Goal: Task Accomplishment & Management: Complete application form

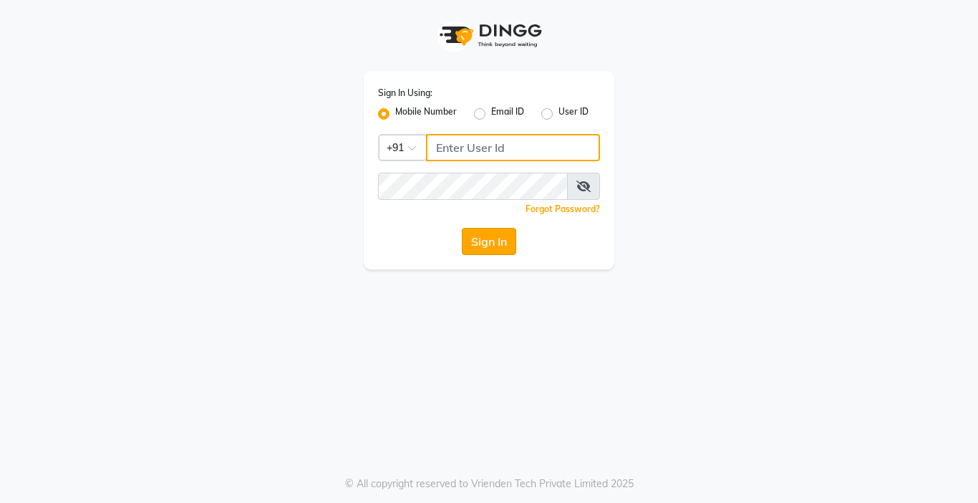
type input "9218412189"
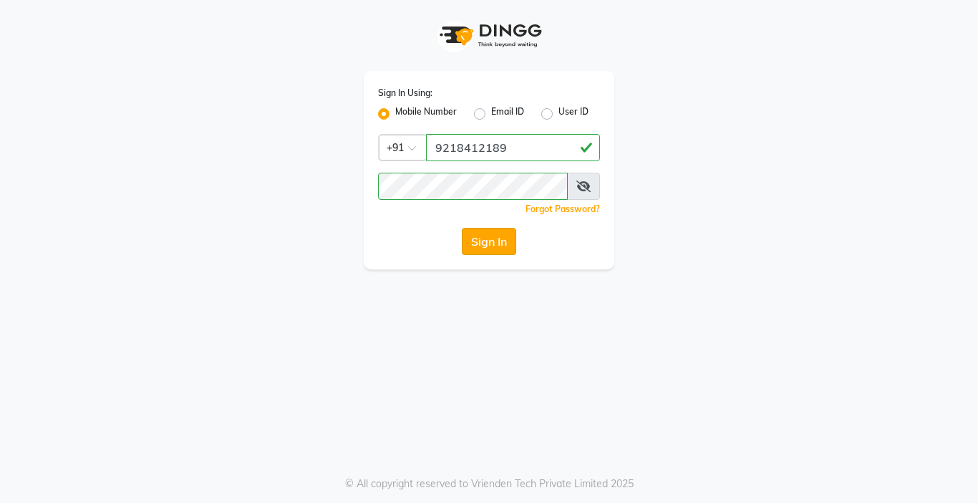
click at [488, 236] on button "Sign In" at bounding box center [489, 241] width 54 height 27
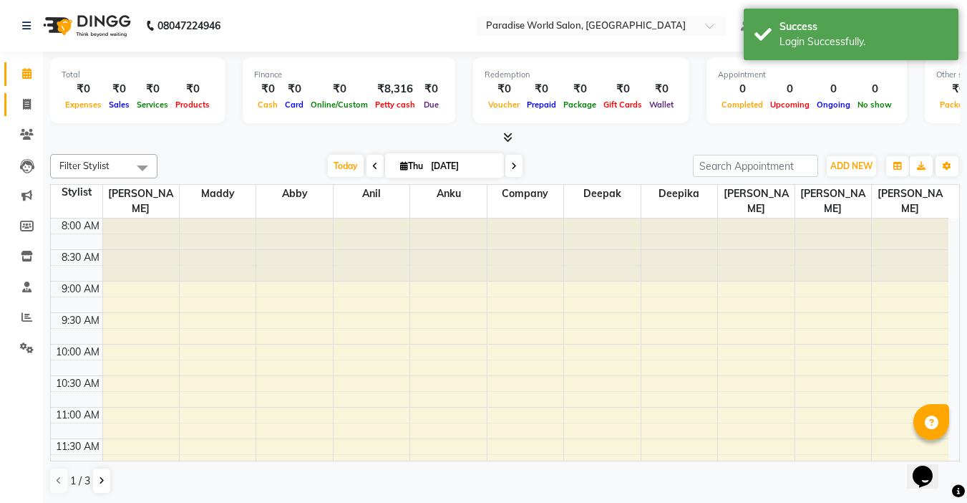
click at [28, 111] on span at bounding box center [26, 105] width 25 height 16
select select "service"
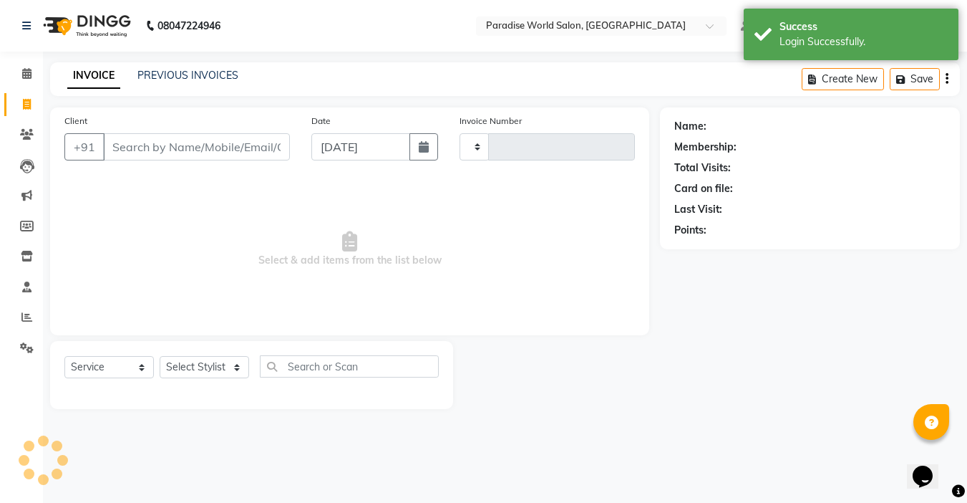
type input "2480"
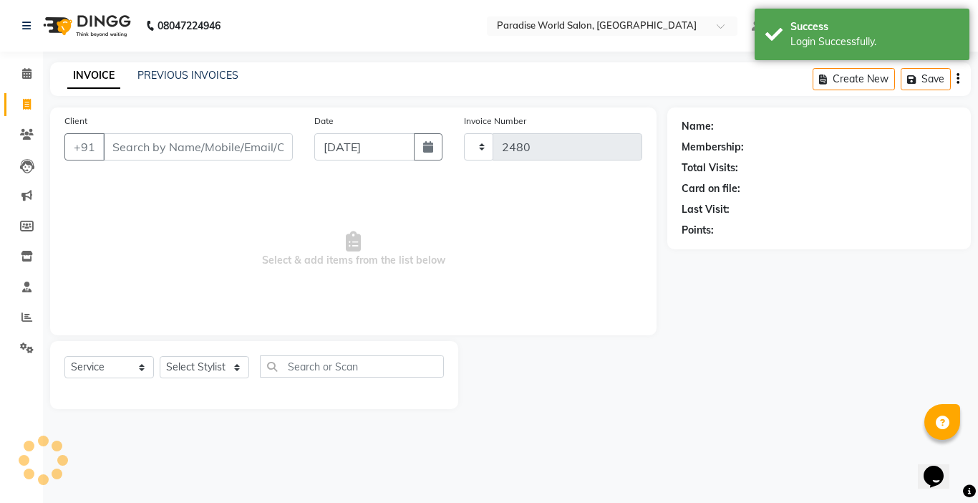
select select "4451"
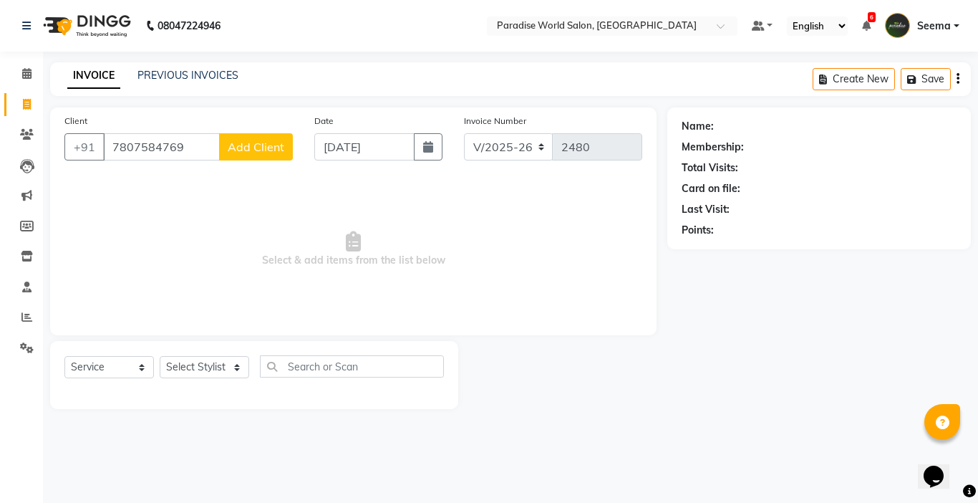
type input "7807584769"
click at [246, 155] on button "Add Client" at bounding box center [256, 146] width 74 height 27
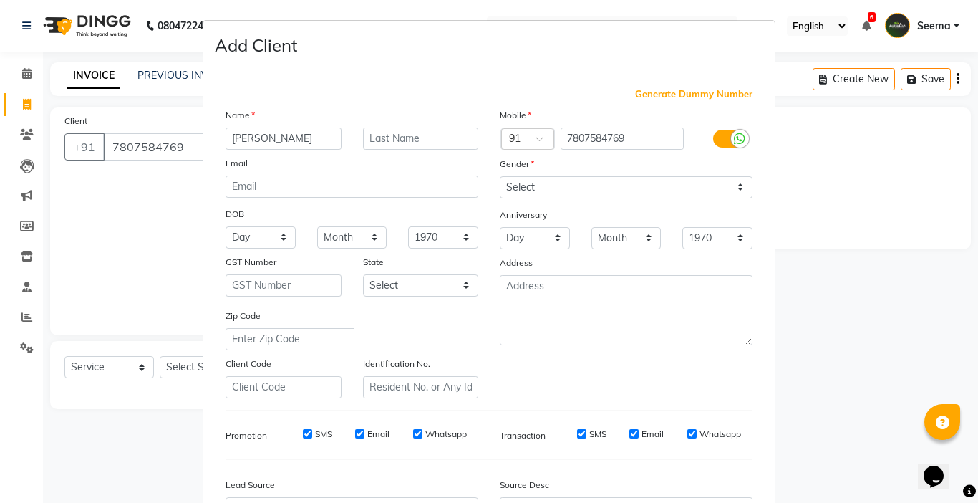
type input "[PERSON_NAME]"
click at [730, 193] on select "Select [DEMOGRAPHIC_DATA] [DEMOGRAPHIC_DATA] Other Prefer Not To Say" at bounding box center [626, 187] width 253 height 22
select select "[DEMOGRAPHIC_DATA]"
click at [500, 176] on select "Select [DEMOGRAPHIC_DATA] [DEMOGRAPHIC_DATA] Other Prefer Not To Say" at bounding box center [626, 187] width 253 height 22
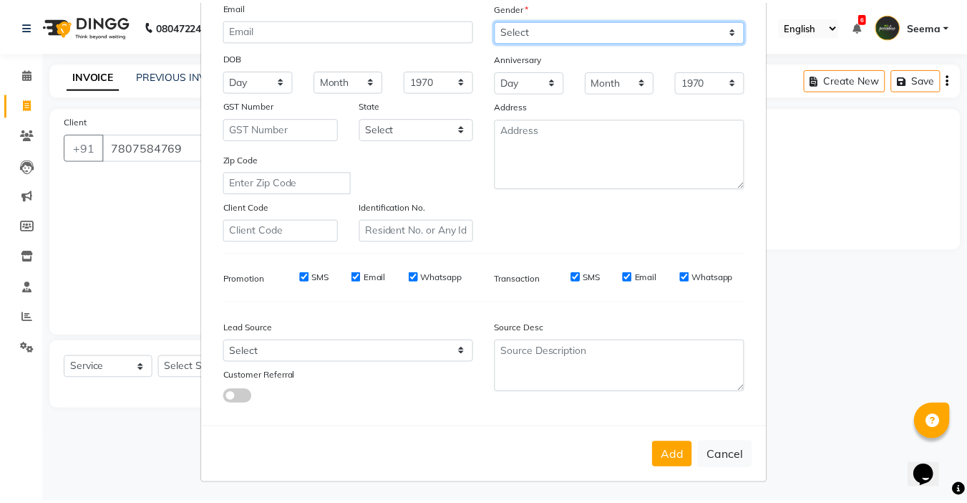
scroll to position [158, 0]
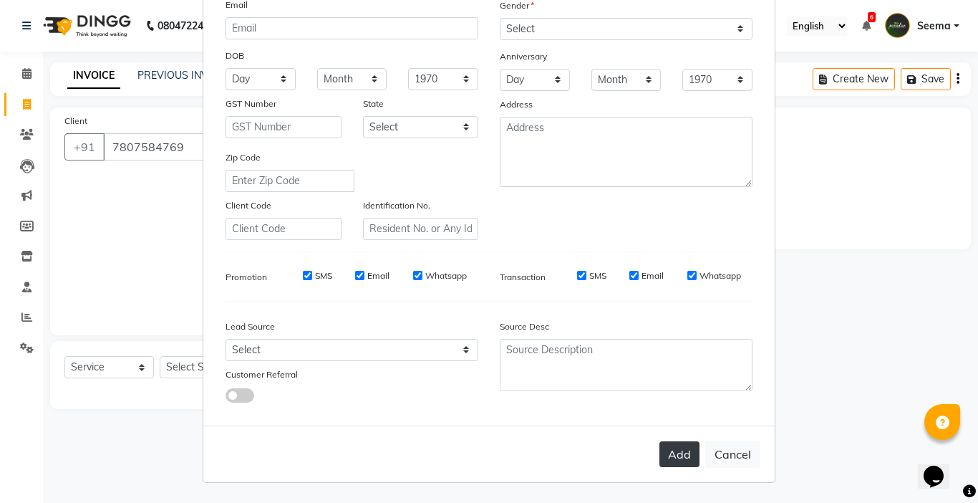
click at [675, 450] on button "Add" at bounding box center [679, 454] width 40 height 26
select select
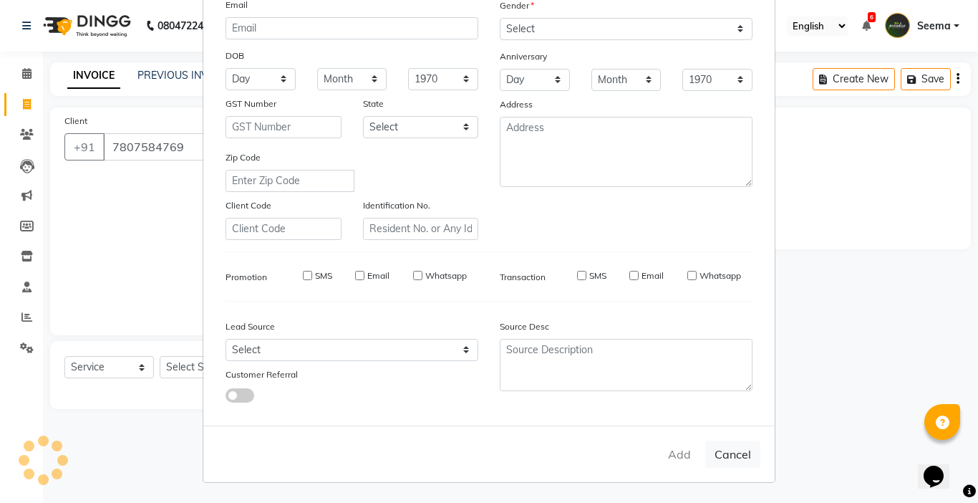
select select
checkbox input "false"
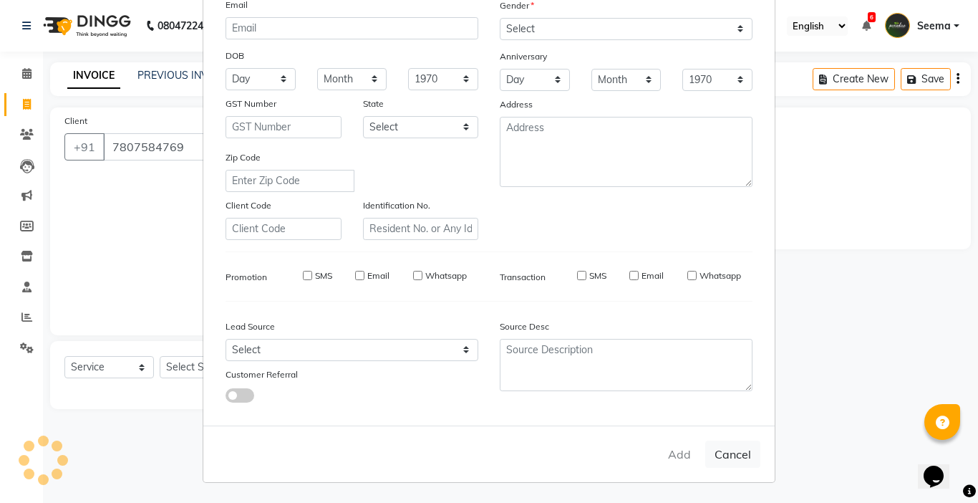
checkbox input "false"
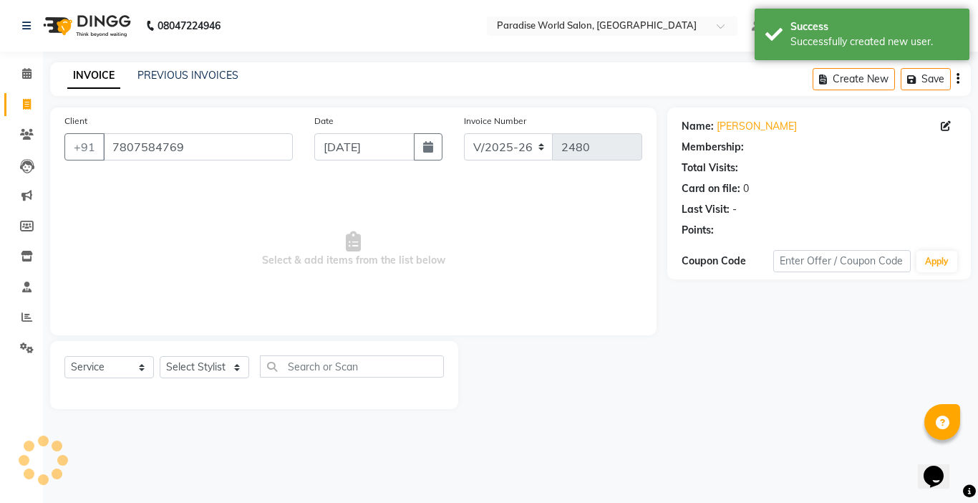
select select "1: Object"
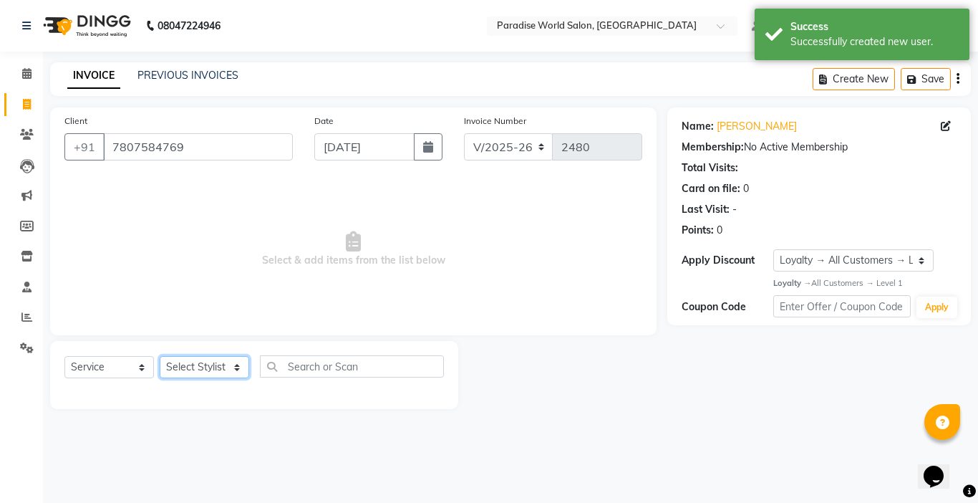
click at [233, 368] on select "Select Stylist [PERSON_NAME] [PERSON_NAME] [PERSON_NAME] company Deepak [PERSON…" at bounding box center [204, 367] width 89 height 22
select select "54032"
click at [160, 356] on select "Select Stylist [PERSON_NAME] [PERSON_NAME] [PERSON_NAME] company Deepak [PERSON…" at bounding box center [204, 367] width 89 height 22
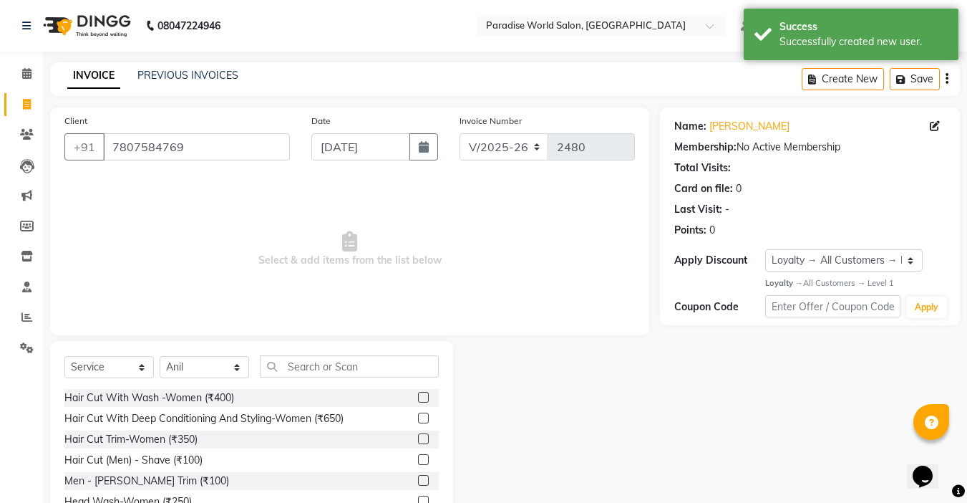
click at [418, 397] on label at bounding box center [423, 397] width 11 height 11
click at [418, 397] on input "checkbox" at bounding box center [422, 397] width 9 height 9
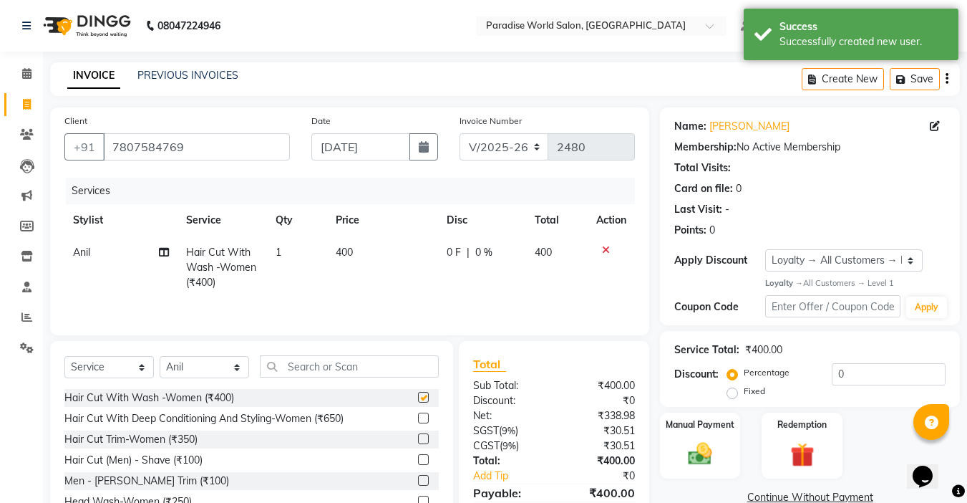
checkbox input "false"
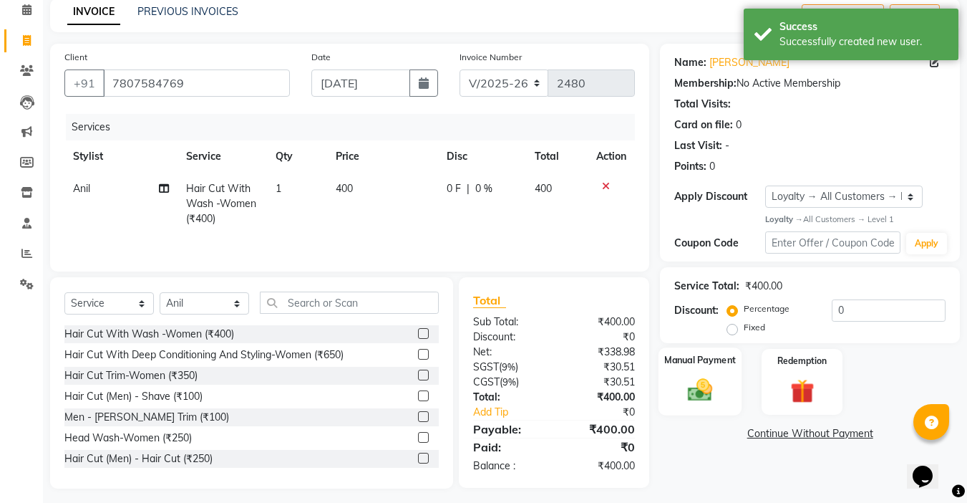
scroll to position [71, 0]
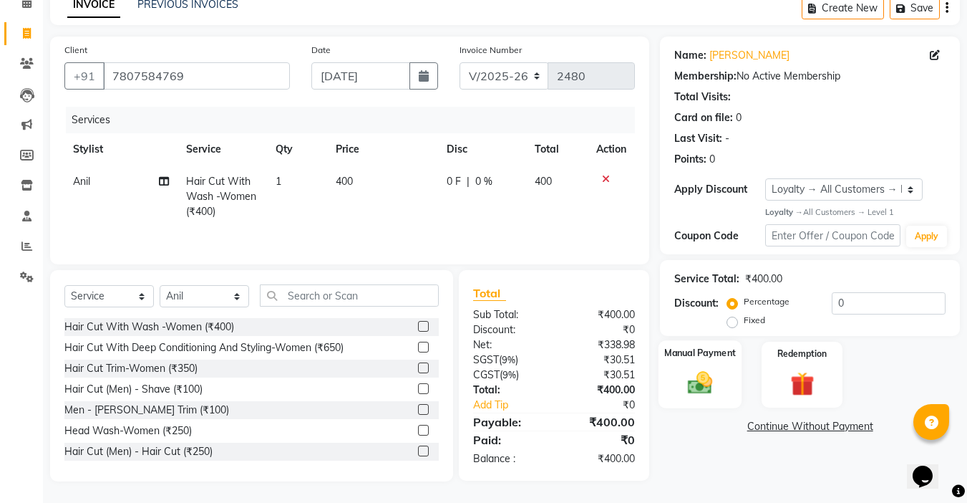
click at [716, 397] on div "Manual Payment" at bounding box center [701, 374] width 84 height 68
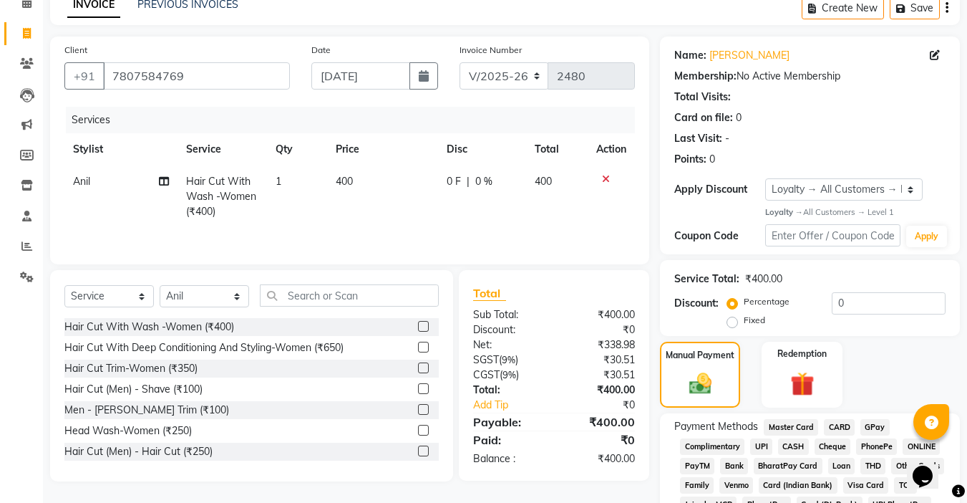
click at [795, 448] on span "CASH" at bounding box center [793, 446] width 31 height 16
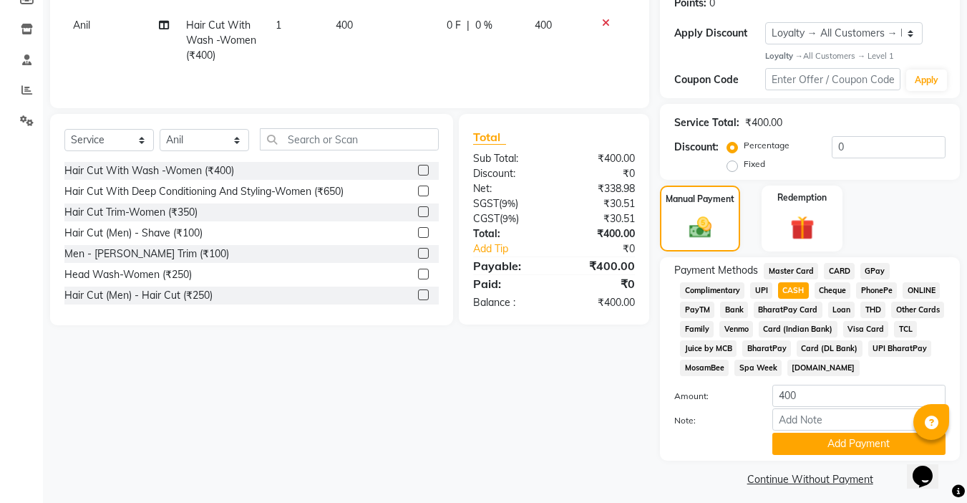
scroll to position [236, 0]
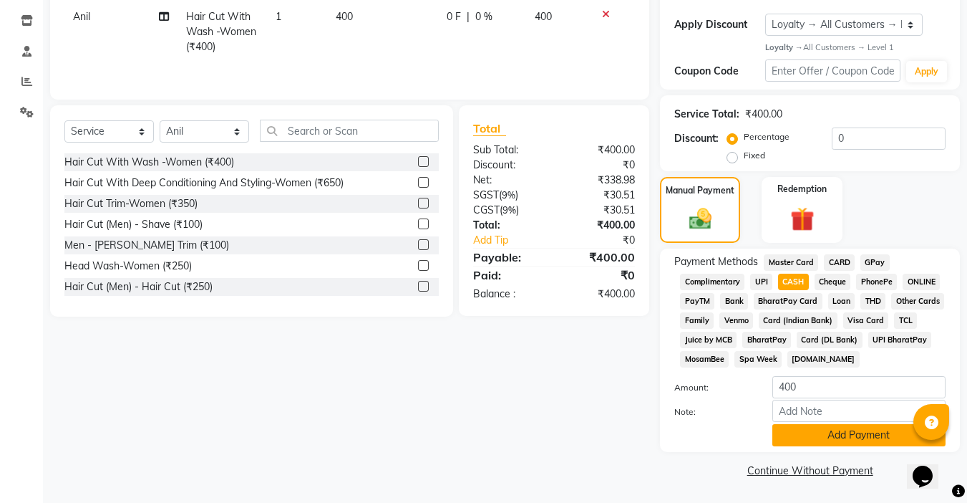
click at [795, 440] on button "Add Payment" at bounding box center [858, 435] width 173 height 22
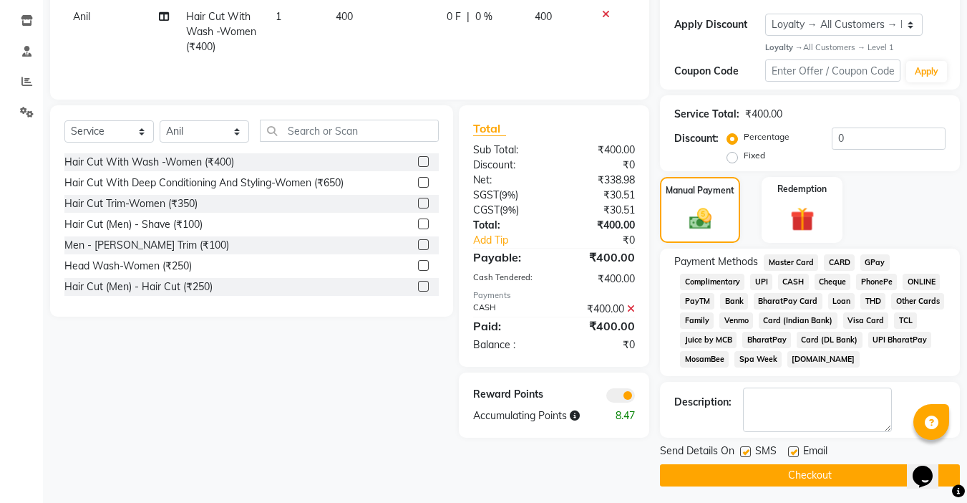
click at [778, 474] on button "Checkout" at bounding box center [810, 475] width 300 height 22
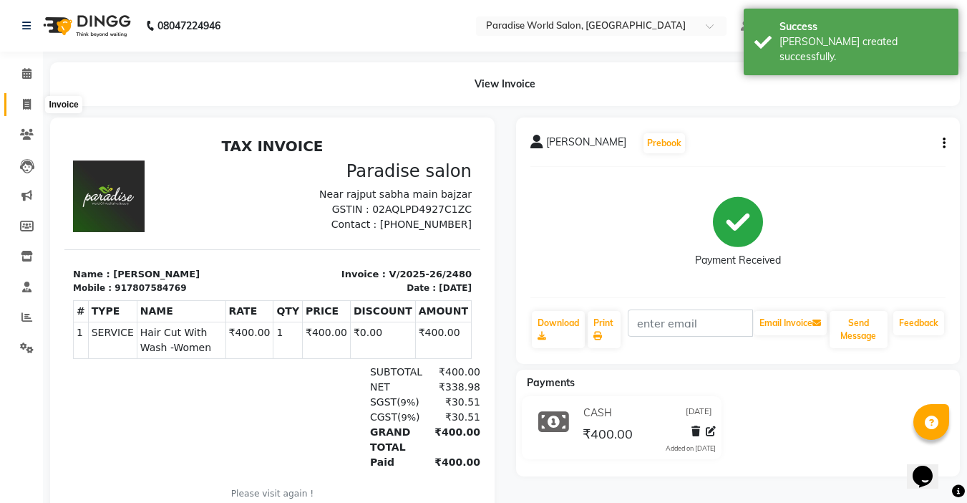
click at [28, 105] on icon at bounding box center [27, 104] width 8 height 11
select select "service"
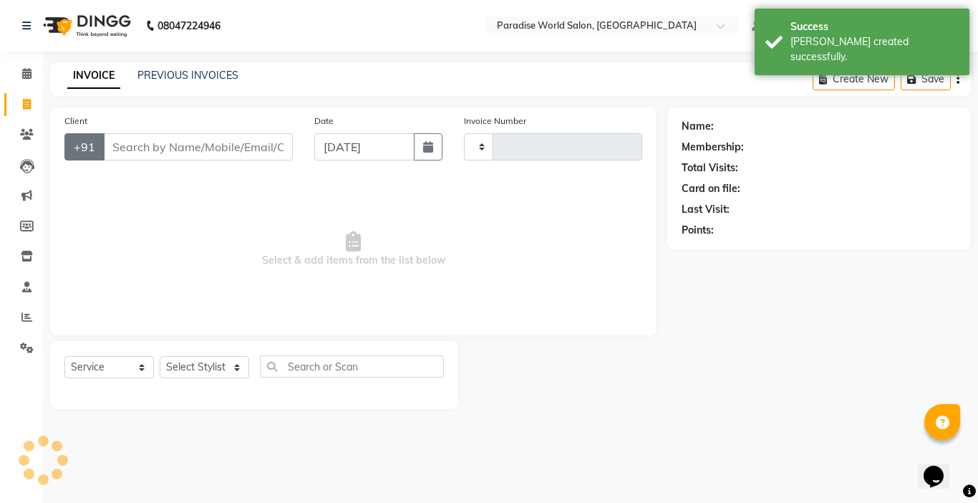
type input "2481"
select select "4451"
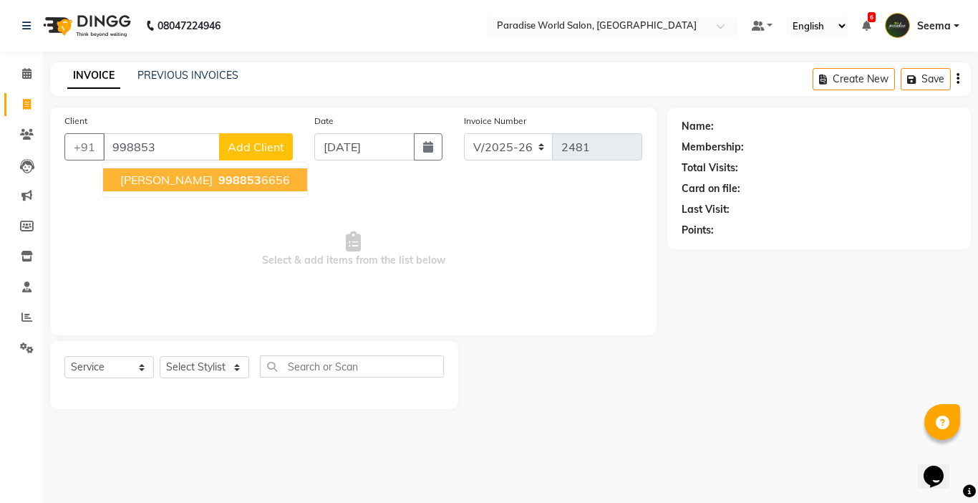
click at [143, 185] on span "[PERSON_NAME]" at bounding box center [166, 180] width 92 height 14
type input "9988536656"
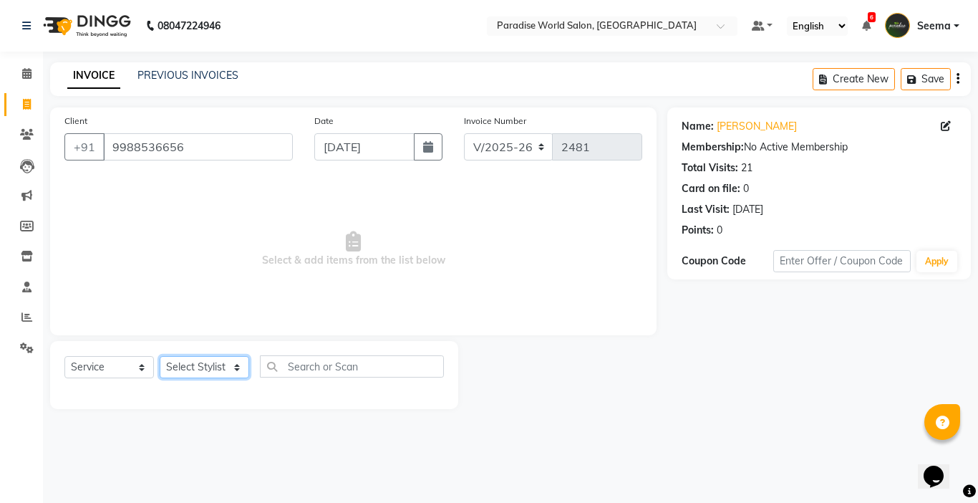
click at [236, 364] on select "Select Stylist [PERSON_NAME] [PERSON_NAME] [PERSON_NAME] company Deepak [PERSON…" at bounding box center [204, 367] width 89 height 22
select select "24938"
click at [160, 356] on select "Select Stylist [PERSON_NAME] [PERSON_NAME] [PERSON_NAME] company Deepak [PERSON…" at bounding box center [204, 367] width 89 height 22
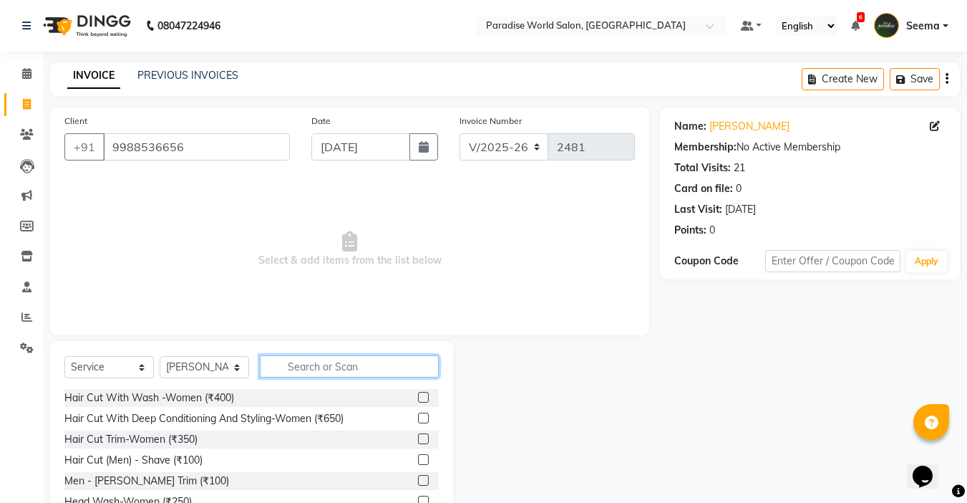
click at [303, 369] on input "text" at bounding box center [349, 366] width 179 height 22
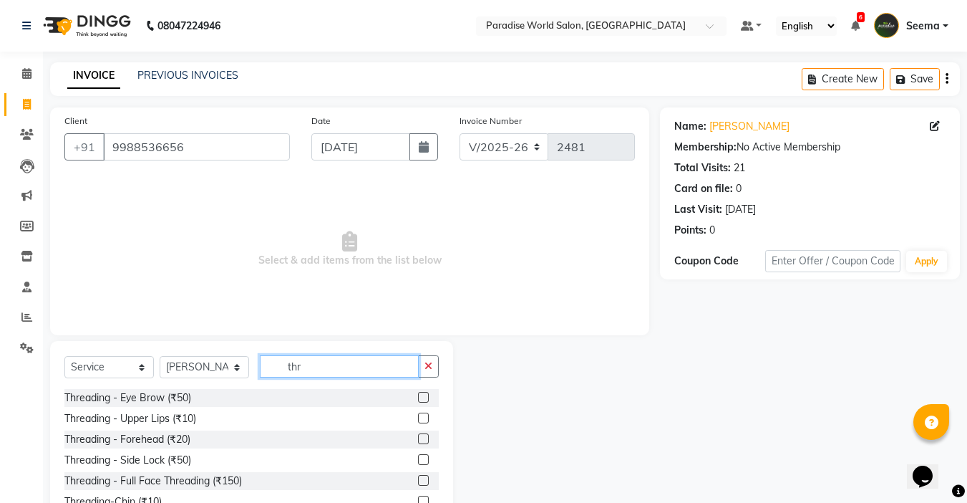
type input "thr"
click at [421, 397] on label at bounding box center [423, 397] width 11 height 11
click at [421, 397] on input "checkbox" at bounding box center [422, 397] width 9 height 9
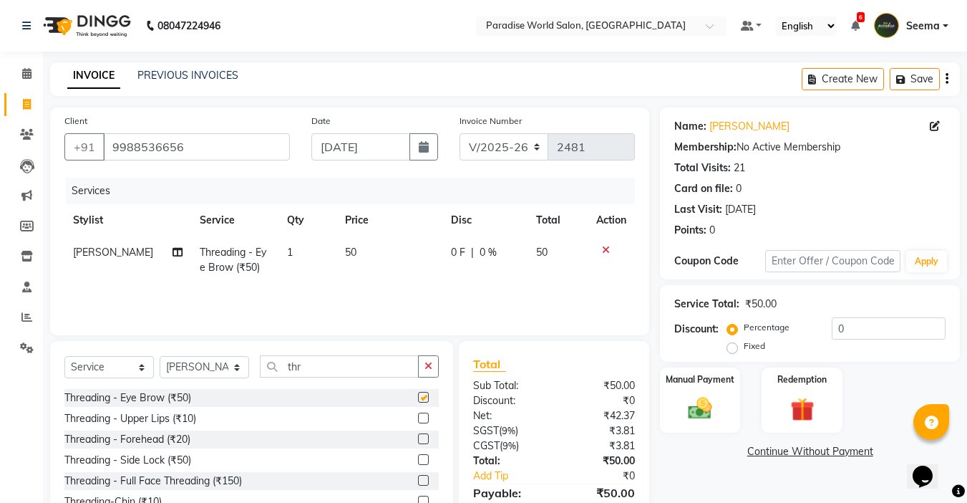
checkbox input "false"
click at [707, 414] on img at bounding box center [700, 408] width 40 height 29
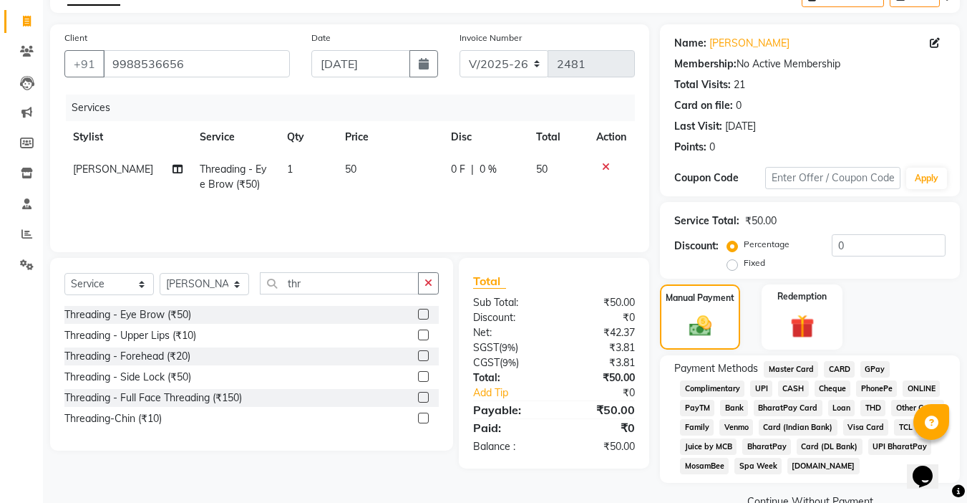
scroll to position [114, 0]
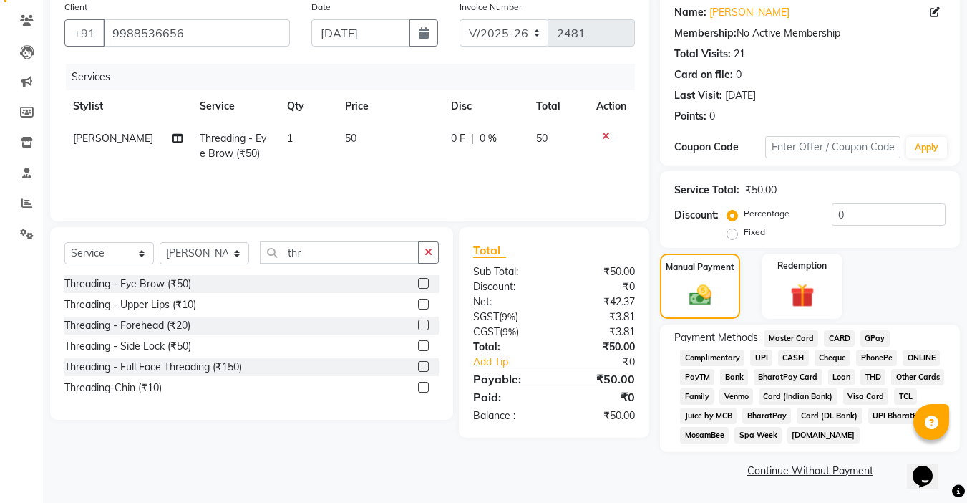
click at [767, 357] on span "UPI" at bounding box center [761, 357] width 22 height 16
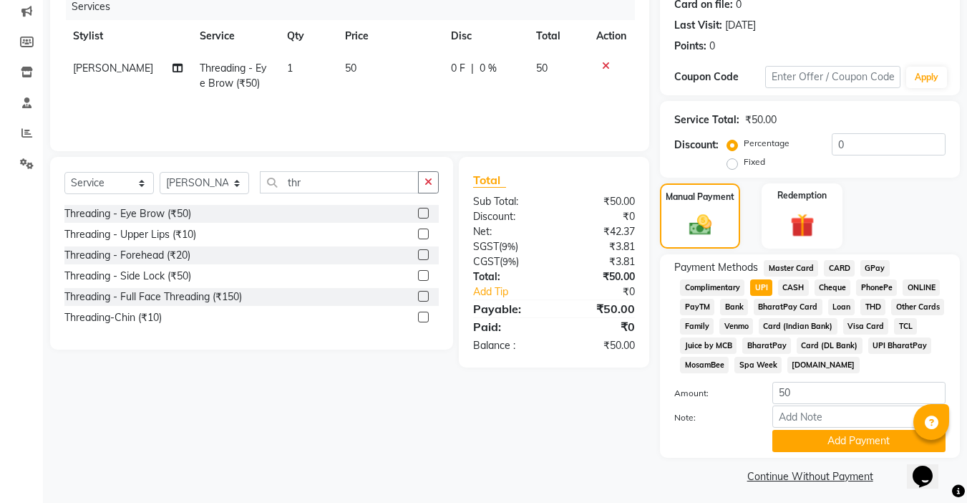
scroll to position [185, 0]
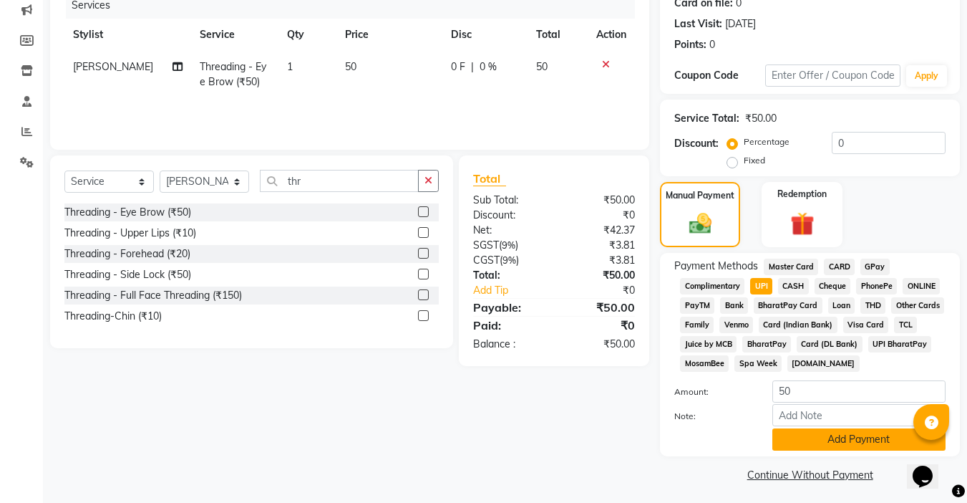
click at [806, 435] on button "Add Payment" at bounding box center [858, 439] width 173 height 22
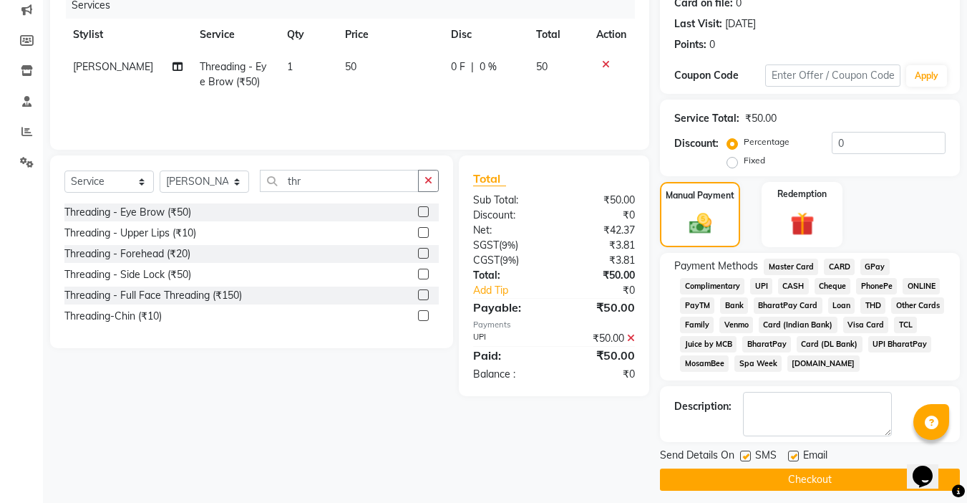
click at [790, 475] on button "Checkout" at bounding box center [810, 479] width 300 height 22
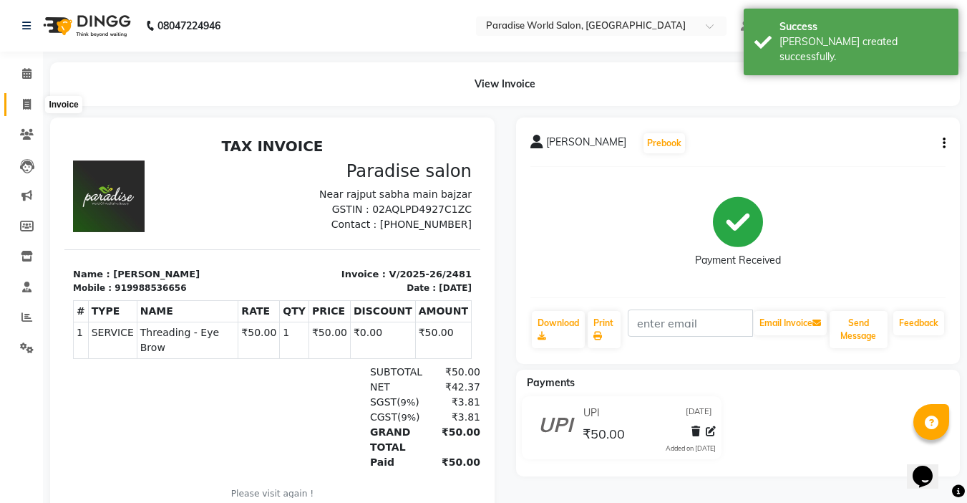
click at [26, 104] on icon at bounding box center [27, 104] width 8 height 11
select select "service"
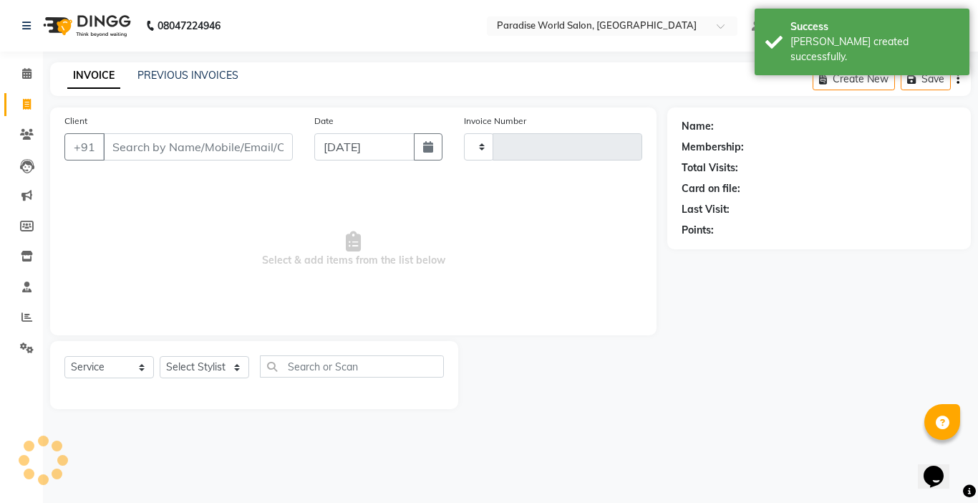
type input "2482"
select select "4451"
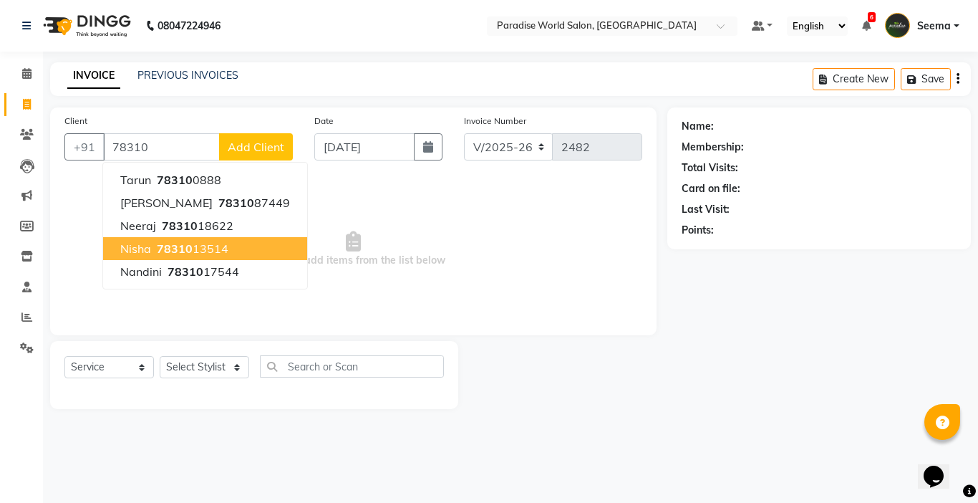
click at [165, 246] on span "78310" at bounding box center [175, 248] width 36 height 14
type input "7831013514"
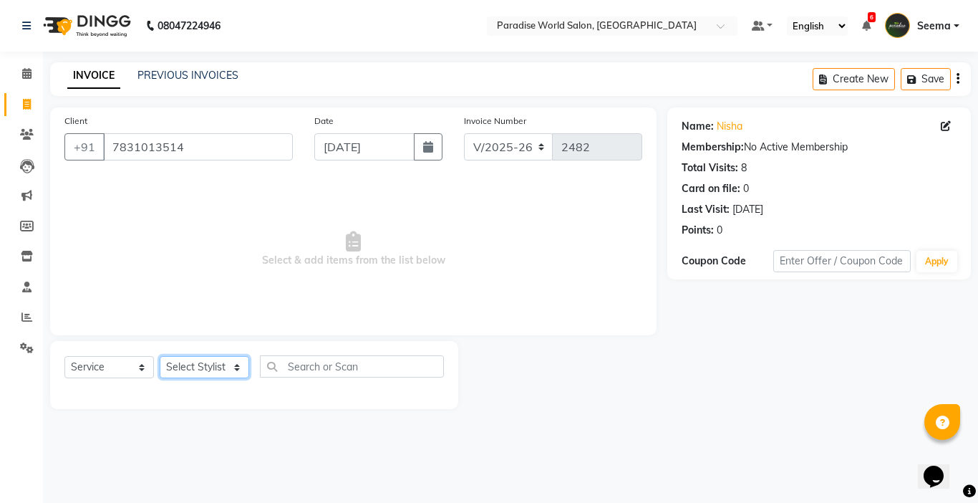
click at [236, 368] on select "Select Stylist [PERSON_NAME] [PERSON_NAME] [PERSON_NAME] company Deepak [PERSON…" at bounding box center [204, 367] width 89 height 22
select select "24941"
click at [160, 356] on select "Select Stylist [PERSON_NAME] [PERSON_NAME] [PERSON_NAME] company Deepak [PERSON…" at bounding box center [204, 367] width 89 height 22
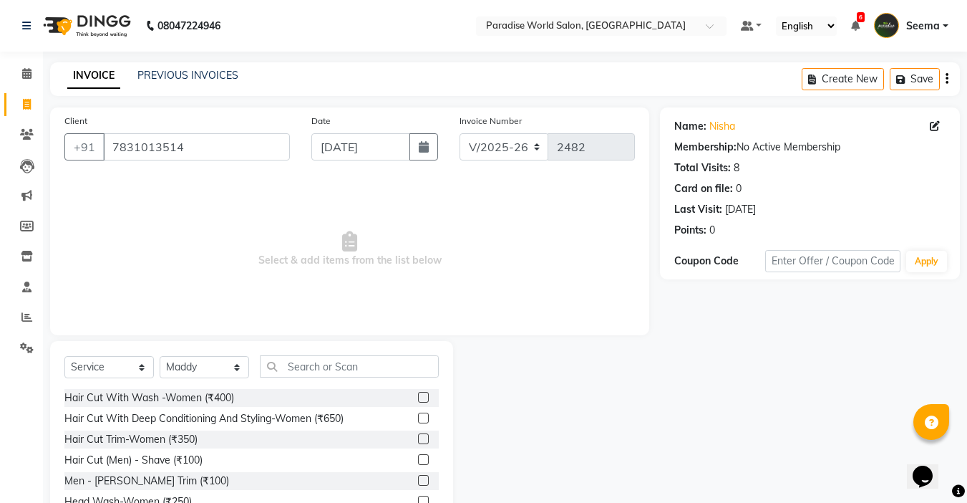
click at [418, 440] on label at bounding box center [423, 438] width 11 height 11
click at [418, 440] on input "checkbox" at bounding box center [422, 439] width 9 height 9
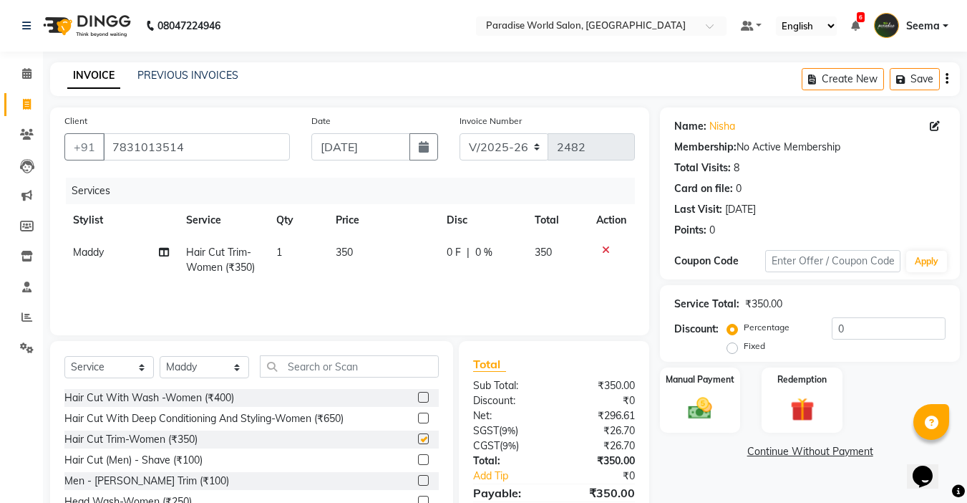
checkbox input "false"
click at [359, 248] on td "350" at bounding box center [382, 259] width 111 height 47
select select "24941"
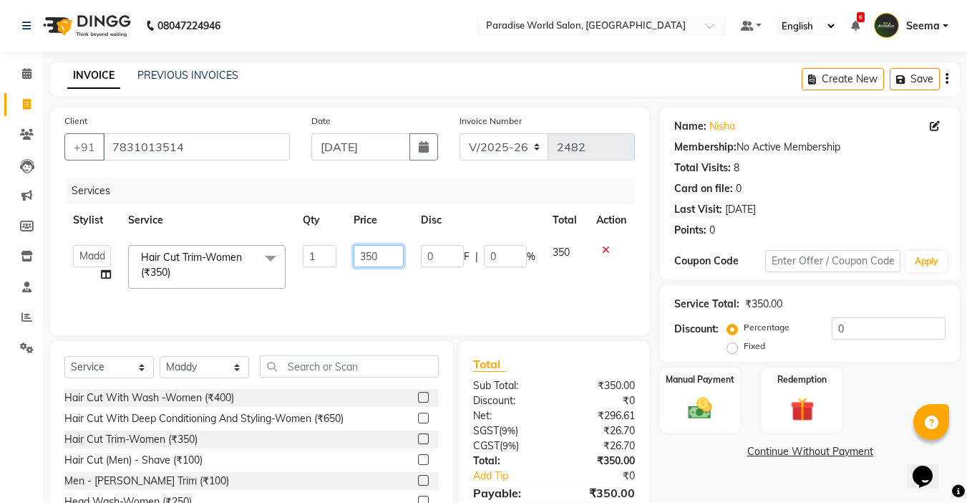
click at [381, 255] on input "350" at bounding box center [378, 256] width 49 height 22
type input "3"
type input "250"
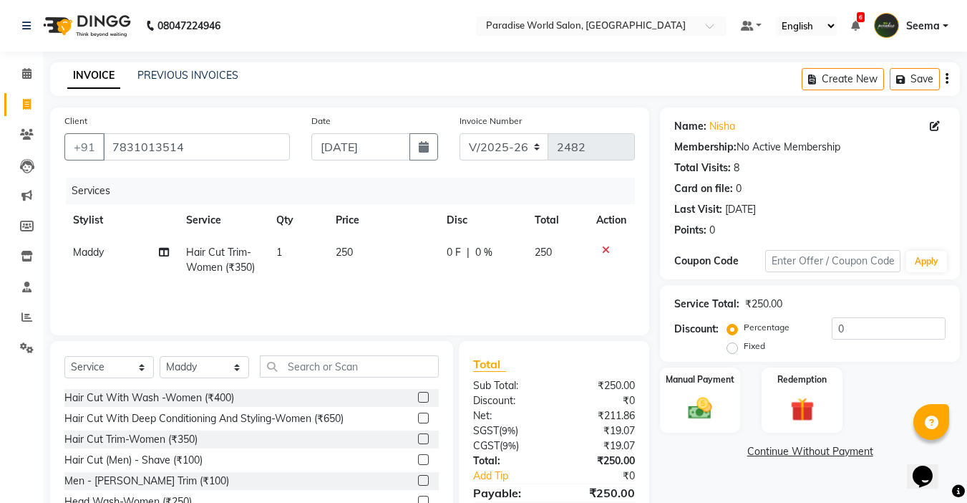
click at [379, 277] on td "250" at bounding box center [382, 259] width 111 height 47
select select "24941"
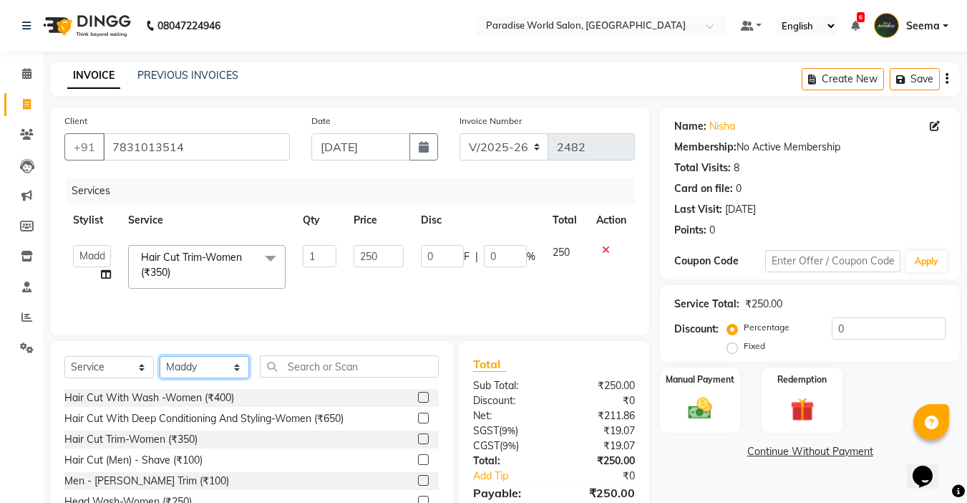
click at [243, 365] on select "Select Stylist [PERSON_NAME] [PERSON_NAME] [PERSON_NAME] company Deepak [PERSON…" at bounding box center [204, 367] width 89 height 22
select select "24939"
click at [160, 356] on select "Select Stylist [PERSON_NAME] [PERSON_NAME] [PERSON_NAME] company Deepak [PERSON…" at bounding box center [204, 367] width 89 height 22
click at [336, 367] on input "text" at bounding box center [349, 366] width 179 height 22
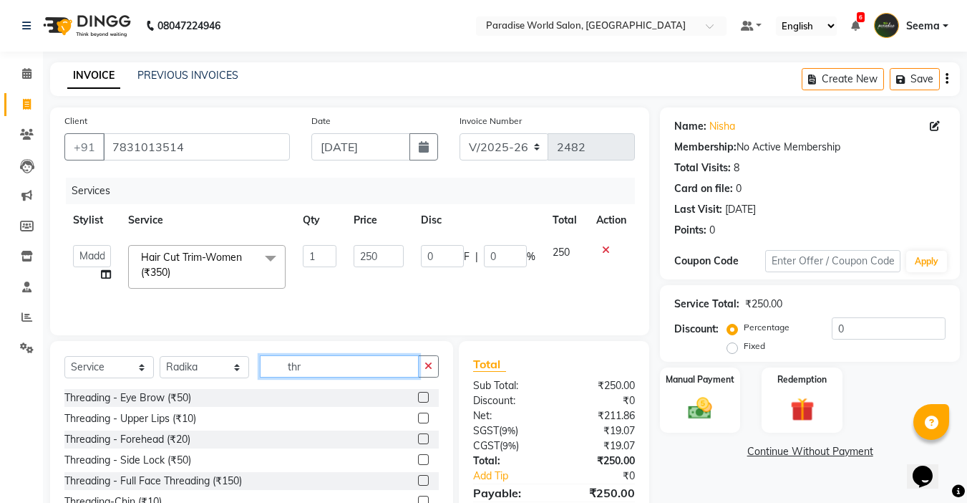
type input "thr"
click at [422, 440] on label at bounding box center [423, 438] width 11 height 11
click at [422, 440] on input "checkbox" at bounding box center [422, 439] width 9 height 9
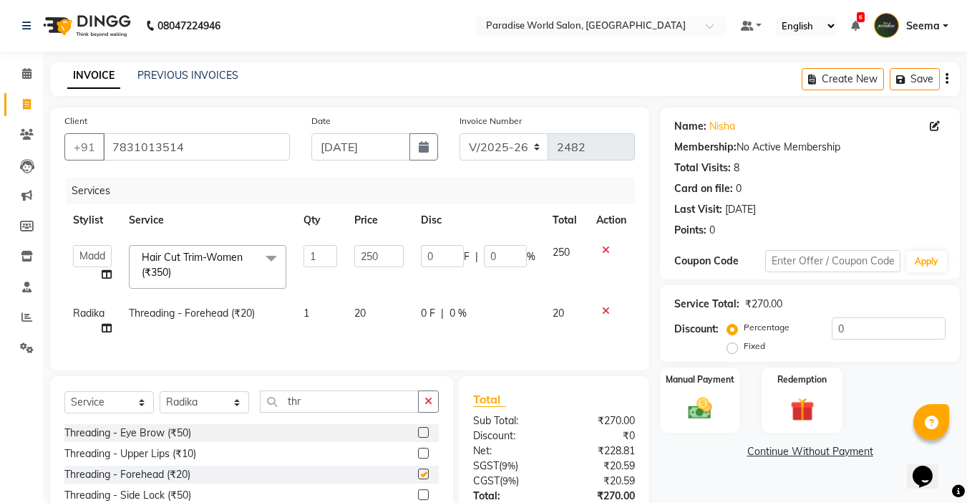
checkbox input "false"
click at [701, 415] on img at bounding box center [700, 408] width 40 height 29
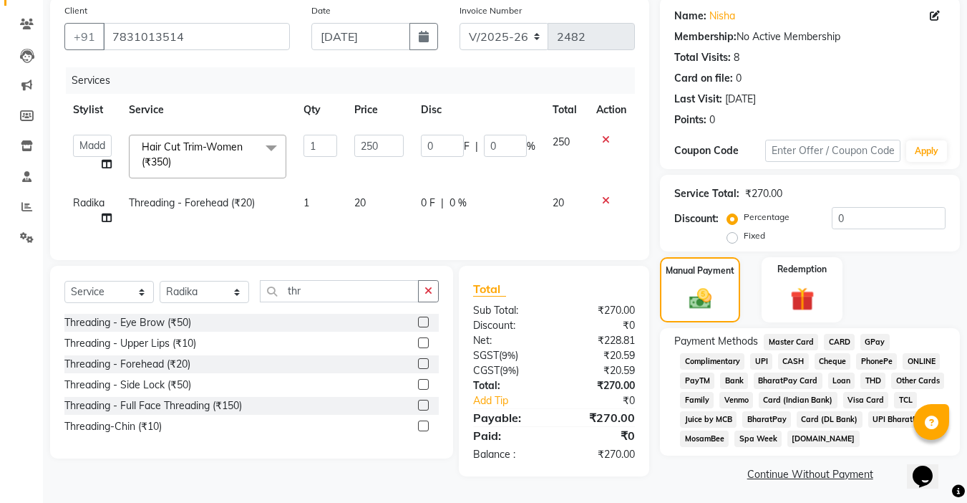
scroll to position [116, 0]
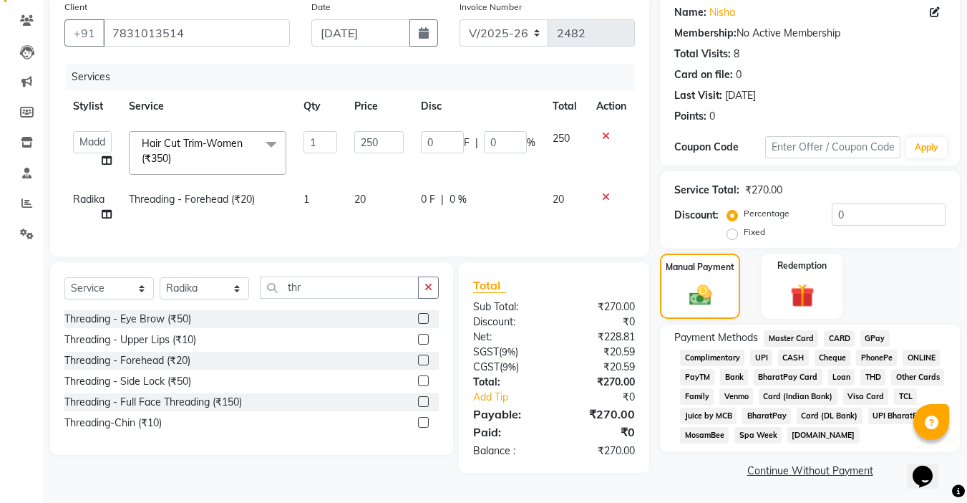
click at [802, 357] on span "CASH" at bounding box center [793, 357] width 31 height 16
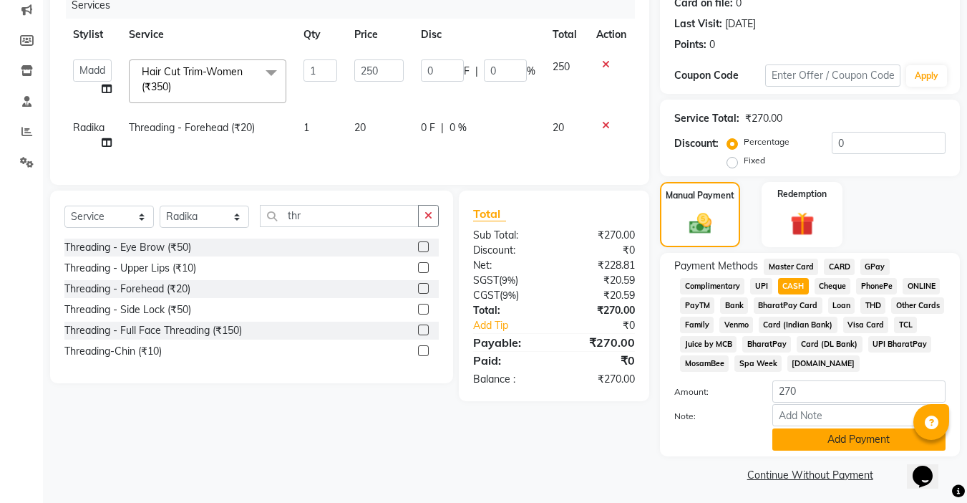
scroll to position [190, 0]
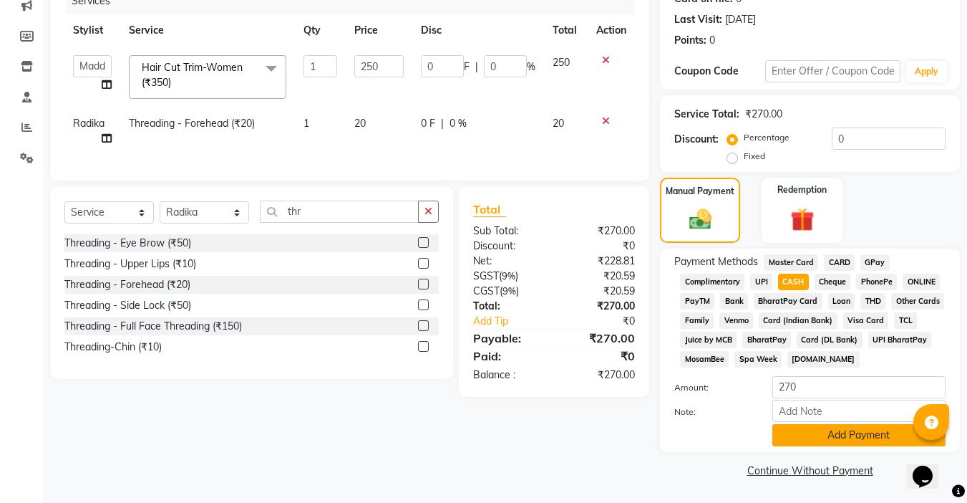
click at [818, 441] on button "Add Payment" at bounding box center [858, 435] width 173 height 22
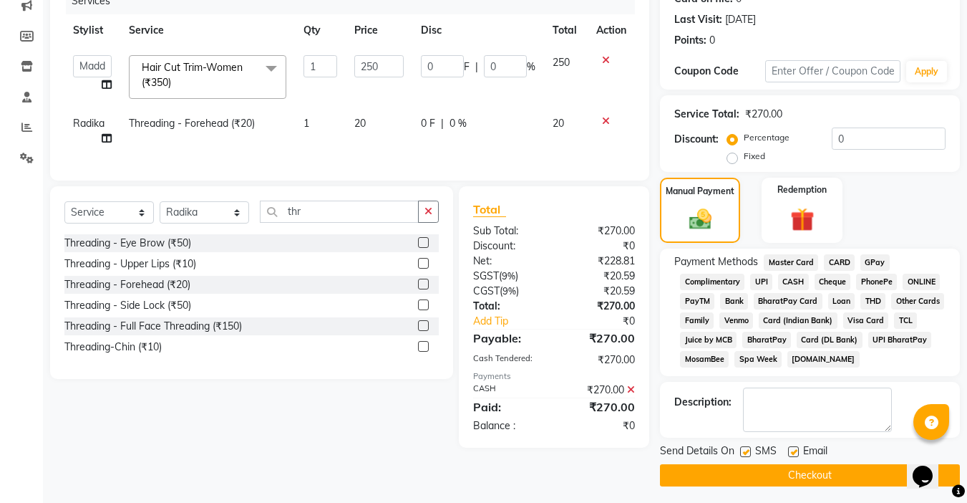
click at [805, 480] on button "Checkout" at bounding box center [810, 475] width 300 height 22
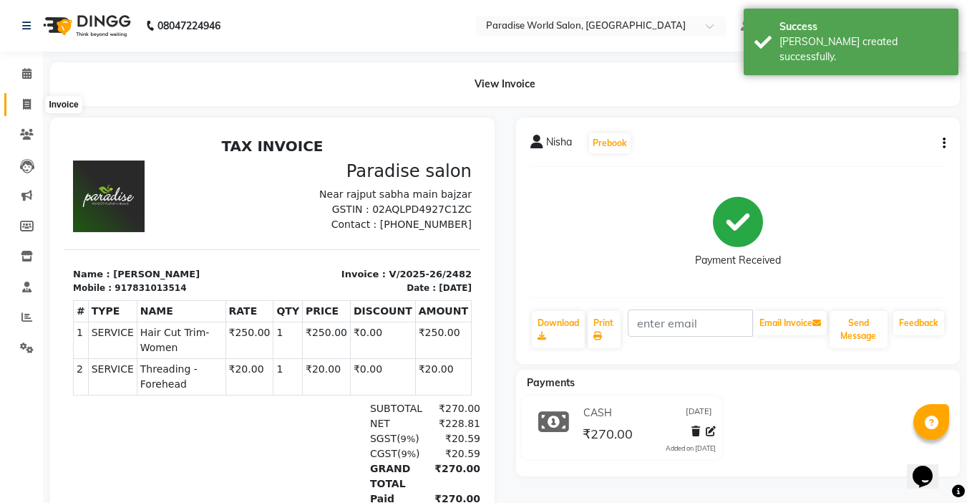
click at [25, 103] on icon at bounding box center [27, 104] width 8 height 11
select select "4451"
select select "service"
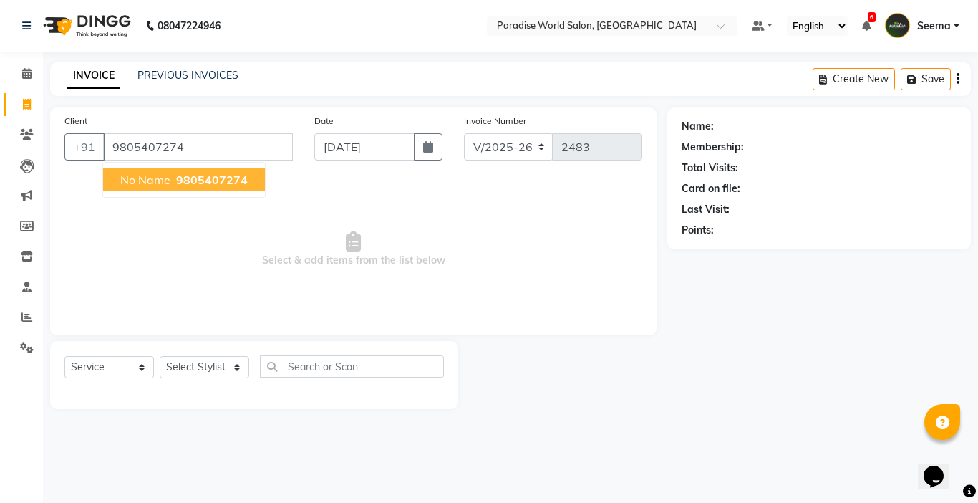
type input "9805407274"
select select "1: Object"
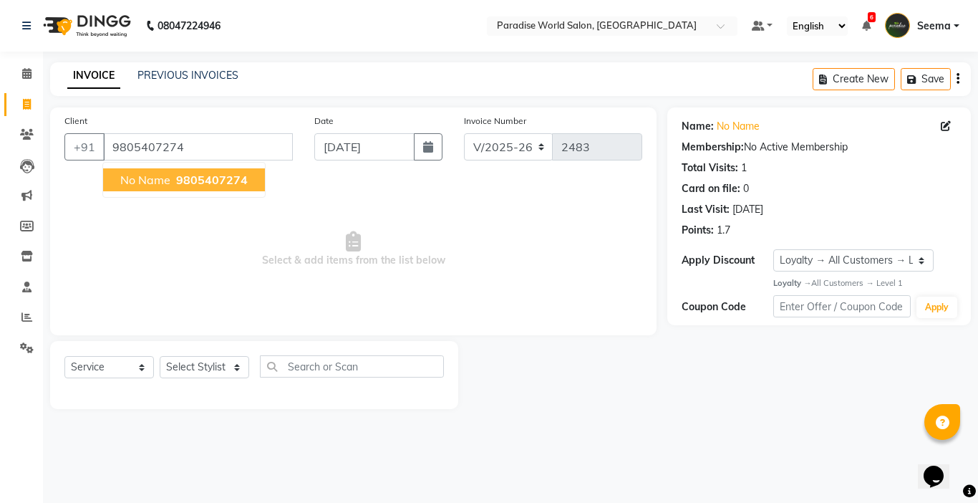
click at [223, 178] on span "9805407274" at bounding box center [212, 180] width 72 height 14
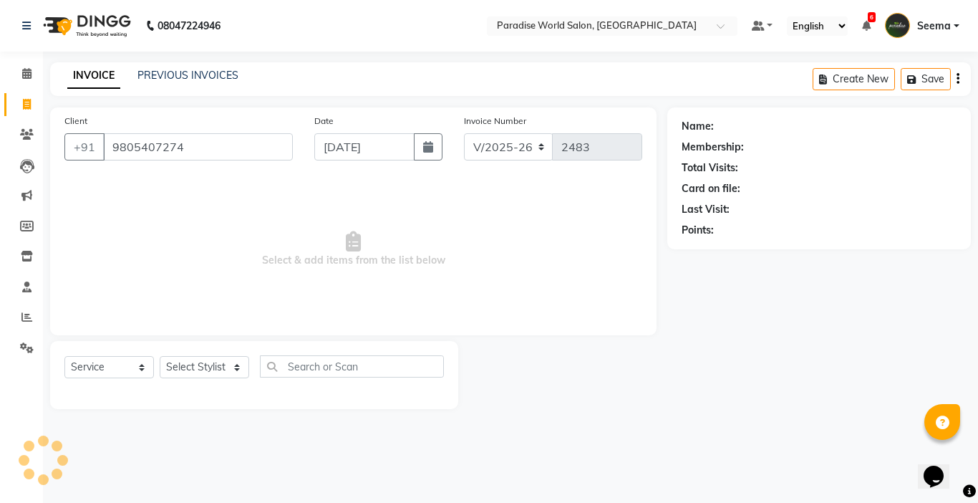
select select "1: Object"
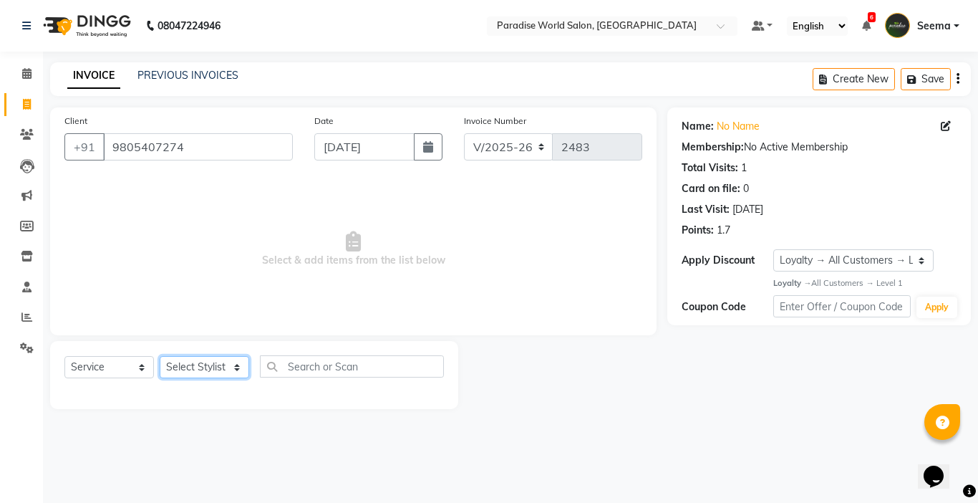
click at [238, 369] on select "Select Stylist [PERSON_NAME] [PERSON_NAME] [PERSON_NAME] company Deepak [PERSON…" at bounding box center [204, 367] width 89 height 22
select select "24941"
click at [160, 356] on select "Select Stylist [PERSON_NAME] [PERSON_NAME] [PERSON_NAME] company Deepak [PERSON…" at bounding box center [204, 367] width 89 height 22
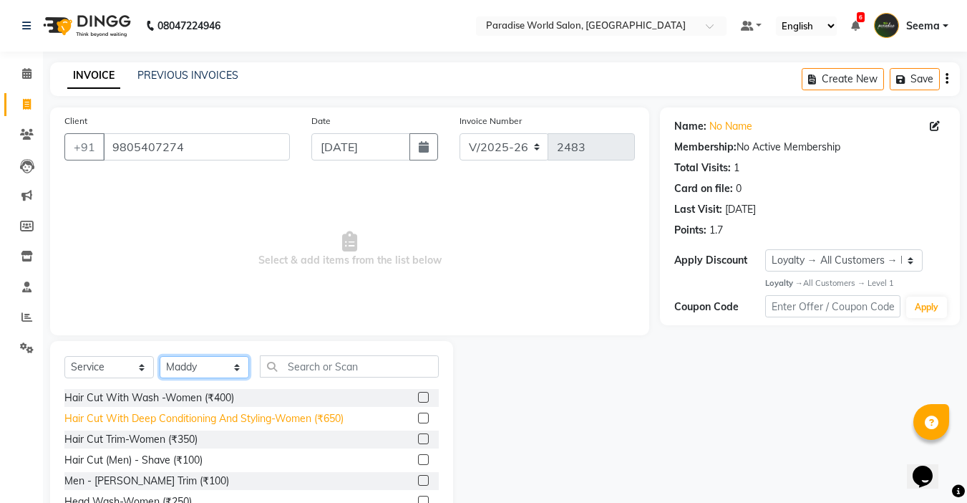
scroll to position [72, 0]
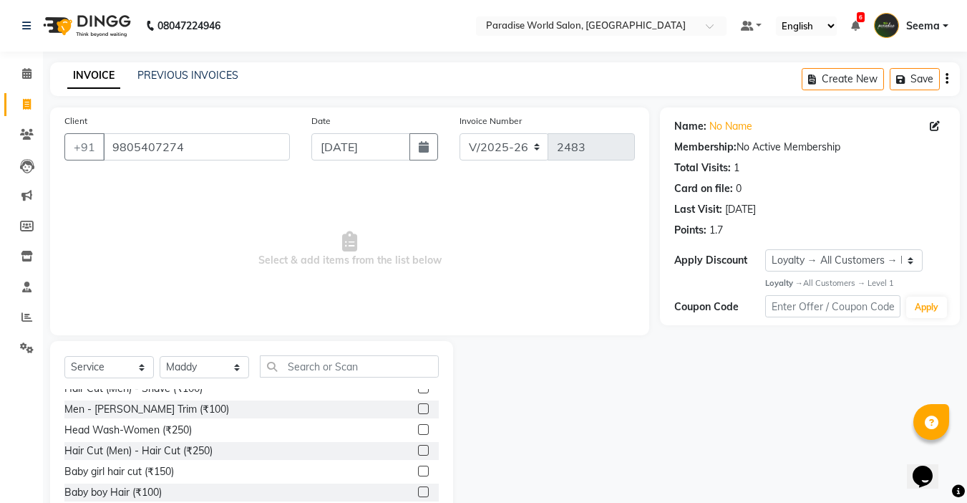
click at [418, 452] on label at bounding box center [423, 450] width 11 height 11
click at [418, 452] on input "checkbox" at bounding box center [422, 450] width 9 height 9
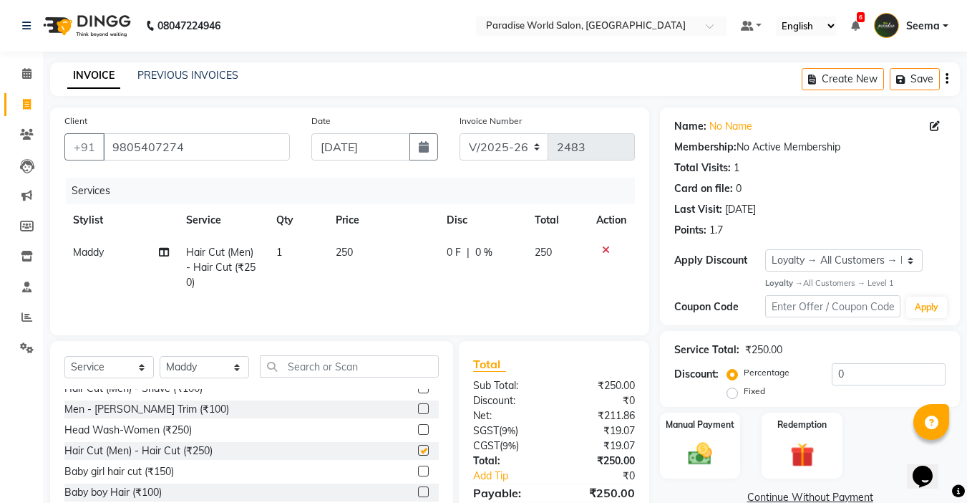
checkbox input "false"
click at [363, 247] on td "250" at bounding box center [382, 267] width 111 height 62
select select "24941"
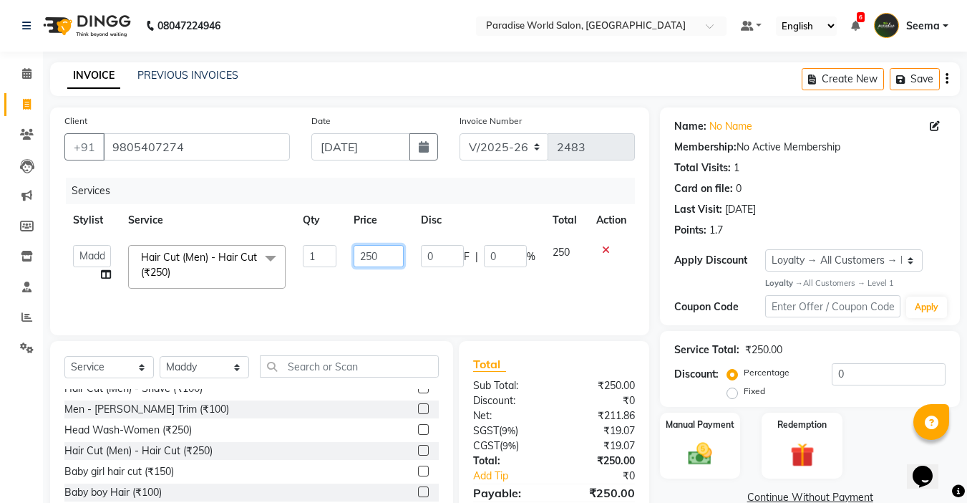
click at [386, 257] on input "250" at bounding box center [378, 256] width 49 height 22
type input "2"
type input "150"
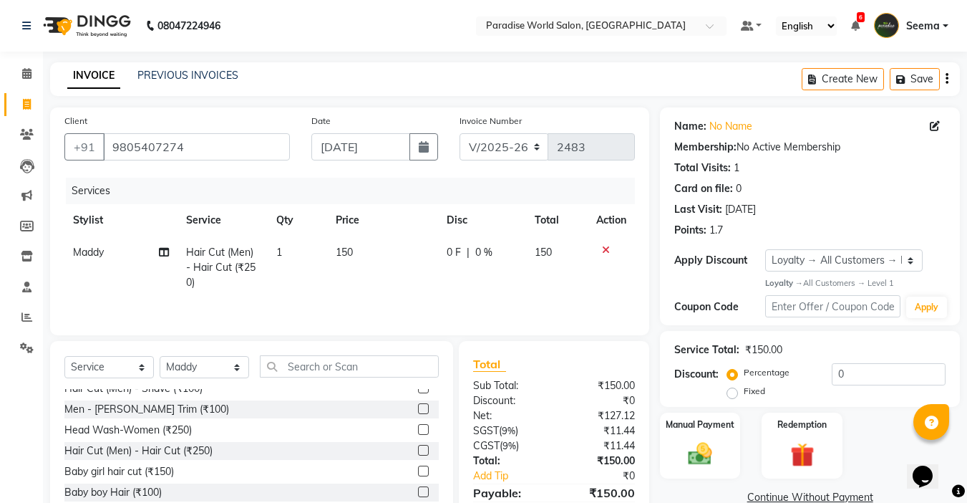
click at [381, 283] on td "150" at bounding box center [382, 267] width 111 height 62
select select "24941"
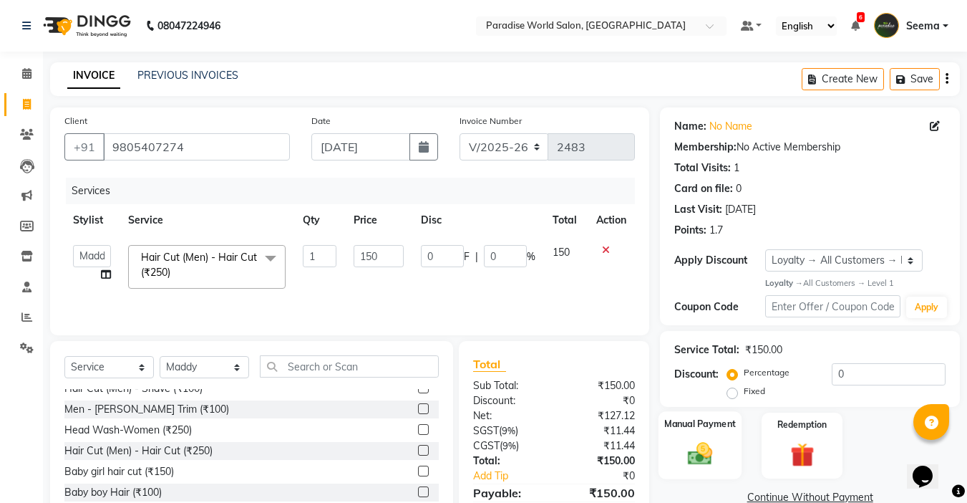
click at [699, 462] on img at bounding box center [700, 454] width 40 height 29
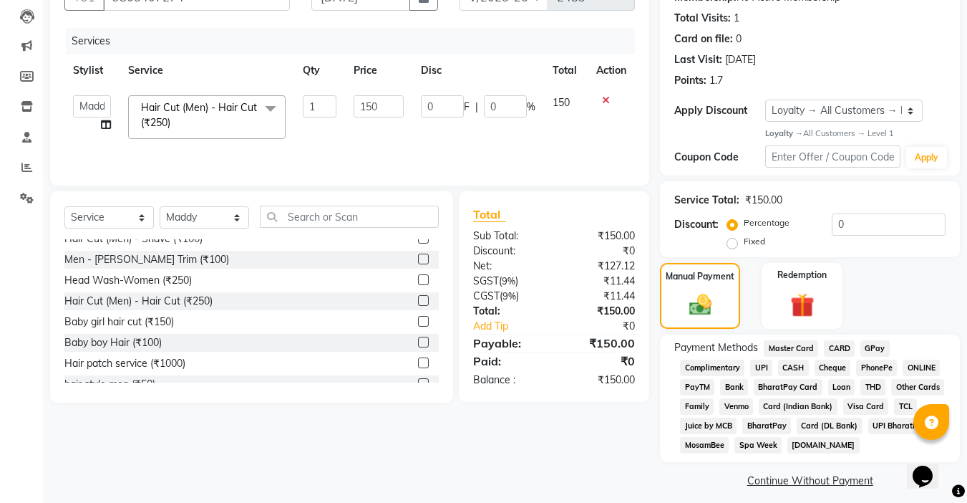
scroll to position [160, 0]
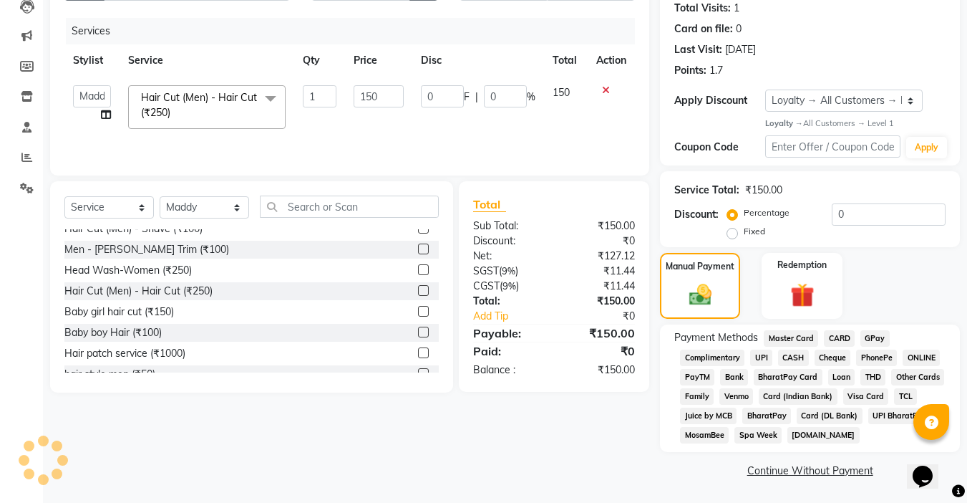
click at [794, 358] on span "CASH" at bounding box center [793, 357] width 31 height 16
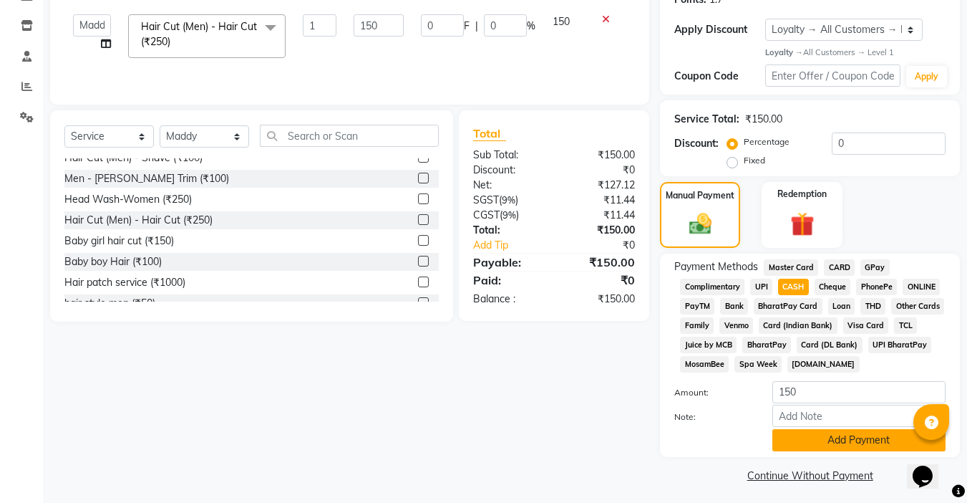
scroll to position [236, 0]
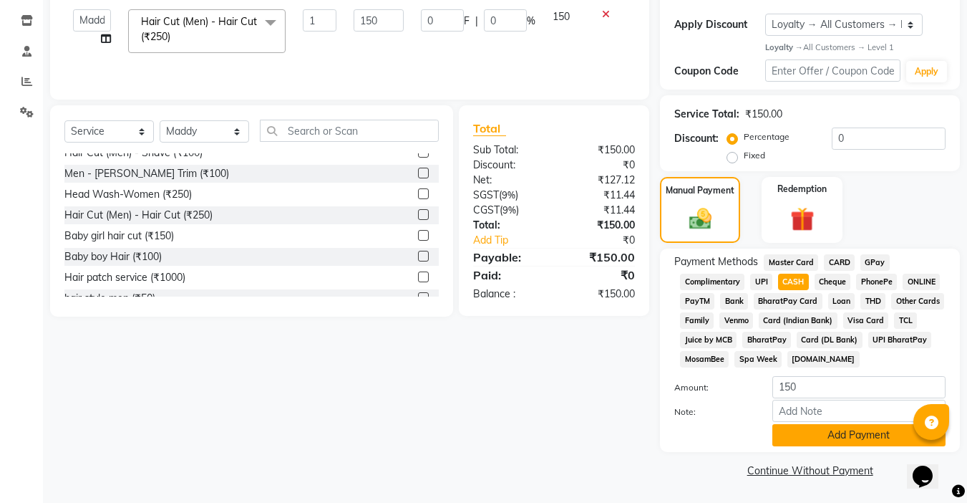
click at [812, 438] on button "Add Payment" at bounding box center [858, 435] width 173 height 22
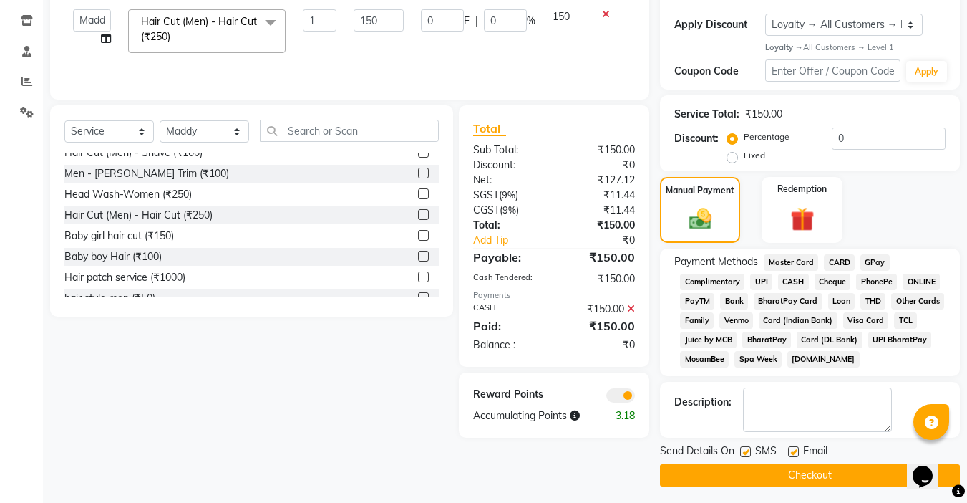
click at [799, 471] on button "Checkout" at bounding box center [810, 475] width 300 height 22
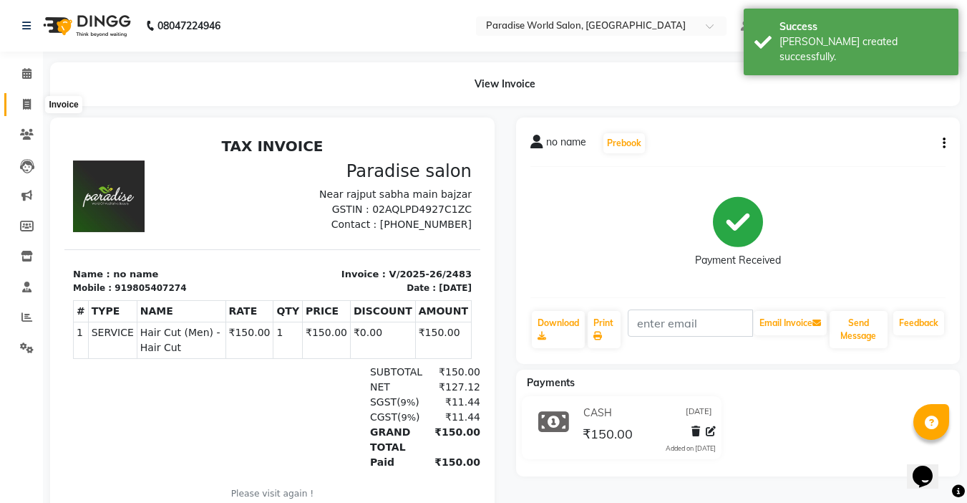
click at [24, 104] on icon at bounding box center [27, 104] width 8 height 11
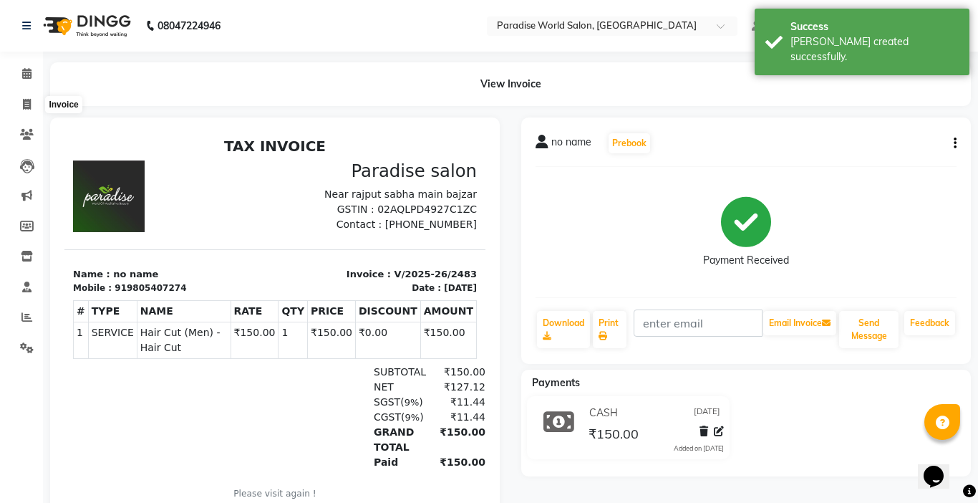
select select "4451"
select select "service"
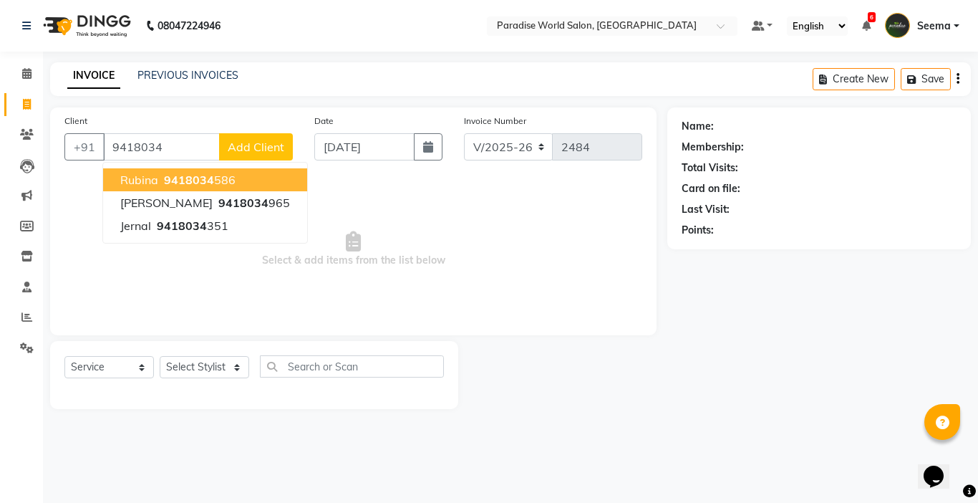
click at [132, 187] on button "rubina 9418034 586" at bounding box center [205, 179] width 204 height 23
type input "9418034586"
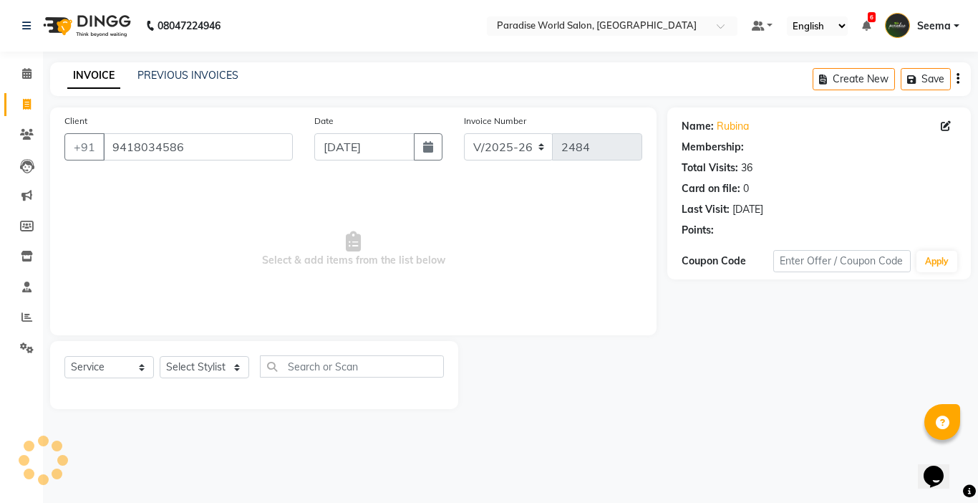
select select "1: Object"
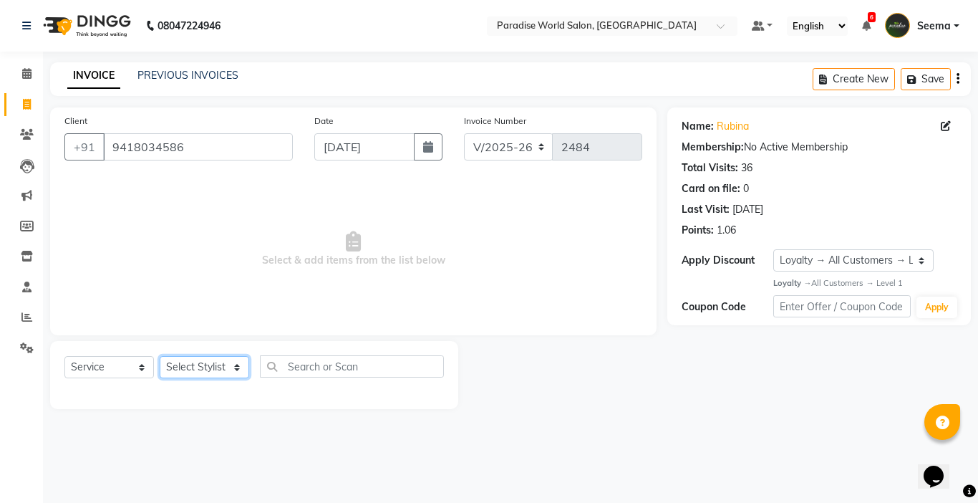
click at [236, 372] on select "Select Stylist [PERSON_NAME] [PERSON_NAME] [PERSON_NAME] company Deepak [PERSON…" at bounding box center [204, 367] width 89 height 22
select select "24938"
click at [160, 356] on select "Select Stylist [PERSON_NAME] [PERSON_NAME] [PERSON_NAME] company Deepak [PERSON…" at bounding box center [204, 367] width 89 height 22
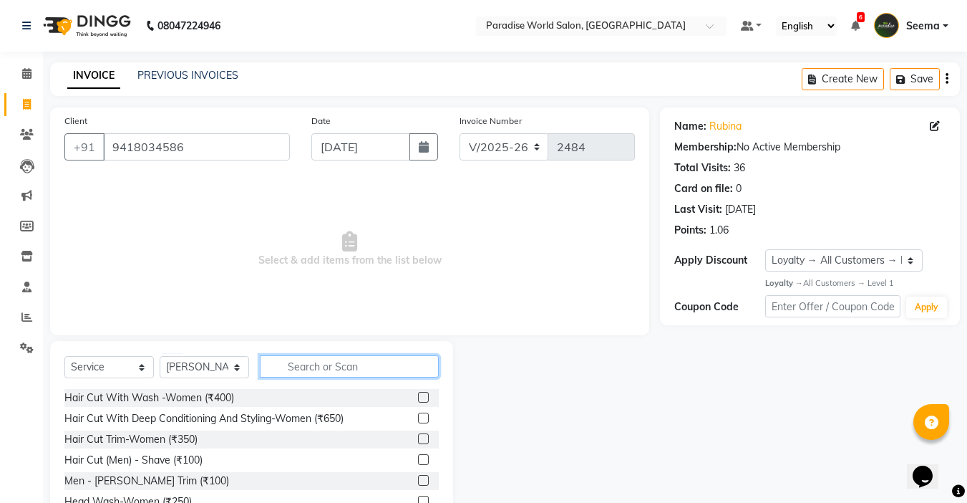
click at [329, 367] on input "text" at bounding box center [349, 366] width 179 height 22
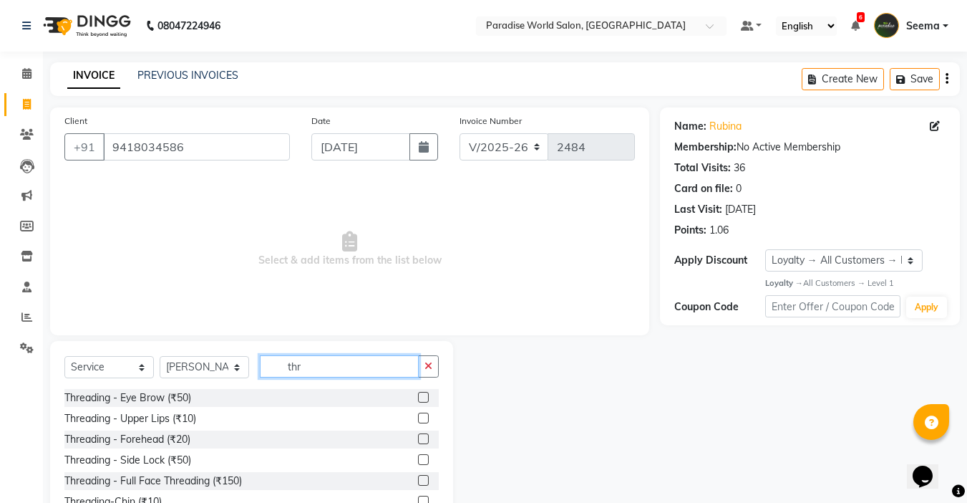
type input "thr"
click at [419, 396] on label at bounding box center [423, 397] width 11 height 11
click at [419, 396] on input "checkbox" at bounding box center [422, 397] width 9 height 9
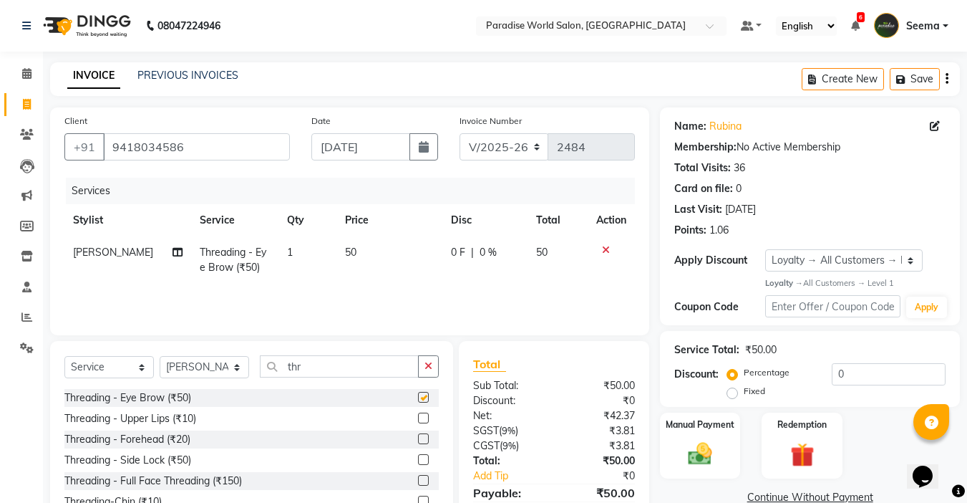
checkbox input "false"
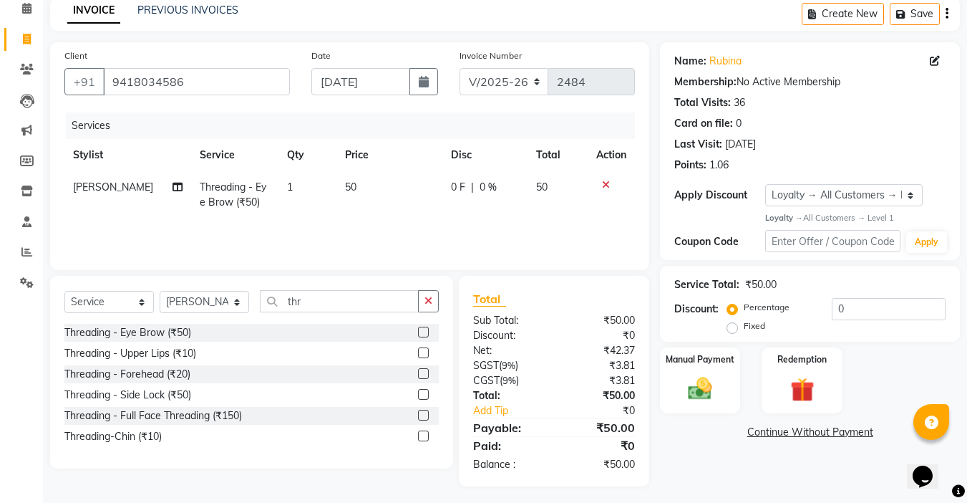
scroll to position [70, 0]
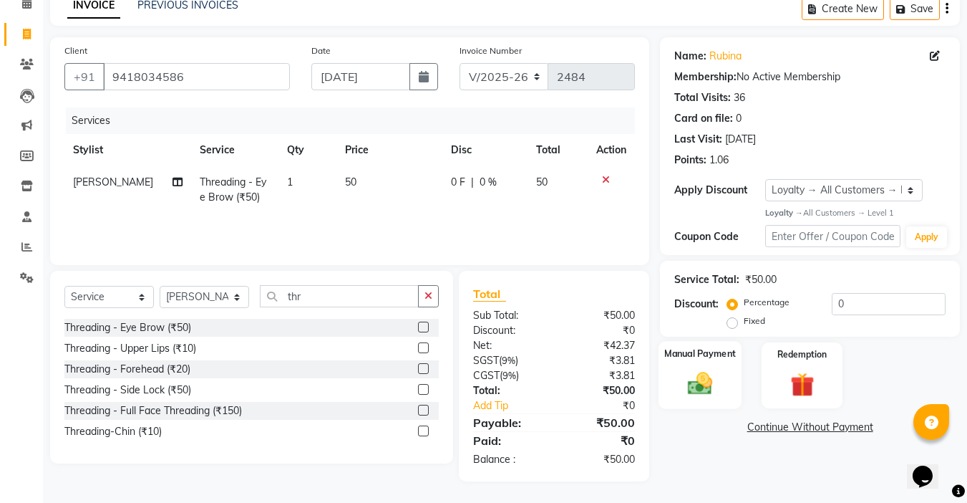
click at [700, 387] on img at bounding box center [700, 383] width 40 height 29
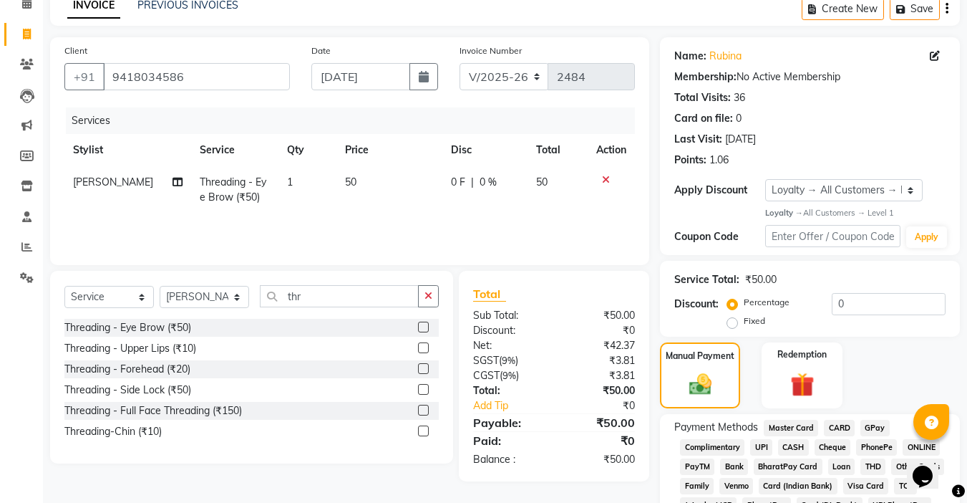
click at [762, 444] on span "UPI" at bounding box center [761, 447] width 22 height 16
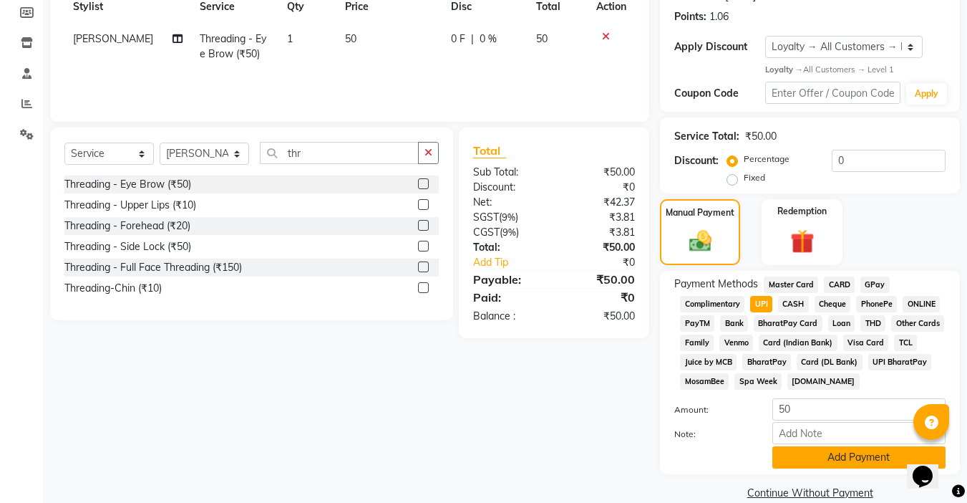
click at [800, 457] on button "Add Payment" at bounding box center [858, 457] width 173 height 22
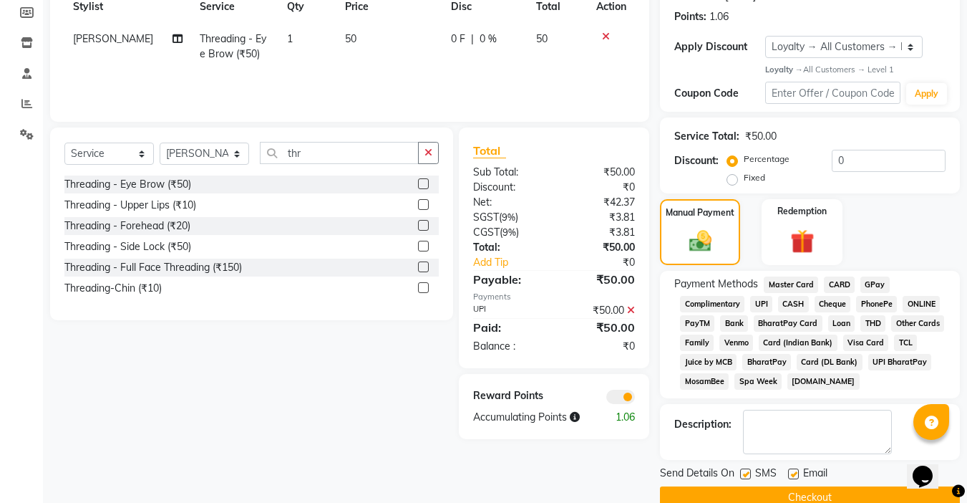
click at [788, 490] on button "Checkout" at bounding box center [810, 497] width 300 height 22
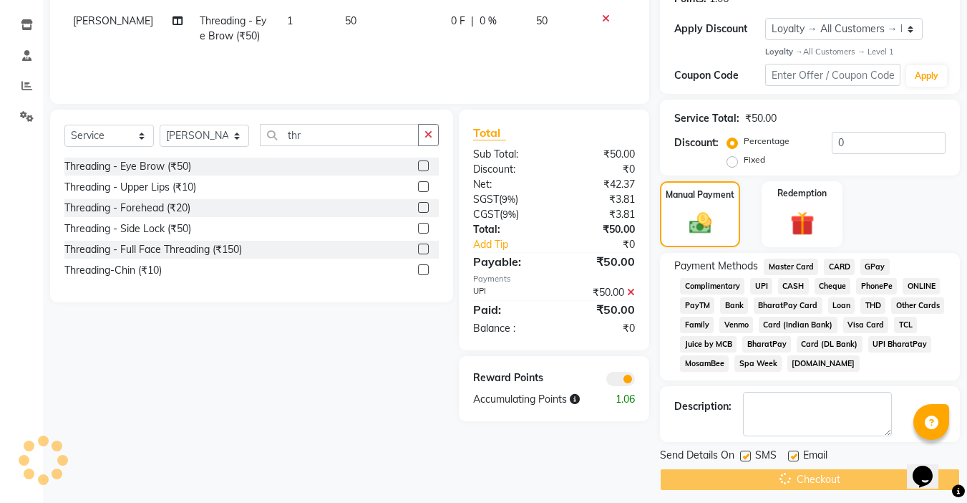
scroll to position [241, 0]
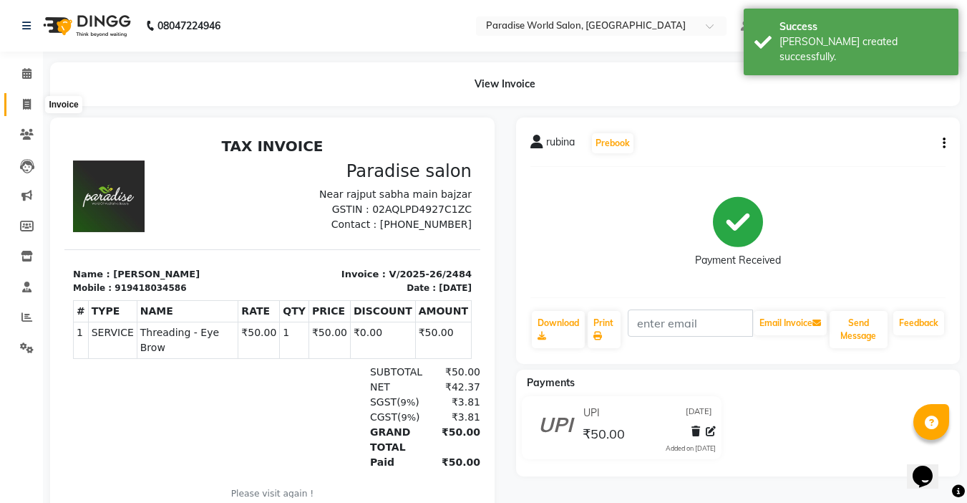
click at [28, 105] on icon at bounding box center [27, 104] width 8 height 11
select select "service"
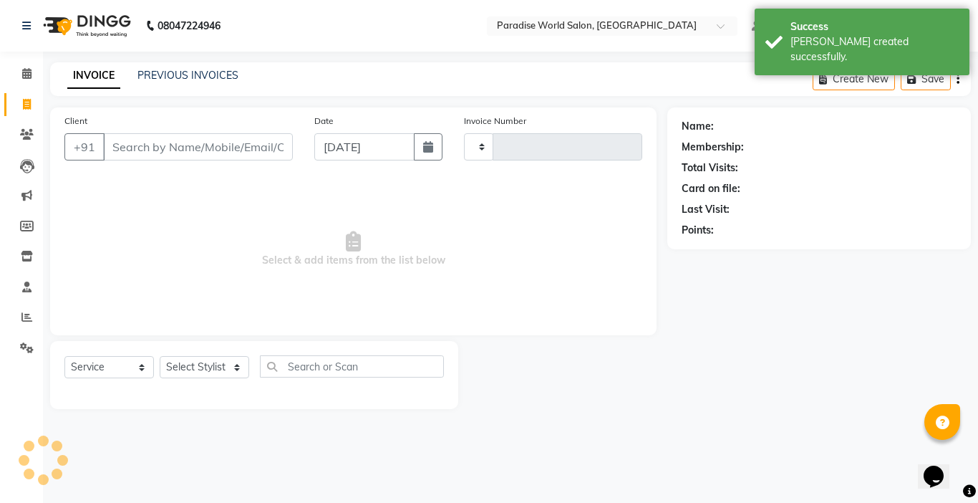
type input "2485"
select select "4451"
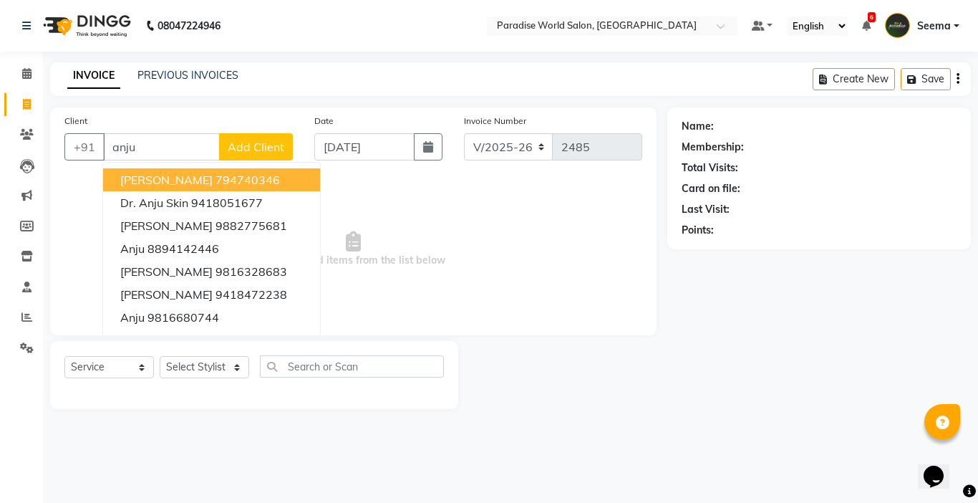
click at [160, 150] on input "anju" at bounding box center [161, 146] width 117 height 27
type input "a"
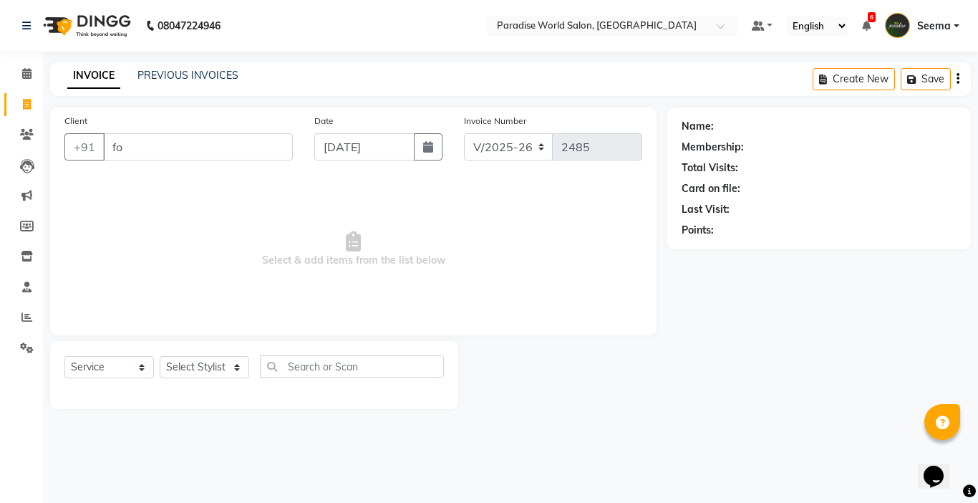
type input "f"
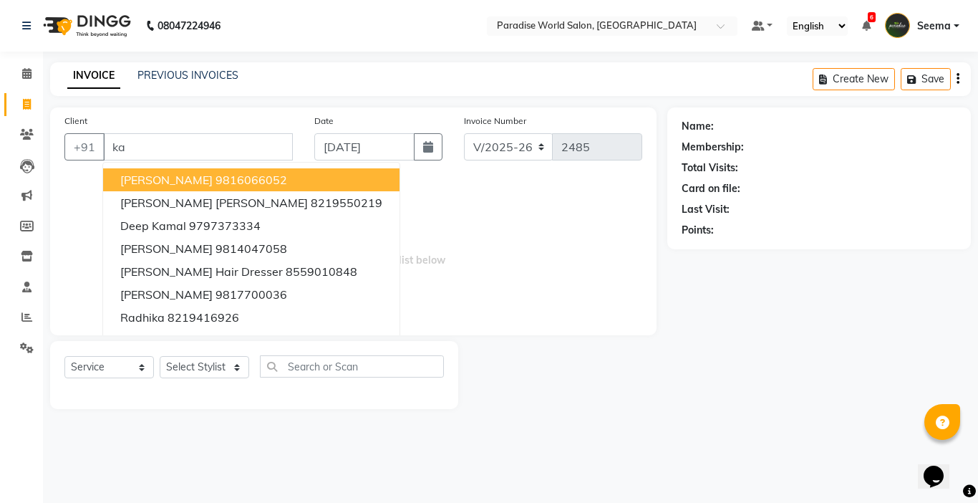
type input "k"
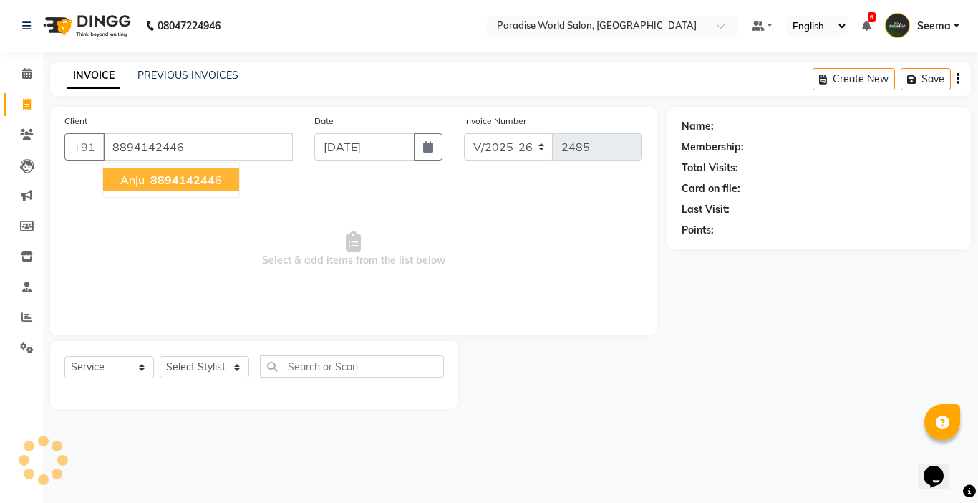
type input "8894142446"
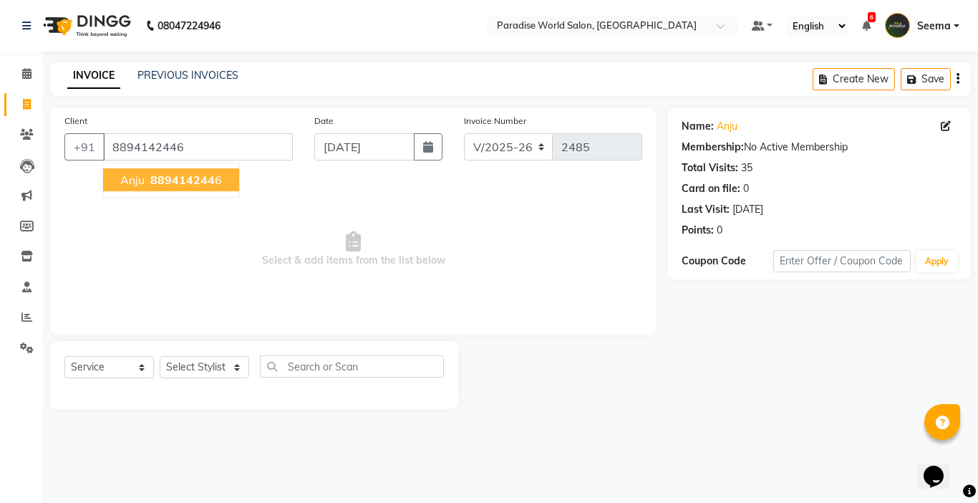
click at [155, 188] on button "anju 889414244 6" at bounding box center [171, 179] width 136 height 23
click at [238, 370] on select "Select Stylist [PERSON_NAME] [PERSON_NAME] [PERSON_NAME] company Deepak [PERSON…" at bounding box center [204, 367] width 89 height 22
select select "24938"
click at [160, 356] on select "Select Stylist [PERSON_NAME] [PERSON_NAME] [PERSON_NAME] company Deepak [PERSON…" at bounding box center [204, 367] width 89 height 22
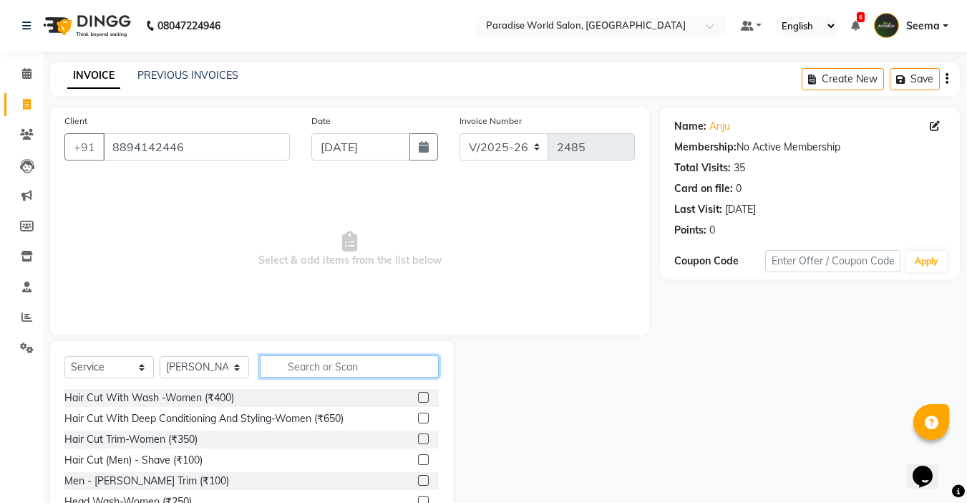
click at [283, 364] on input "text" at bounding box center [349, 366] width 179 height 22
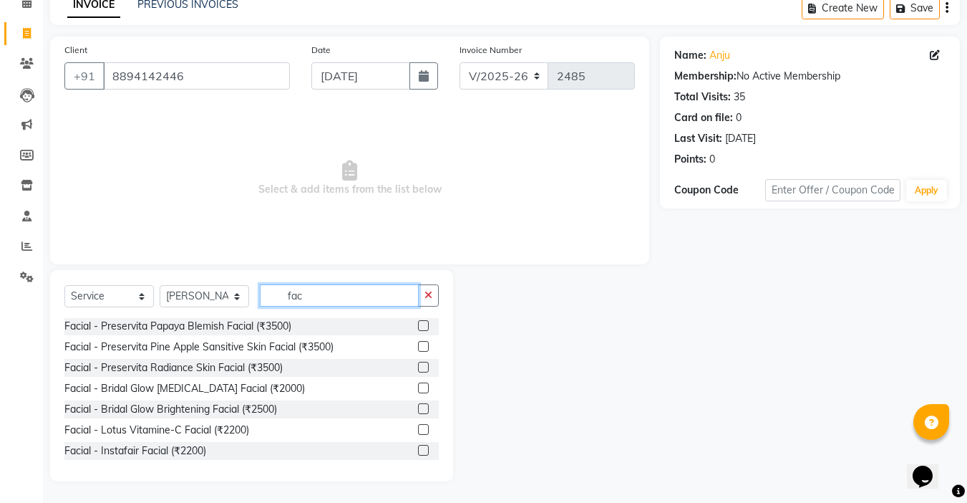
scroll to position [358, 0]
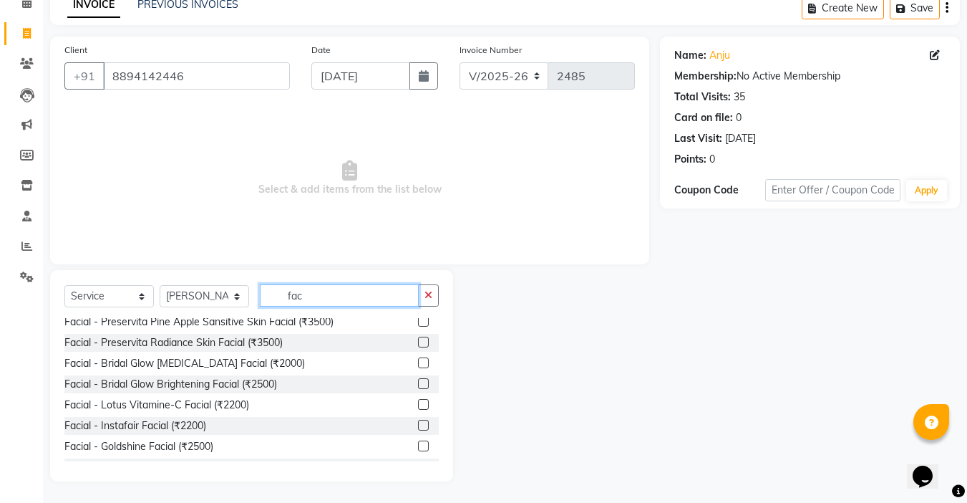
type input "fac"
click at [418, 423] on label at bounding box center [423, 424] width 11 height 11
click at [418, 423] on input "checkbox" at bounding box center [422, 425] width 9 height 9
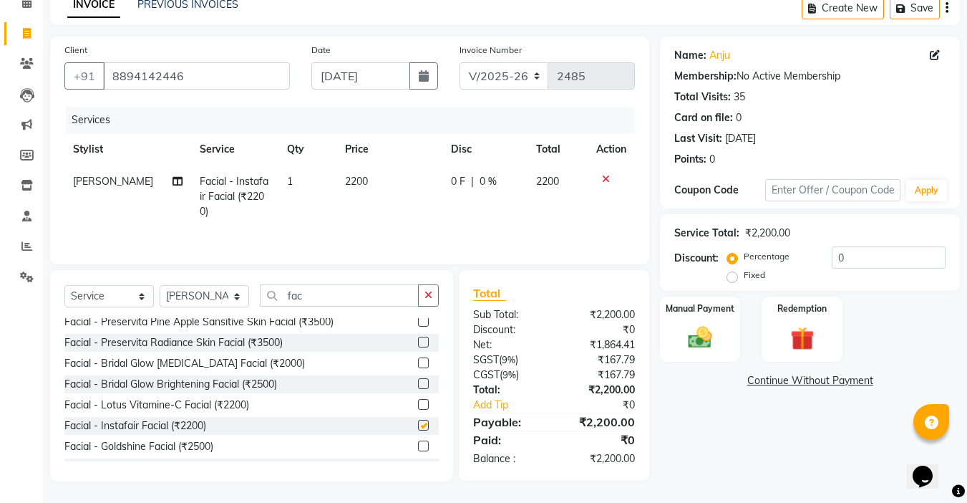
checkbox input "false"
click at [424, 298] on icon "button" at bounding box center [428, 295] width 8 height 10
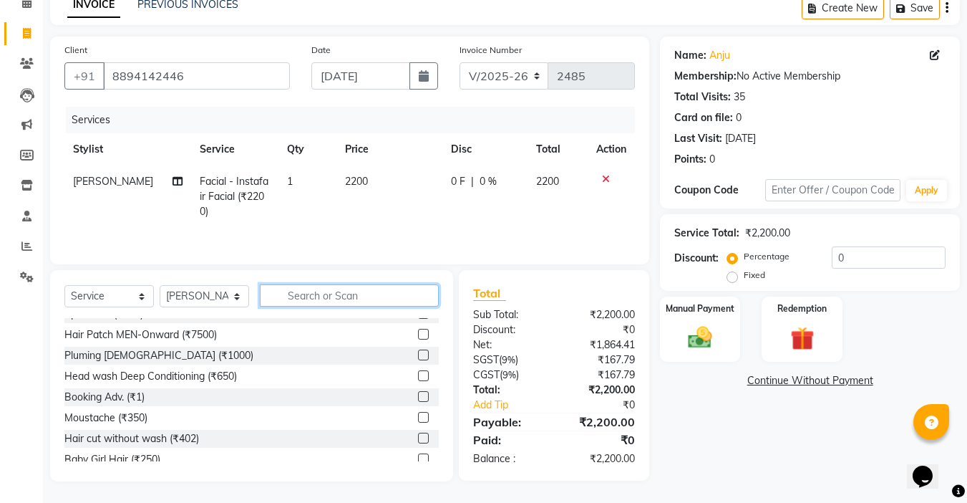
scroll to position [501, 0]
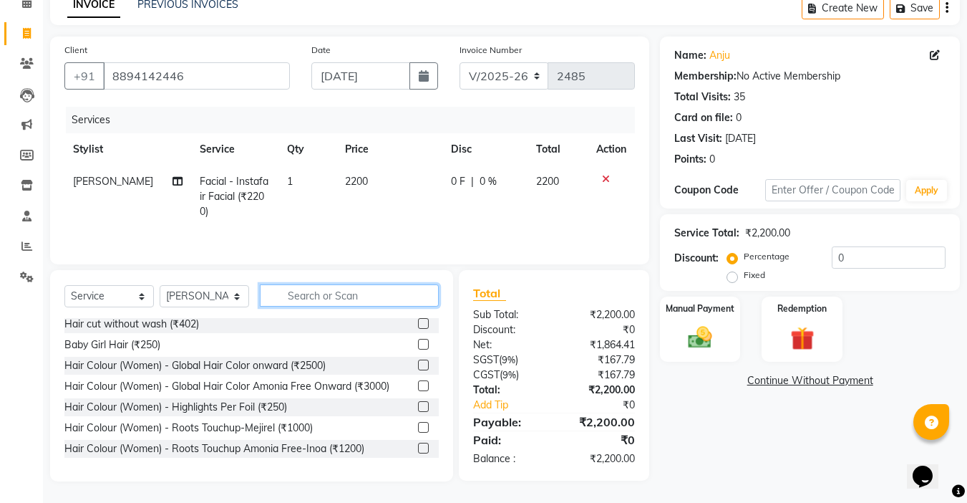
click at [306, 294] on input "text" at bounding box center [349, 295] width 179 height 22
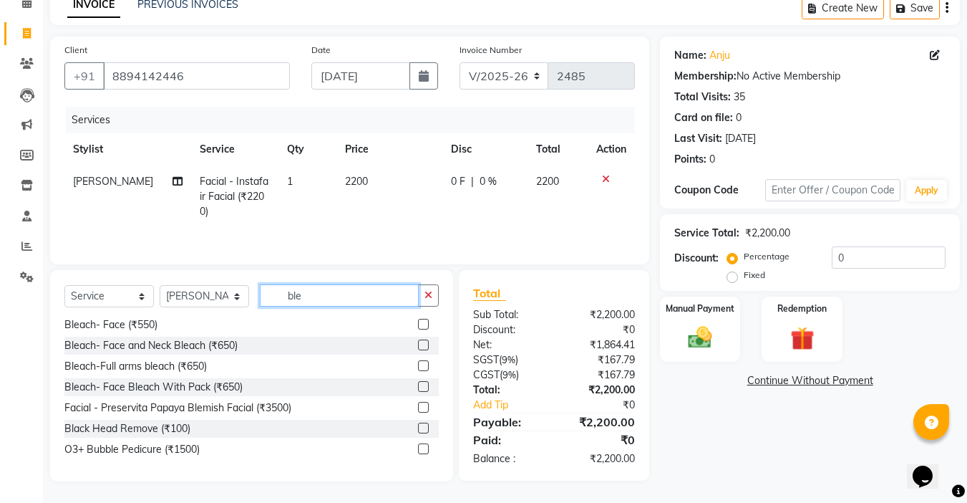
scroll to position [70, 0]
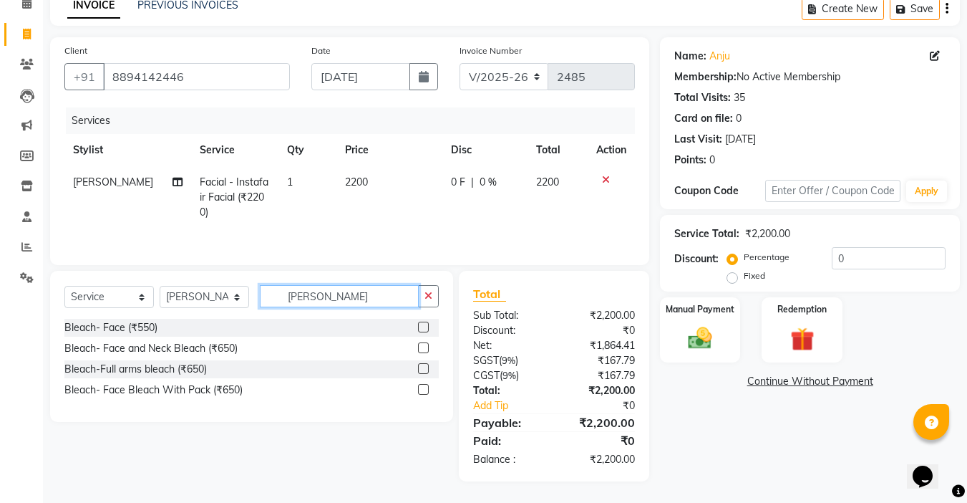
type input "[PERSON_NAME]"
click at [428, 325] on label at bounding box center [423, 326] width 11 height 11
click at [427, 325] on input "checkbox" at bounding box center [422, 327] width 9 height 9
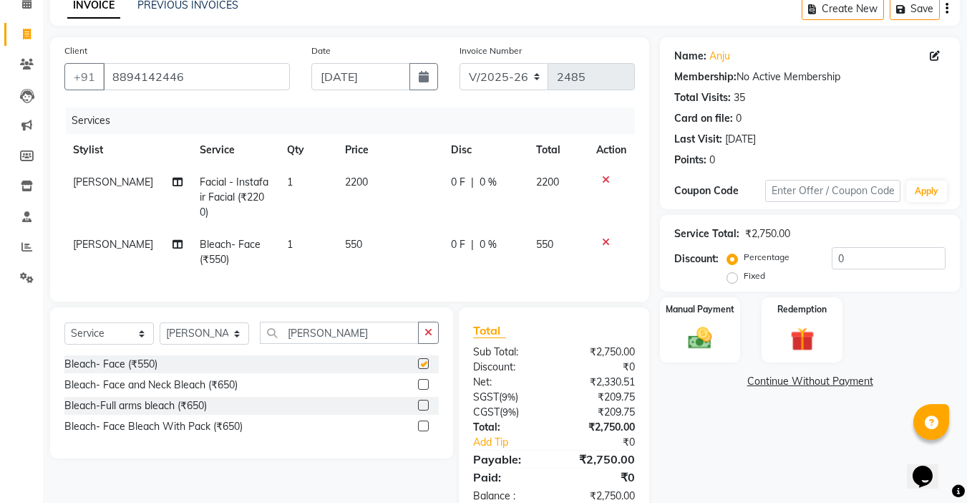
checkbox input "false"
click at [343, 330] on input "[PERSON_NAME]" at bounding box center [339, 332] width 159 height 22
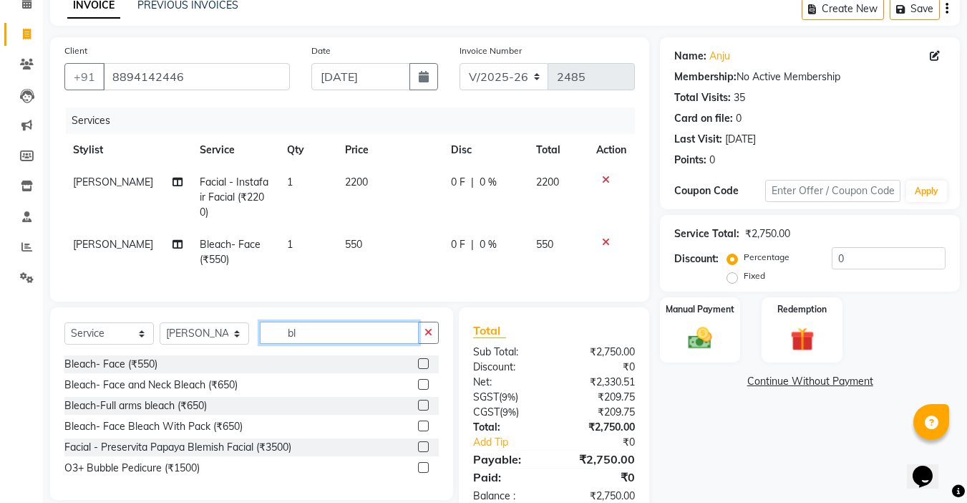
type input "b"
type input "thr"
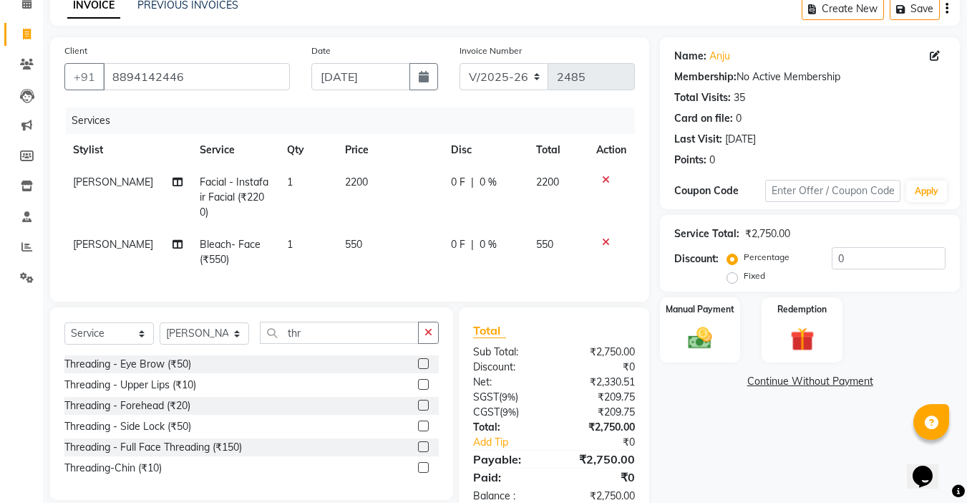
click at [423, 379] on label at bounding box center [423, 384] width 11 height 11
click at [423, 380] on input "checkbox" at bounding box center [422, 384] width 9 height 9
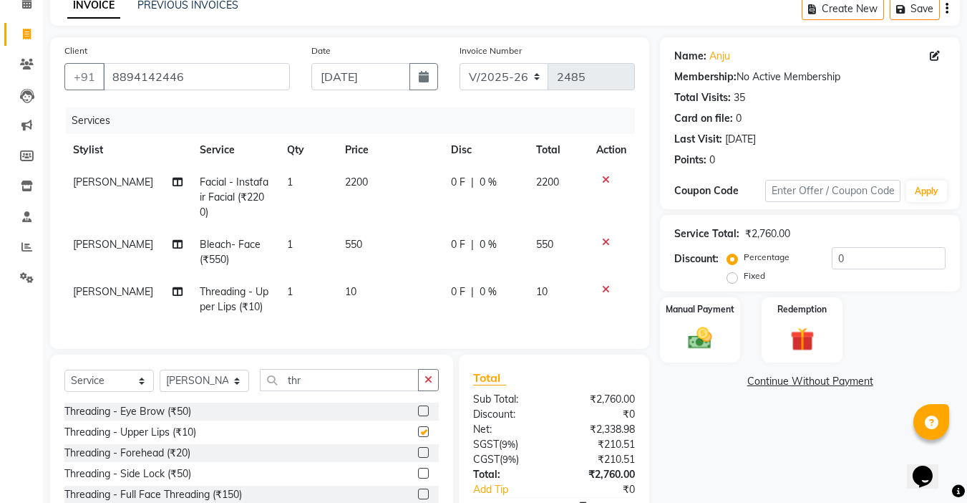
checkbox input "false"
click at [424, 447] on label at bounding box center [423, 452] width 11 height 11
click at [424, 448] on input "checkbox" at bounding box center [422, 452] width 9 height 9
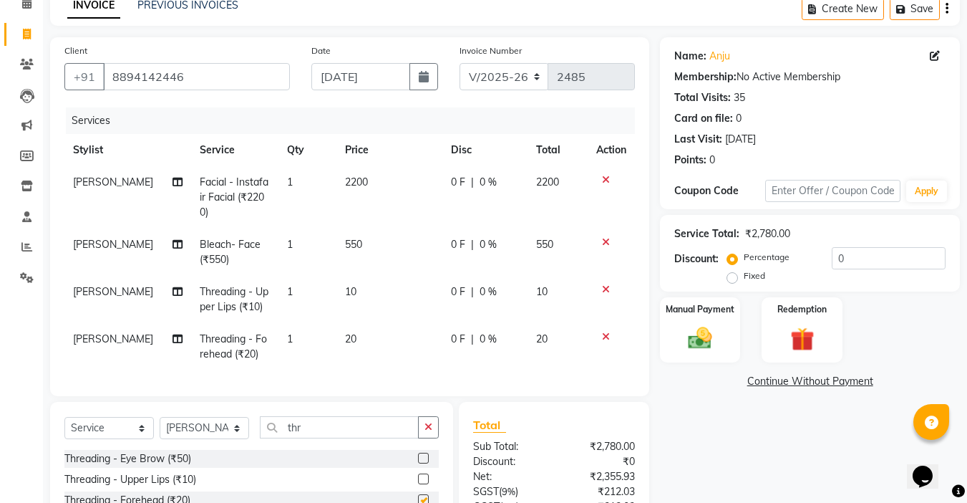
checkbox input "false"
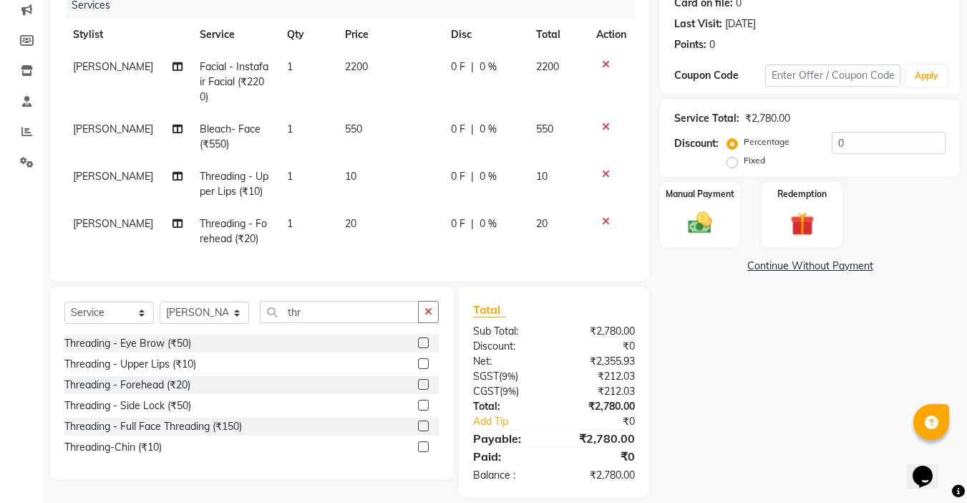
scroll to position [197, 0]
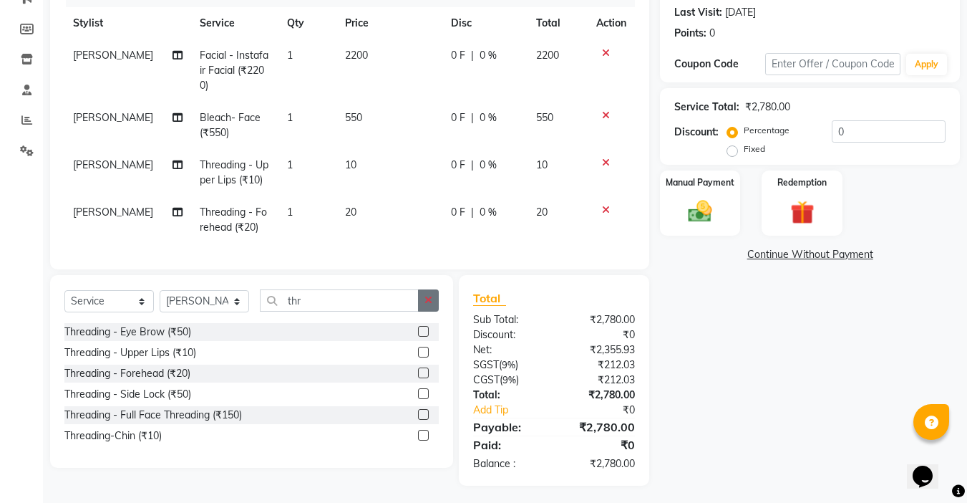
click at [424, 299] on icon "button" at bounding box center [428, 300] width 8 height 10
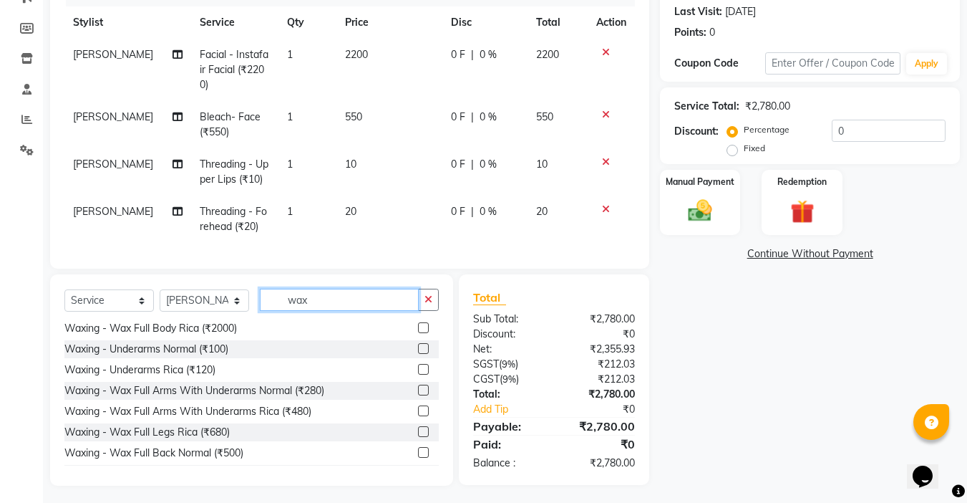
scroll to position [0, 0]
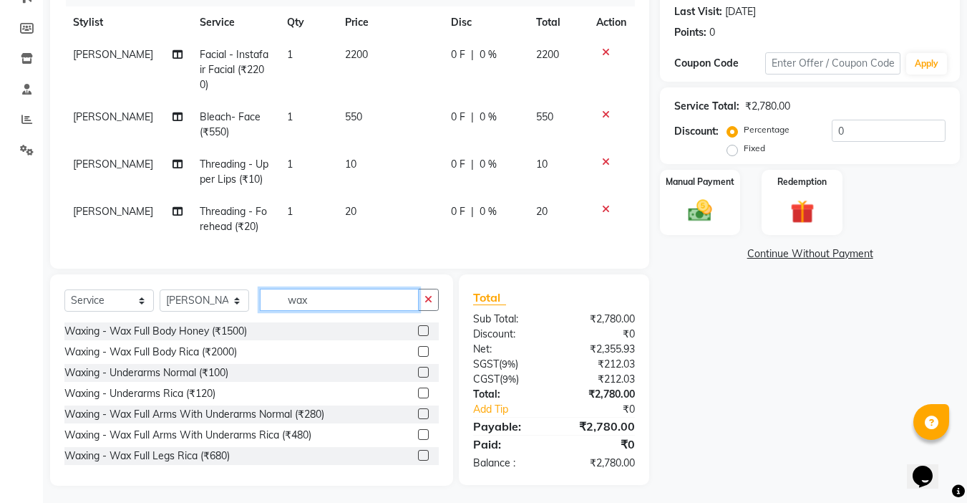
type input "wax"
click at [418, 387] on label at bounding box center [423, 392] width 11 height 11
click at [418, 389] on input "checkbox" at bounding box center [422, 393] width 9 height 9
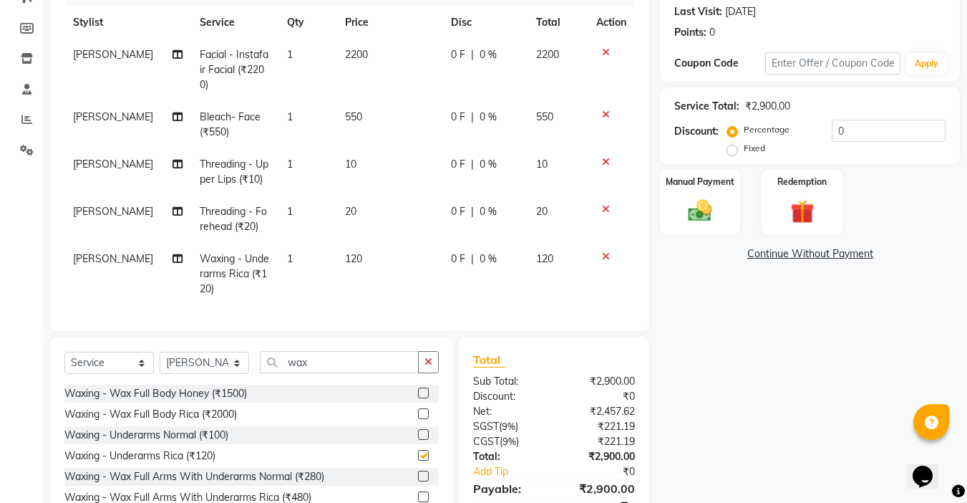
checkbox input "false"
click at [697, 215] on img at bounding box center [700, 210] width 40 height 29
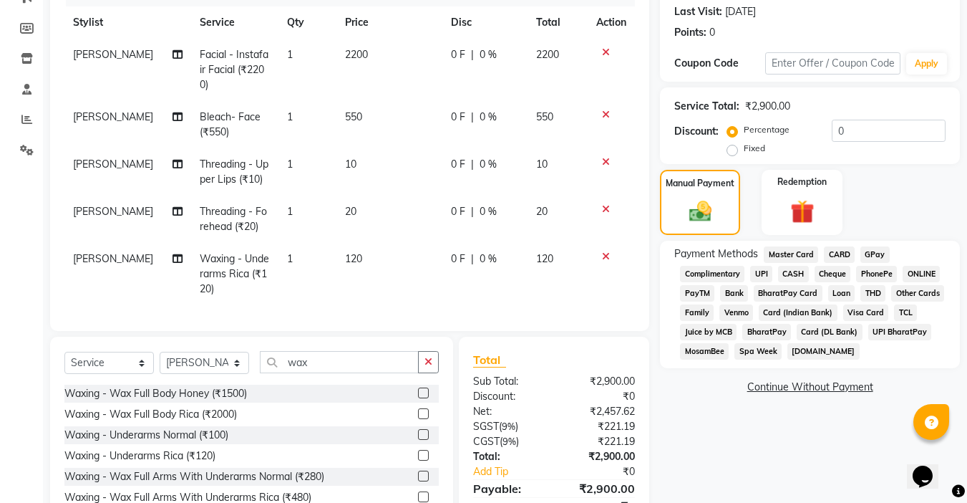
click at [760, 271] on span "UPI" at bounding box center [761, 274] width 22 height 16
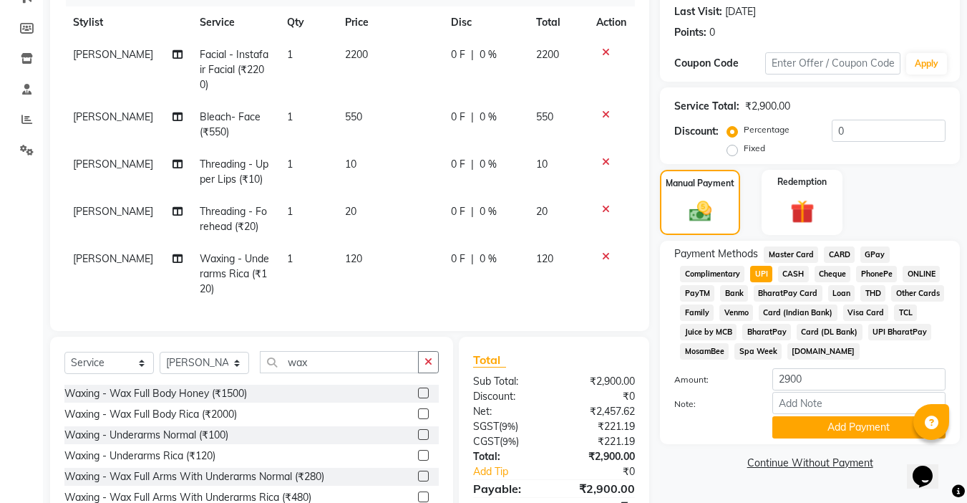
scroll to position [260, 0]
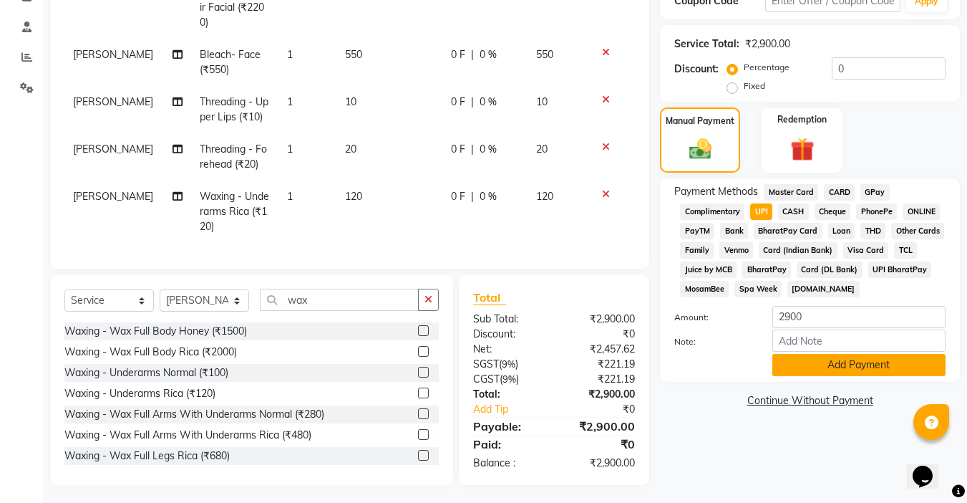
click at [804, 366] on button "Add Payment" at bounding box center [858, 365] width 173 height 22
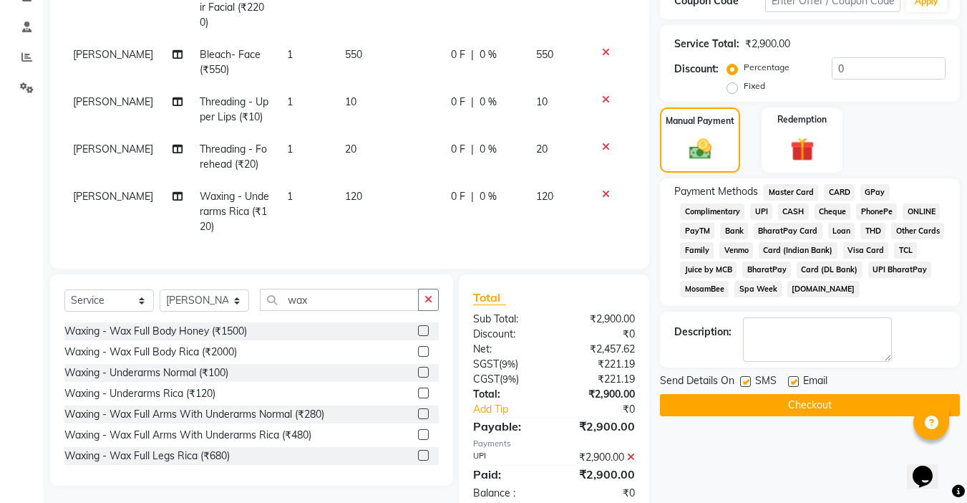
click at [779, 412] on button "Checkout" at bounding box center [810, 405] width 300 height 22
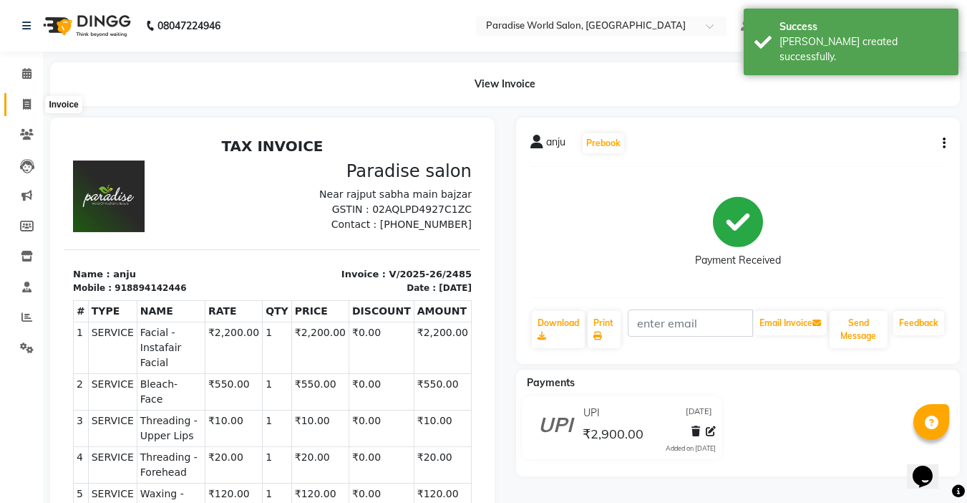
click at [29, 105] on icon at bounding box center [27, 104] width 8 height 11
select select "service"
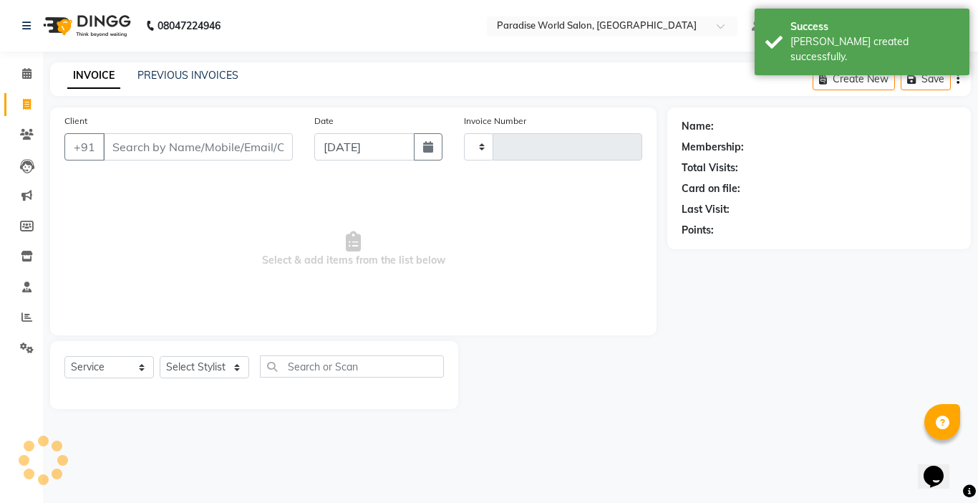
type input "2486"
select select "4451"
click at [182, 74] on link "PREVIOUS INVOICES" at bounding box center [187, 75] width 101 height 13
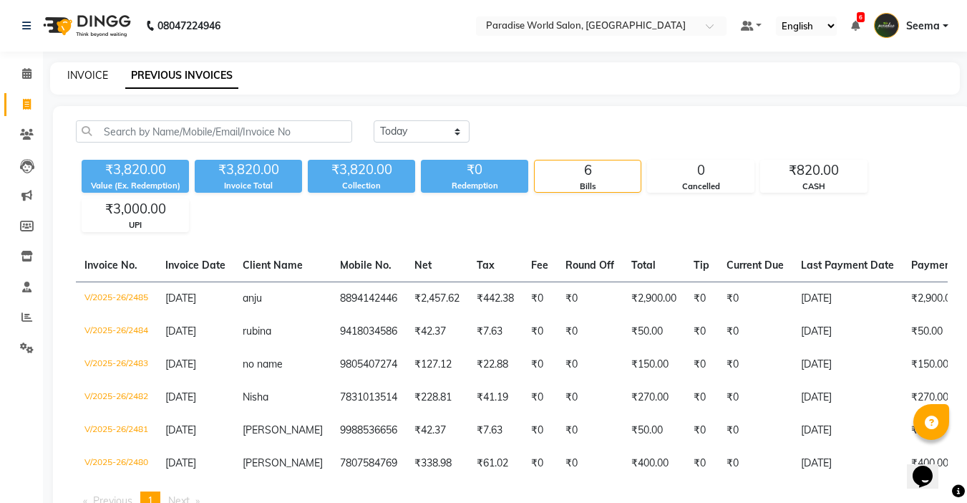
click at [97, 73] on link "INVOICE" at bounding box center [87, 75] width 41 height 13
select select "service"
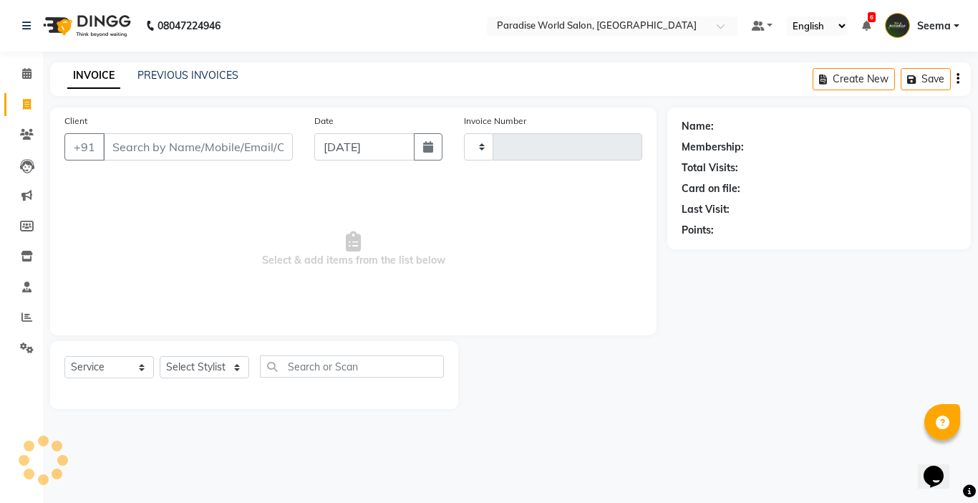
type input "2486"
select select "4451"
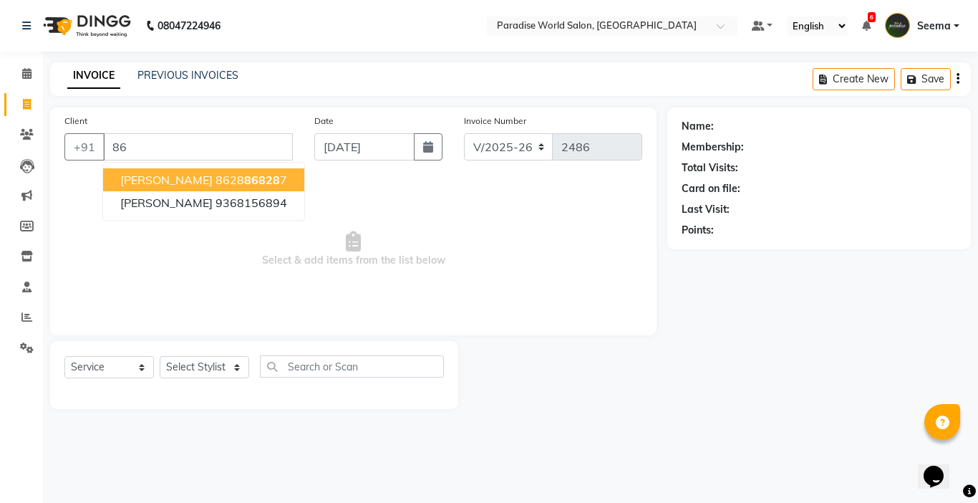
type input "8"
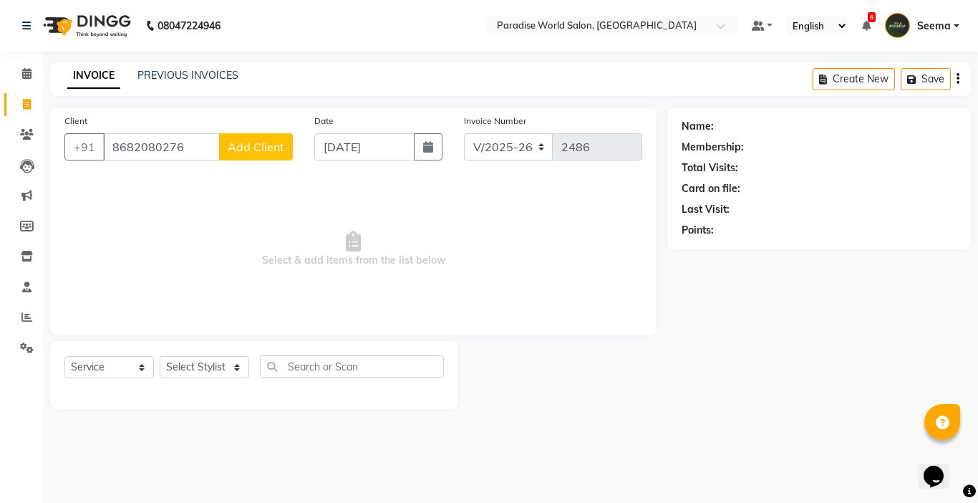
type input "8682080276"
click at [282, 147] on span "Add Client" at bounding box center [256, 147] width 57 height 14
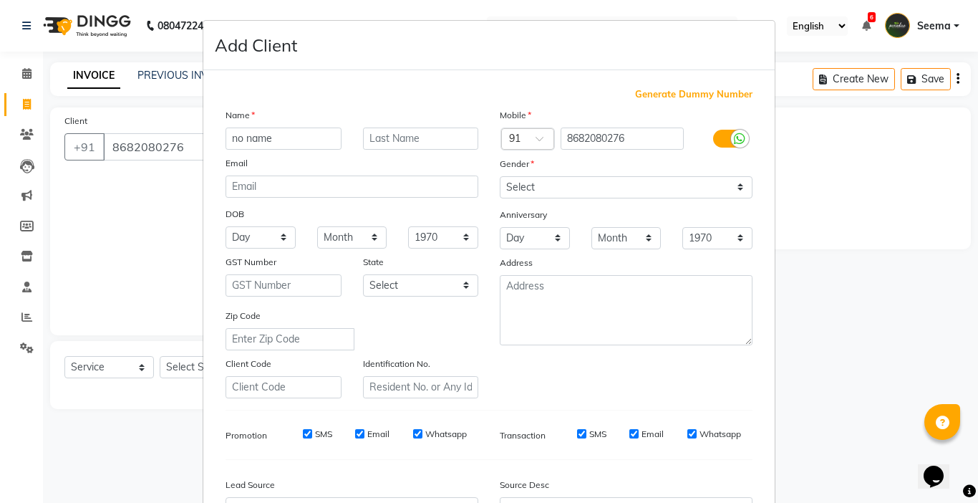
type input "no name"
click at [732, 185] on select "Select [DEMOGRAPHIC_DATA] [DEMOGRAPHIC_DATA] Other Prefer Not To Say" at bounding box center [626, 187] width 253 height 22
select select "[DEMOGRAPHIC_DATA]"
click at [500, 176] on select "Select [DEMOGRAPHIC_DATA] [DEMOGRAPHIC_DATA] Other Prefer Not To Say" at bounding box center [626, 187] width 253 height 22
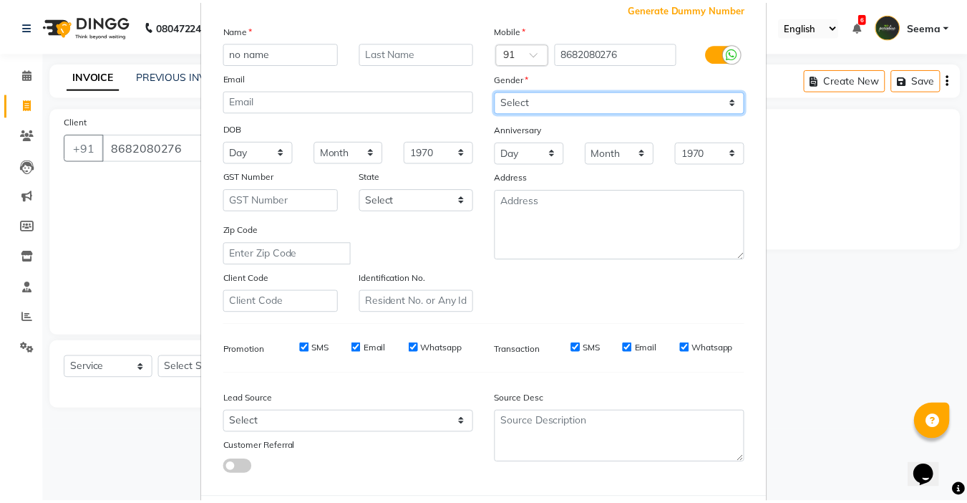
scroll to position [158, 0]
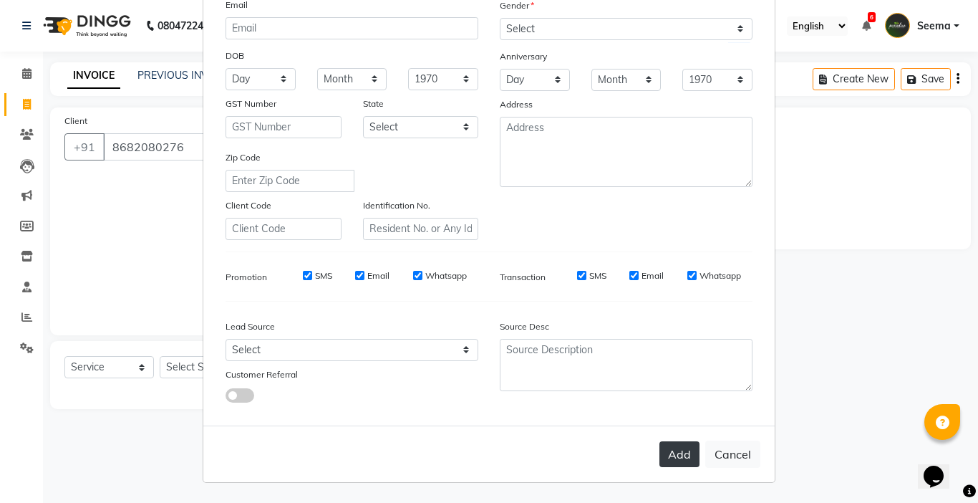
click at [685, 450] on button "Add" at bounding box center [679, 454] width 40 height 26
select select
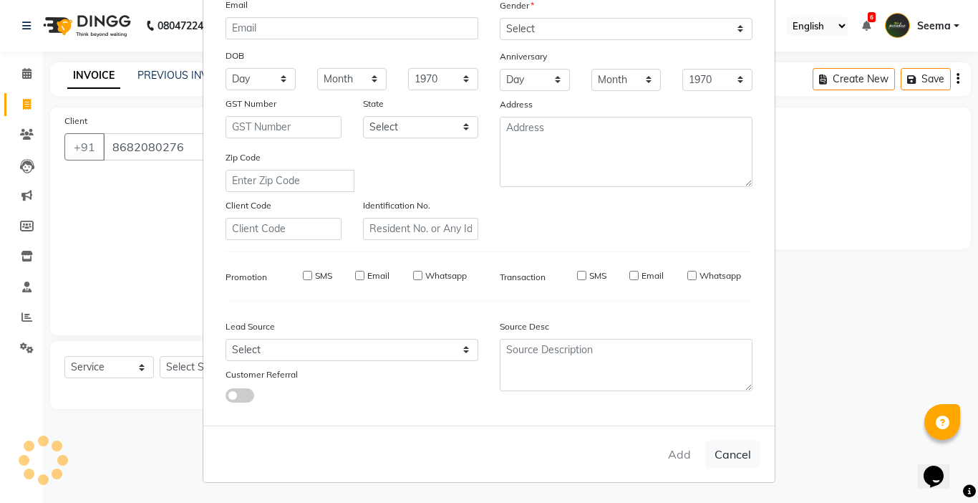
select select
checkbox input "false"
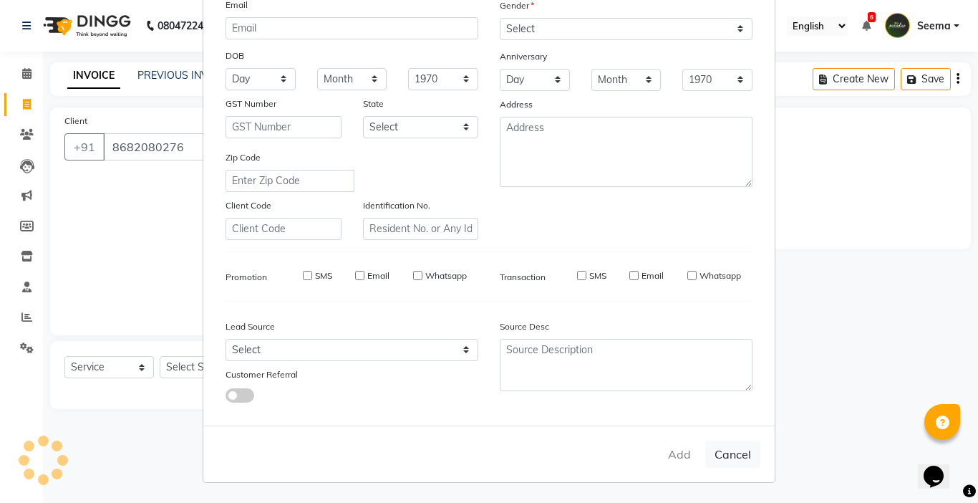
checkbox input "false"
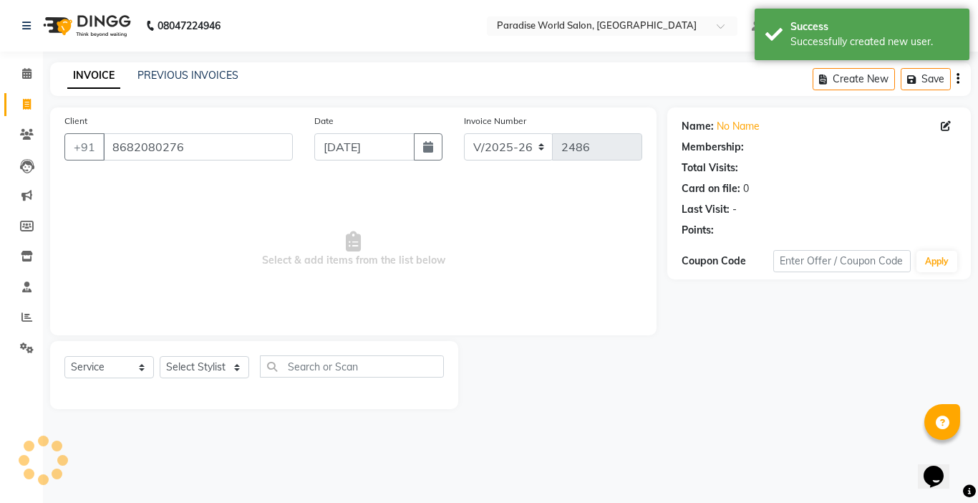
select select "1: Object"
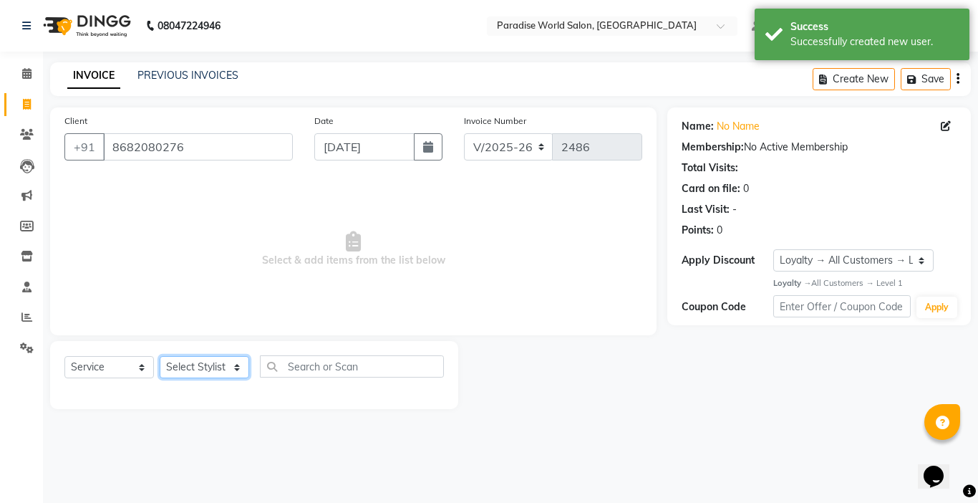
click at [237, 369] on select "Select Stylist [PERSON_NAME] [PERSON_NAME] [PERSON_NAME] company Deepak [PERSON…" at bounding box center [204, 367] width 89 height 22
select select "24938"
click at [160, 356] on select "Select Stylist [PERSON_NAME] [PERSON_NAME] [PERSON_NAME] company Deepak [PERSON…" at bounding box center [204, 367] width 89 height 22
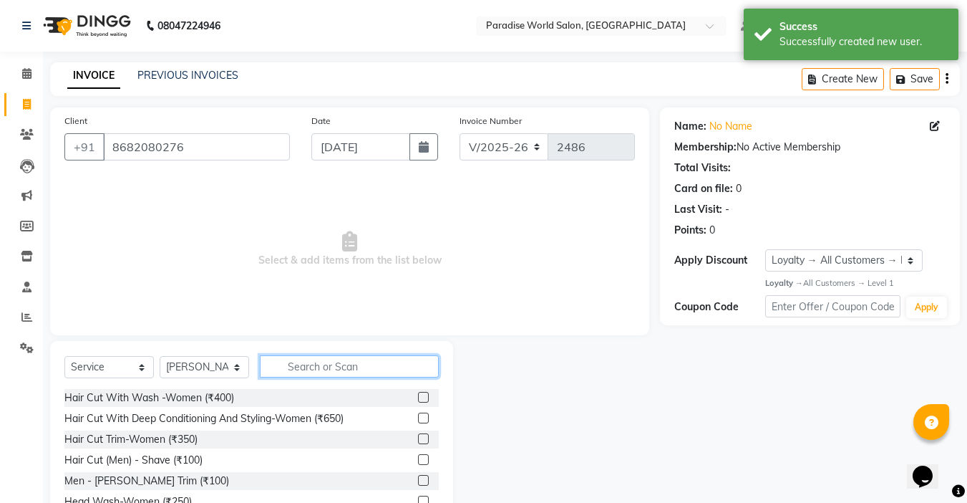
click at [293, 367] on input "text" at bounding box center [349, 366] width 179 height 22
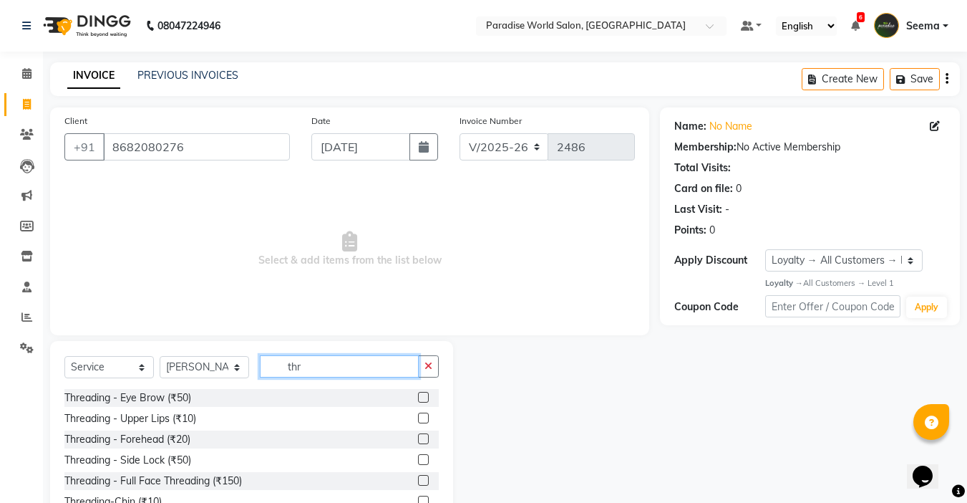
type input "thr"
click at [420, 397] on label at bounding box center [423, 397] width 11 height 11
click at [420, 397] on input "checkbox" at bounding box center [422, 397] width 9 height 9
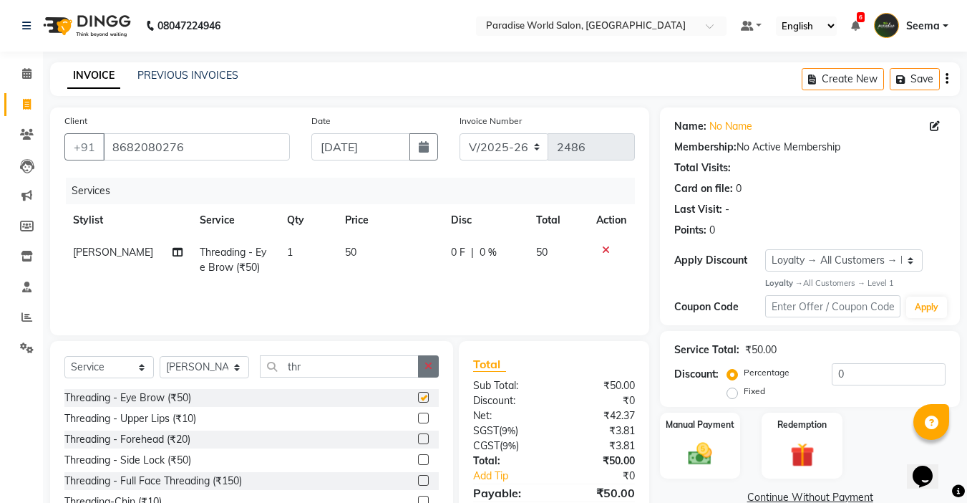
checkbox input "false"
click at [230, 370] on select "Select Stylist [PERSON_NAME] [PERSON_NAME] [PERSON_NAME] company Deepak [PERSON…" at bounding box center [204, 367] width 89 height 22
select select "57181"
click at [160, 356] on select "Select Stylist [PERSON_NAME] [PERSON_NAME] [PERSON_NAME] company Deepak [PERSON…" at bounding box center [204, 367] width 89 height 22
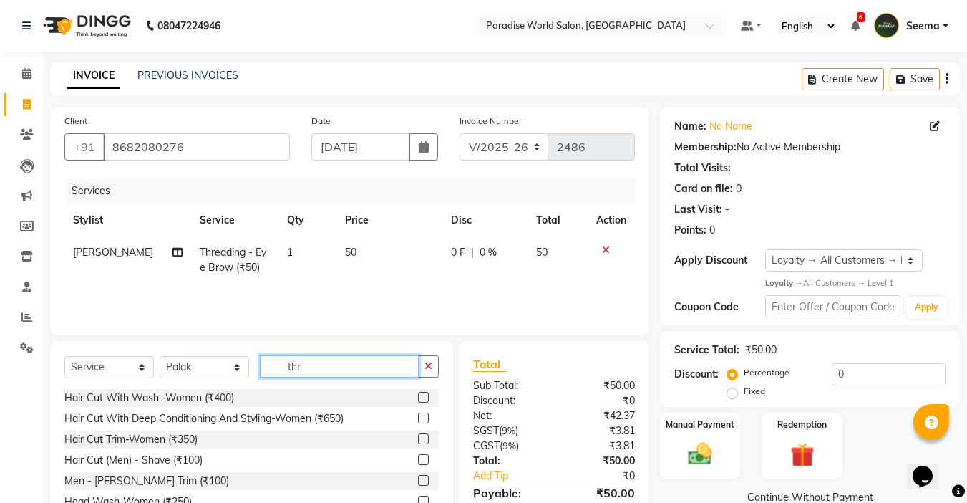
click at [335, 367] on input "thr" at bounding box center [339, 366] width 159 height 22
type input "t"
type input "thr"
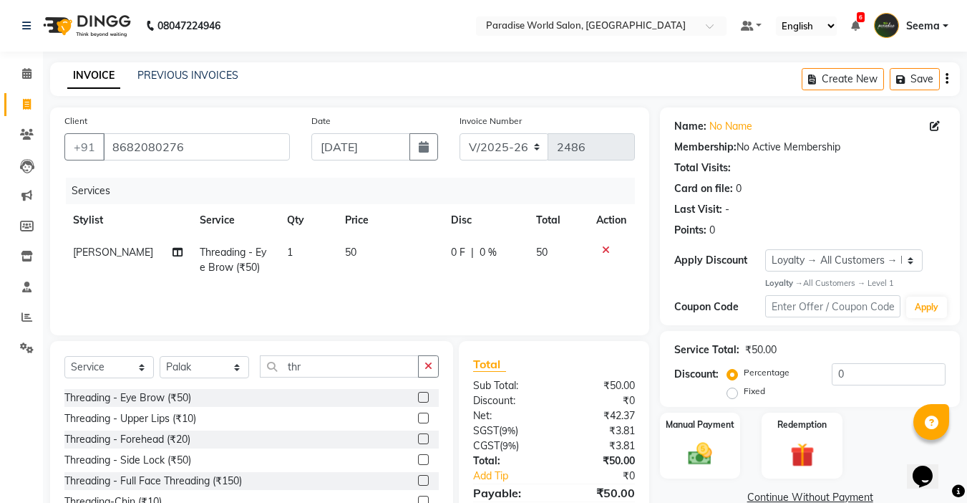
click at [427, 417] on label at bounding box center [423, 417] width 11 height 11
click at [427, 417] on input "checkbox" at bounding box center [422, 418] width 9 height 9
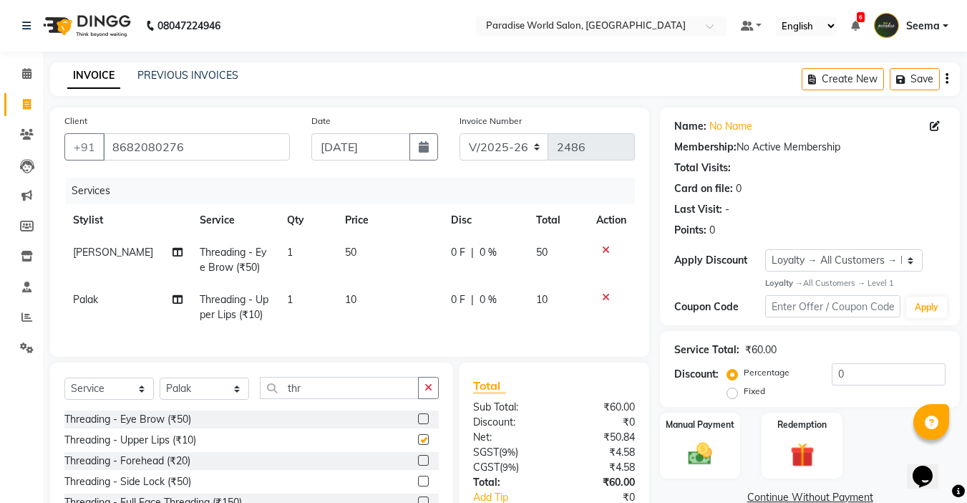
checkbox input "false"
click at [712, 455] on img at bounding box center [700, 454] width 40 height 29
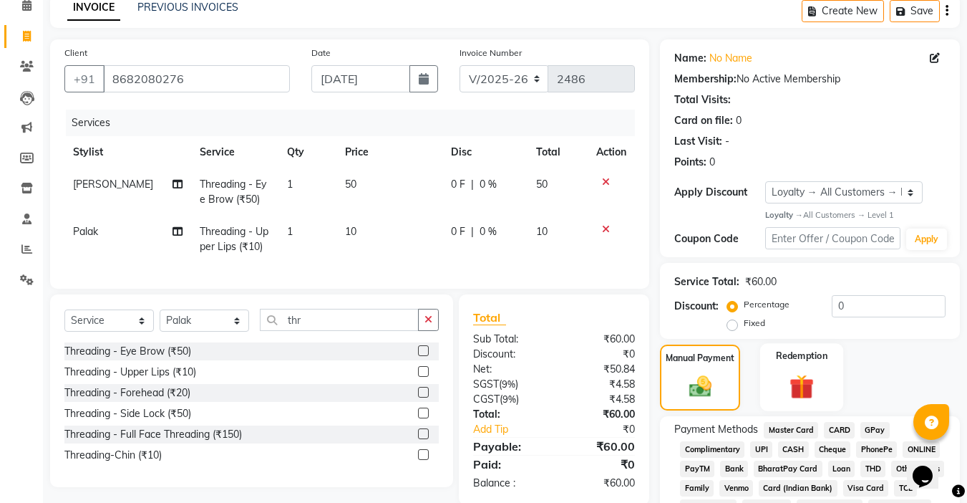
scroll to position [72, 0]
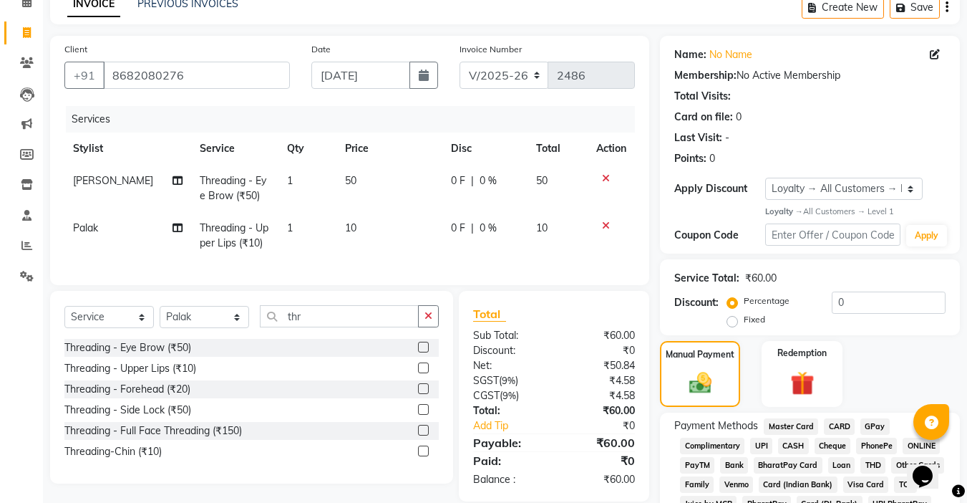
click at [758, 443] on span "UPI" at bounding box center [761, 445] width 22 height 16
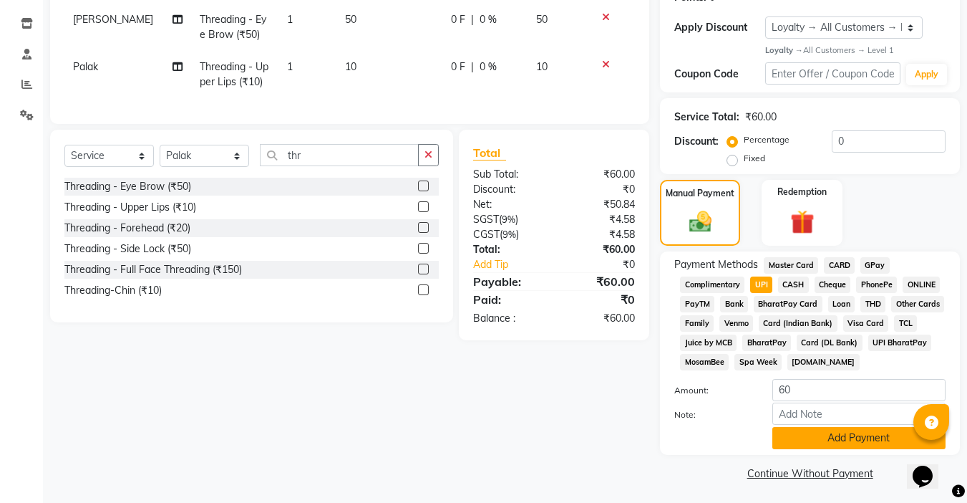
scroll to position [236, 0]
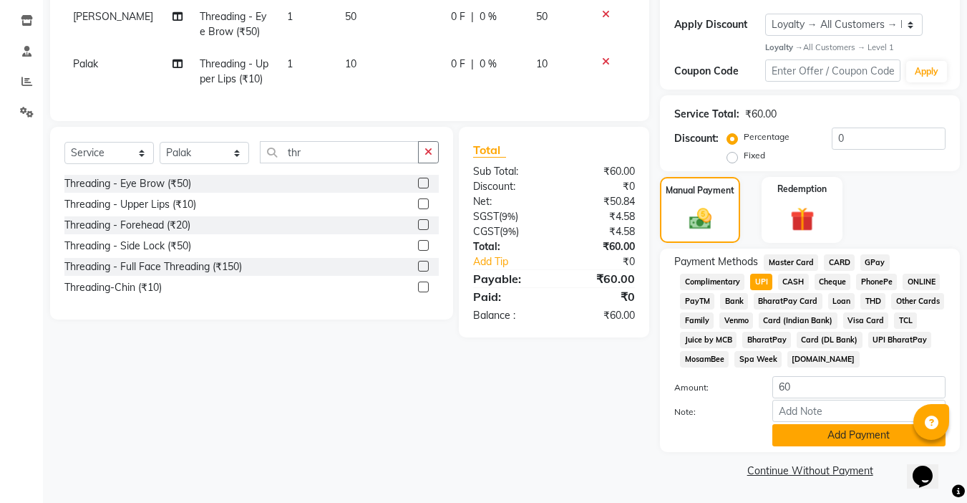
click at [792, 431] on button "Add Payment" at bounding box center [858, 435] width 173 height 22
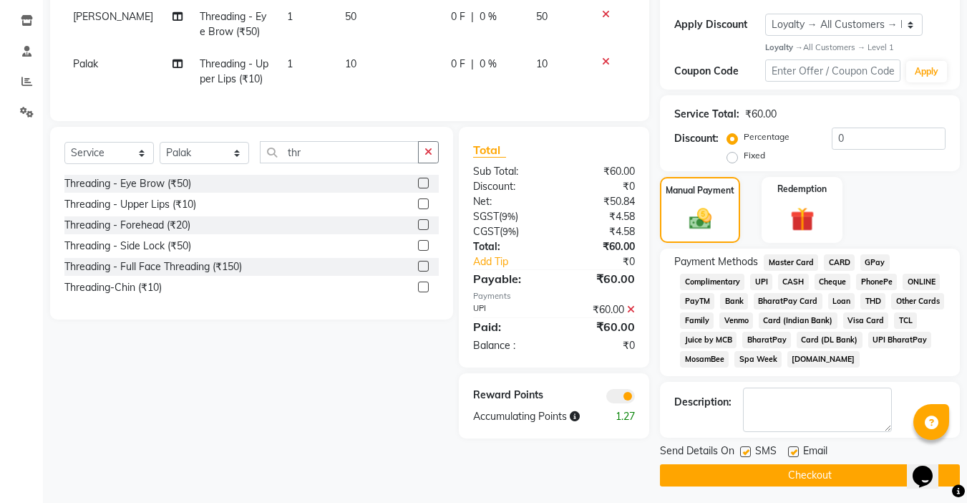
click at [766, 477] on button "Checkout" at bounding box center [810, 475] width 300 height 22
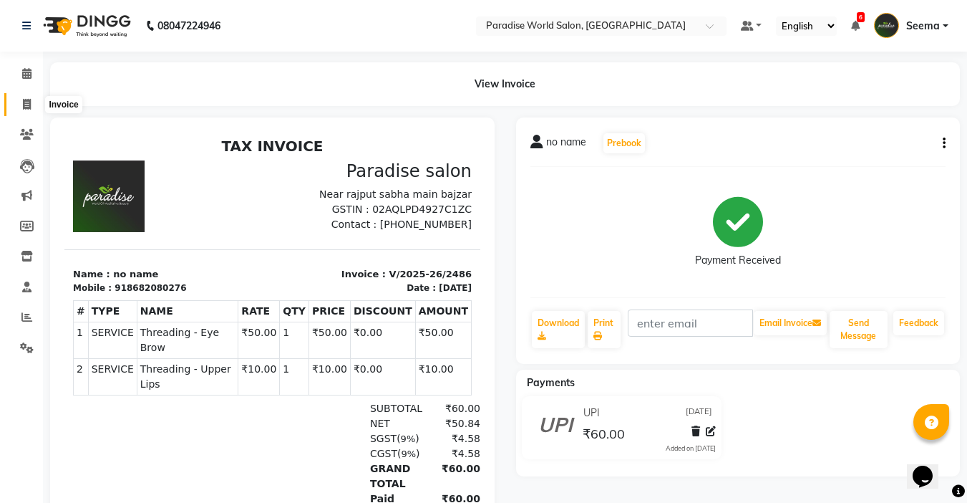
click at [25, 107] on icon at bounding box center [27, 104] width 8 height 11
select select "service"
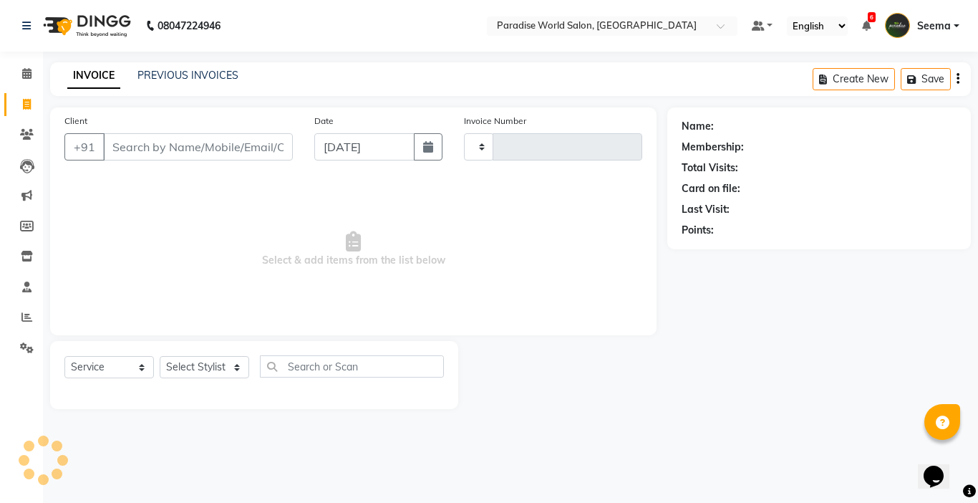
type input "2487"
select select "4451"
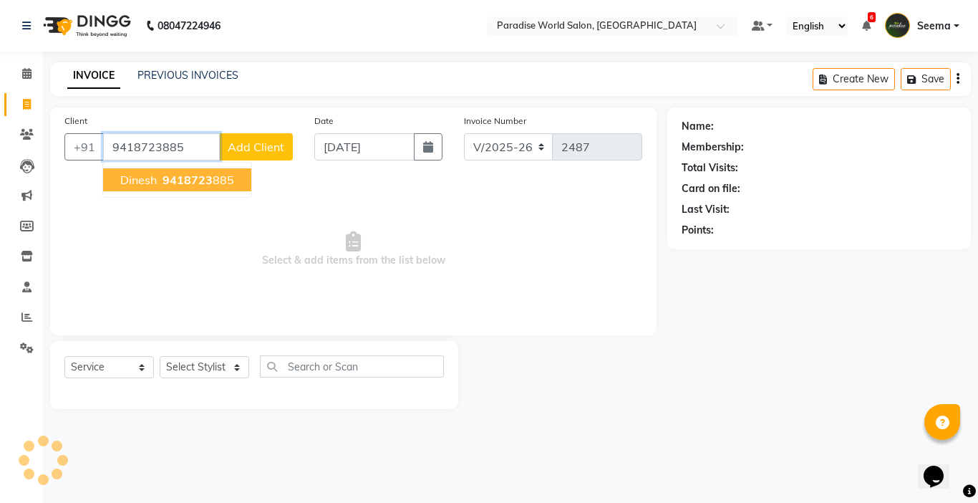
type input "9418723885"
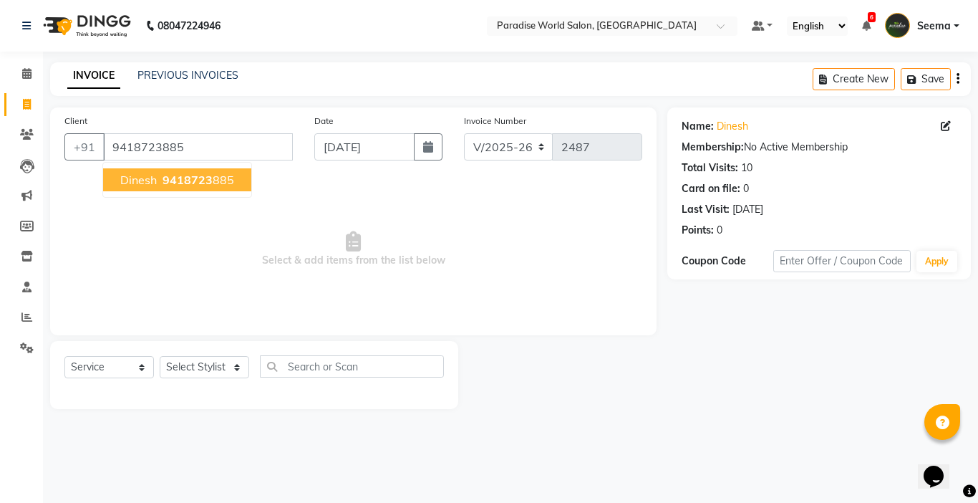
click at [185, 180] on span "9418723" at bounding box center [187, 180] width 50 height 14
click at [246, 374] on select "Select Stylist [PERSON_NAME] [PERSON_NAME] [PERSON_NAME] company Deepak [PERSON…" at bounding box center [204, 367] width 89 height 22
select select "24941"
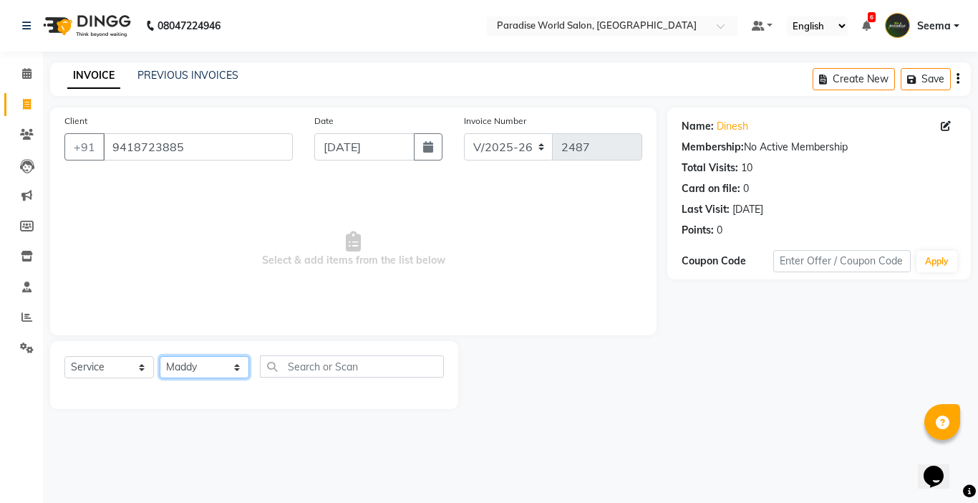
click at [160, 356] on select "Select Stylist [PERSON_NAME] [PERSON_NAME] [PERSON_NAME] company Deepak [PERSON…" at bounding box center [204, 367] width 89 height 22
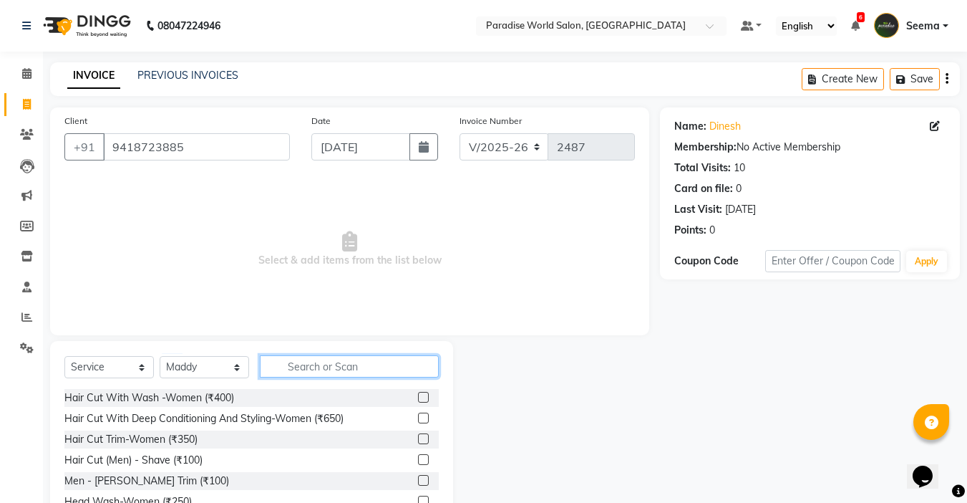
click at [318, 368] on input "text" at bounding box center [349, 366] width 179 height 22
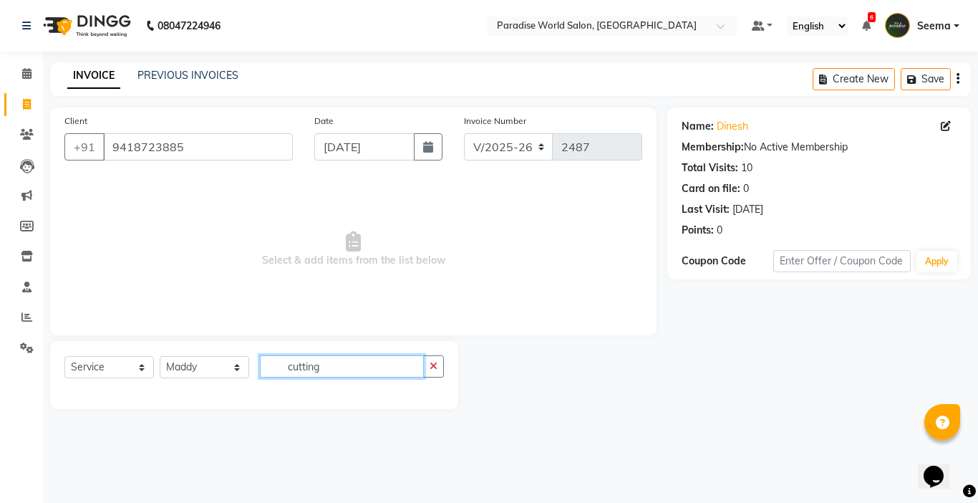
click at [338, 367] on input "cutting" at bounding box center [342, 366] width 164 height 22
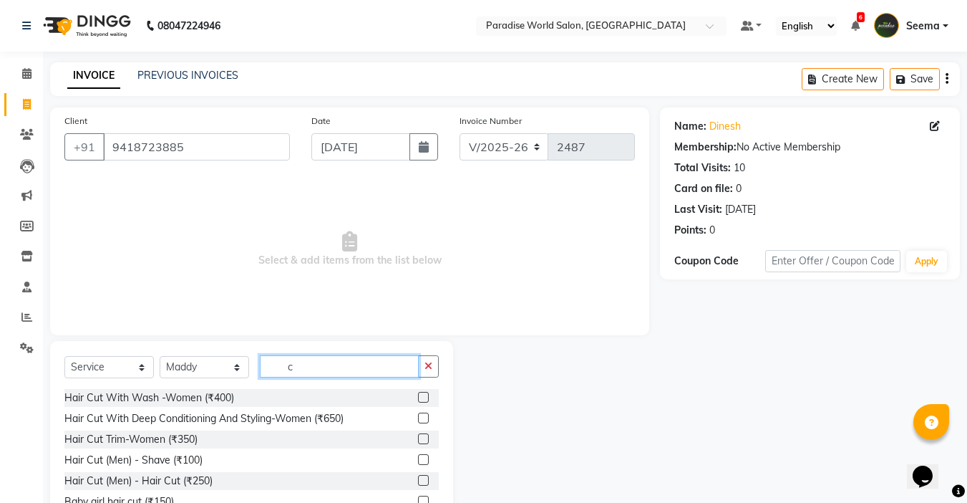
type input "c"
click at [418, 477] on label at bounding box center [423, 480] width 11 height 11
click at [418, 477] on input "checkbox" at bounding box center [422, 480] width 9 height 9
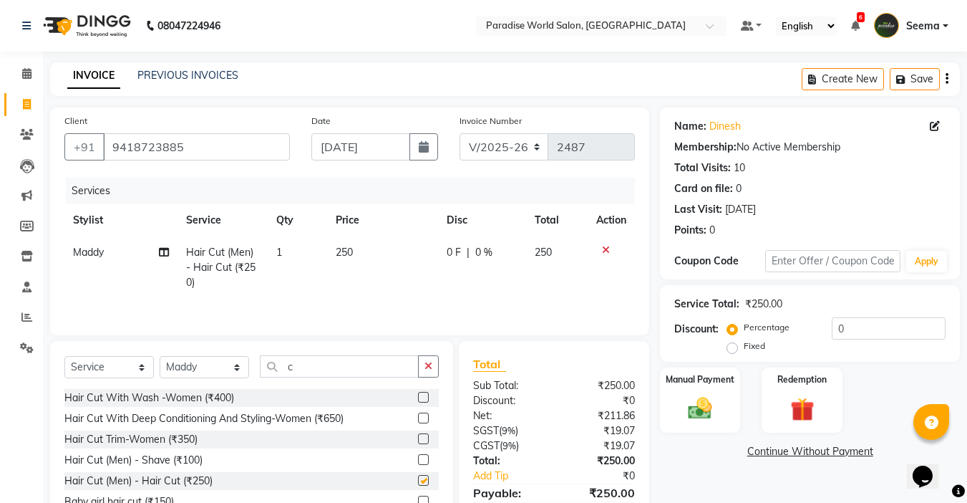
checkbox input "false"
click at [366, 247] on td "250" at bounding box center [382, 267] width 111 height 62
select select "24941"
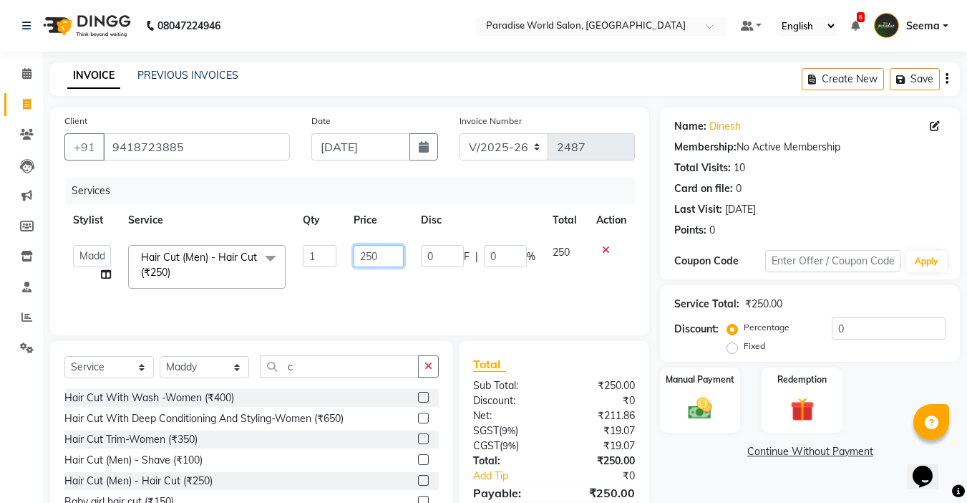
click at [388, 251] on input "250" at bounding box center [378, 256] width 49 height 22
type input "2"
type input "200"
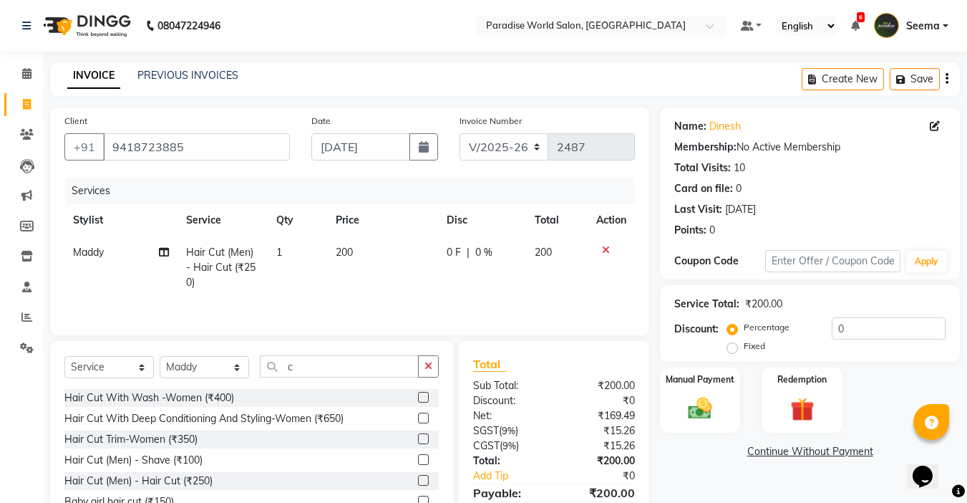
click at [389, 276] on td "200" at bounding box center [382, 267] width 111 height 62
select select "24941"
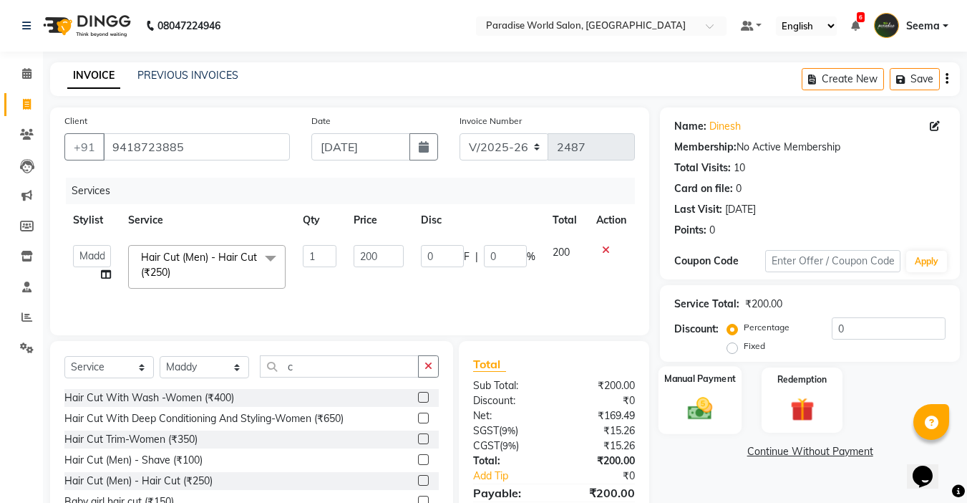
click at [711, 410] on img at bounding box center [700, 408] width 40 height 29
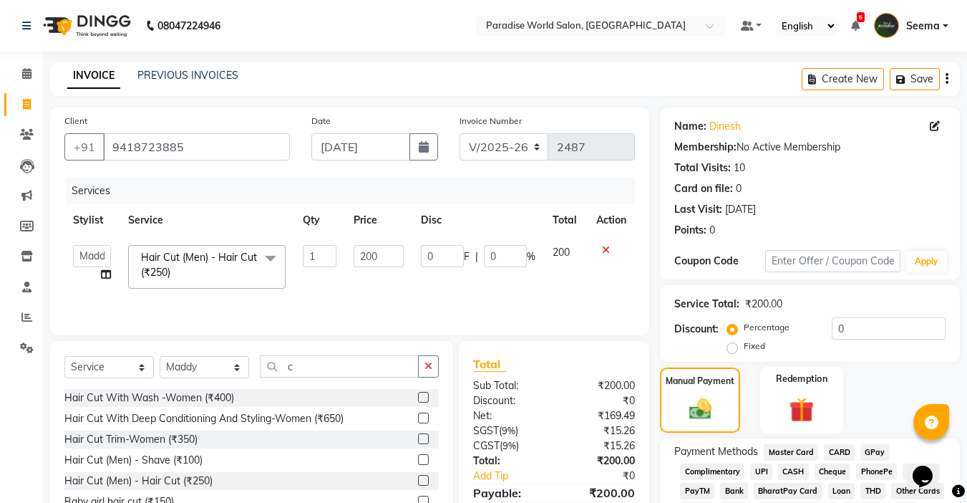
scroll to position [114, 0]
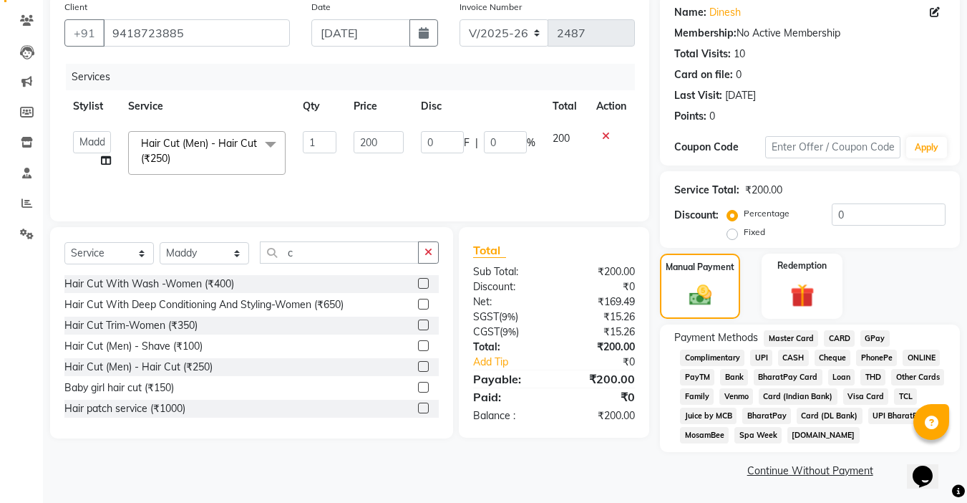
click at [757, 356] on span "UPI" at bounding box center [761, 357] width 22 height 16
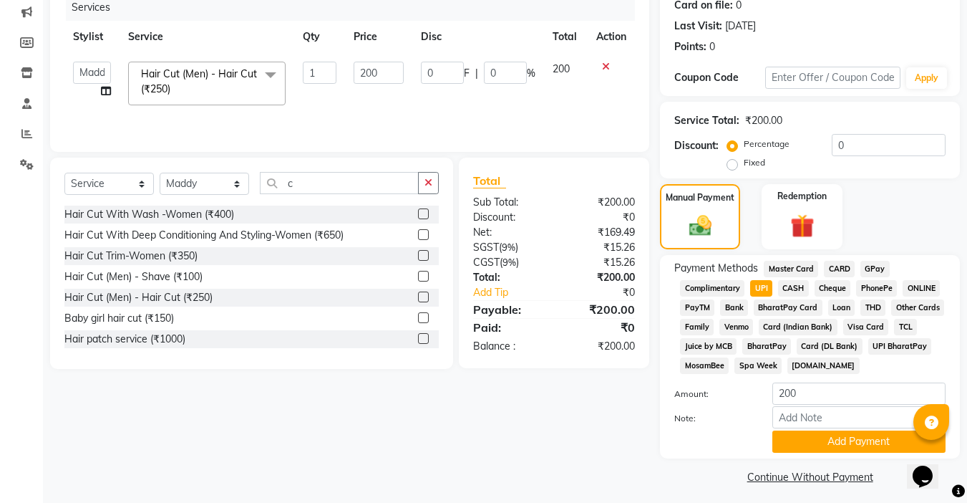
scroll to position [185, 0]
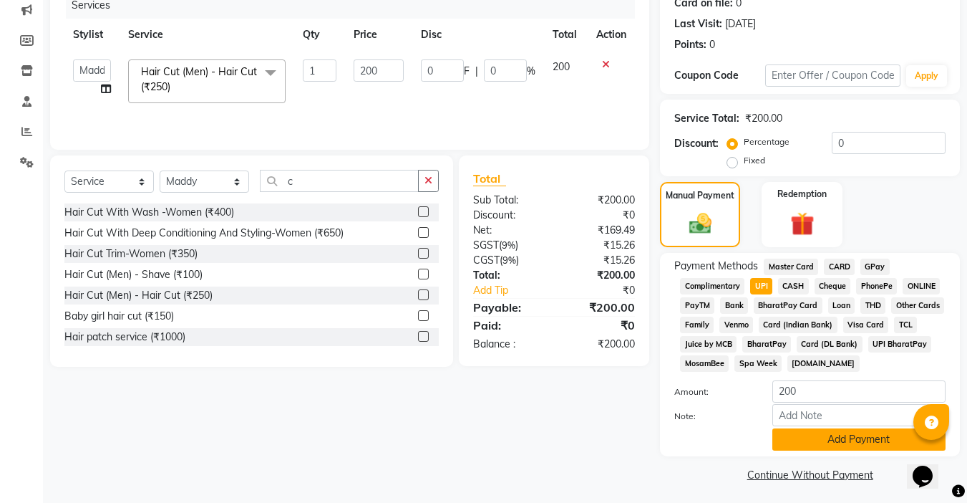
click at [800, 444] on button "Add Payment" at bounding box center [858, 439] width 173 height 22
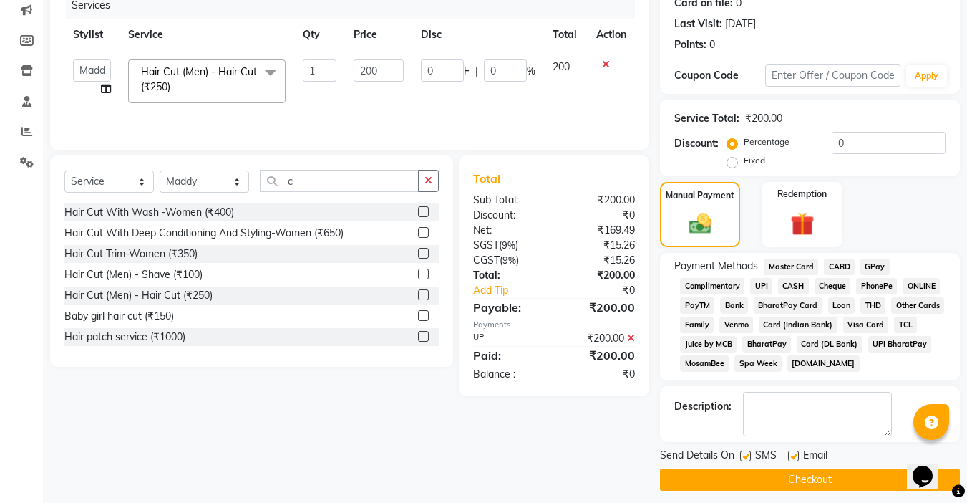
click at [797, 470] on button "Checkout" at bounding box center [810, 479] width 300 height 22
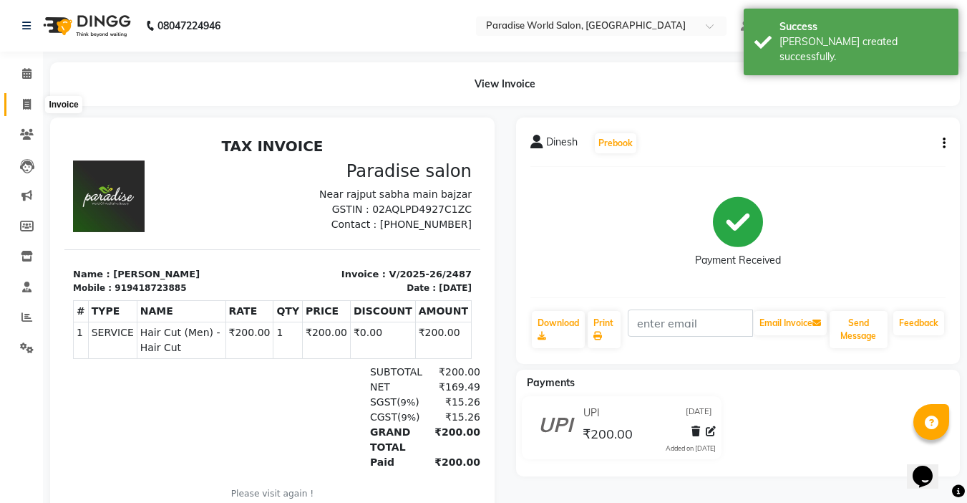
click at [28, 102] on icon at bounding box center [27, 104] width 8 height 11
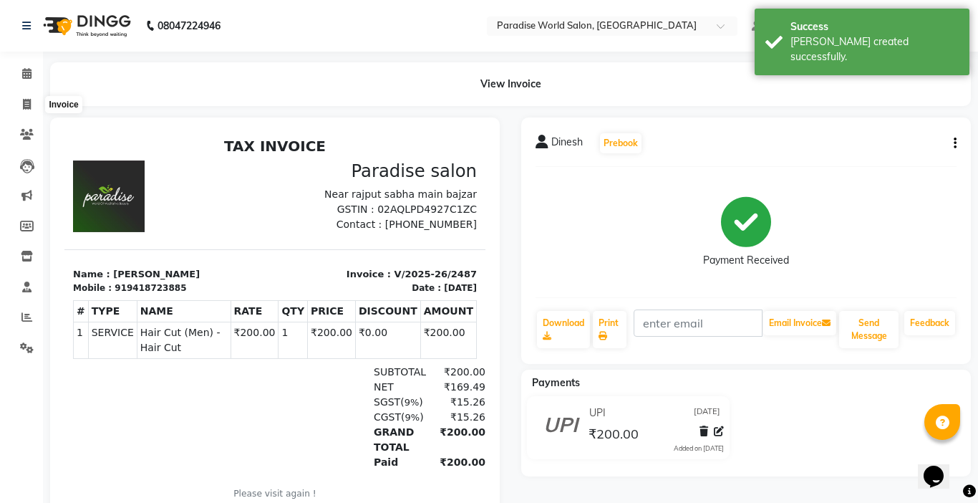
select select "4451"
select select "service"
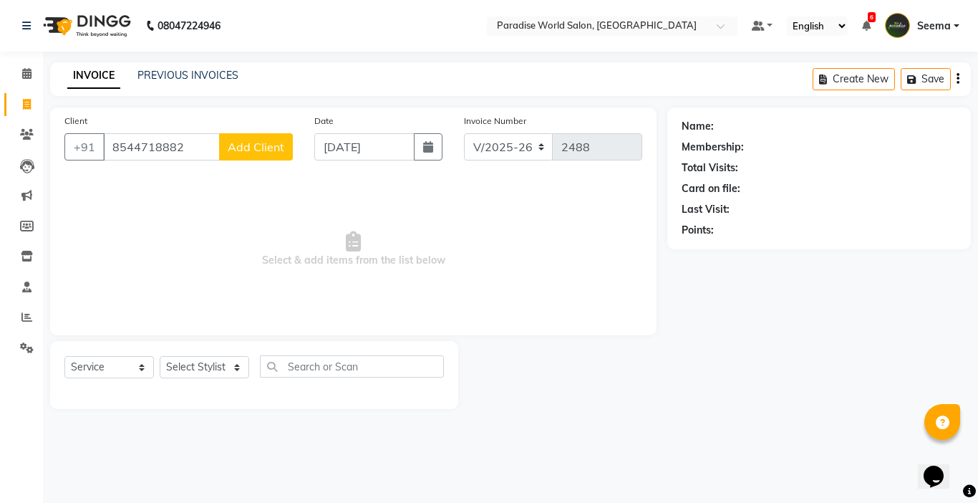
type input "8544718882"
click at [242, 143] on span "Add Client" at bounding box center [256, 147] width 57 height 14
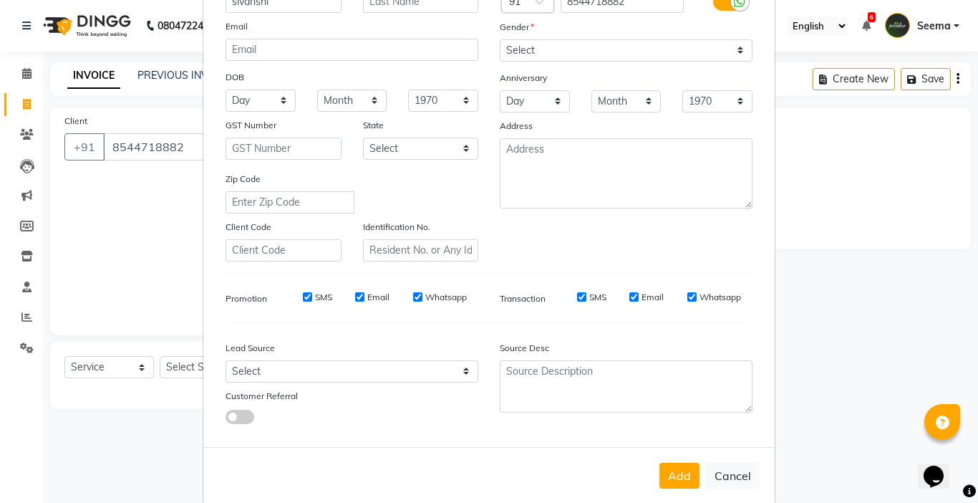
scroll to position [158, 0]
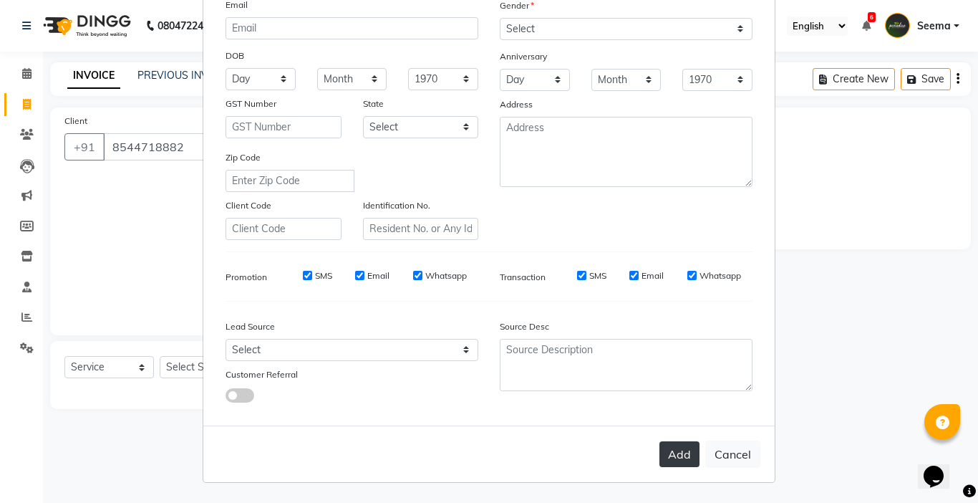
type input "sivanshi"
click at [676, 448] on button "Add" at bounding box center [679, 454] width 40 height 26
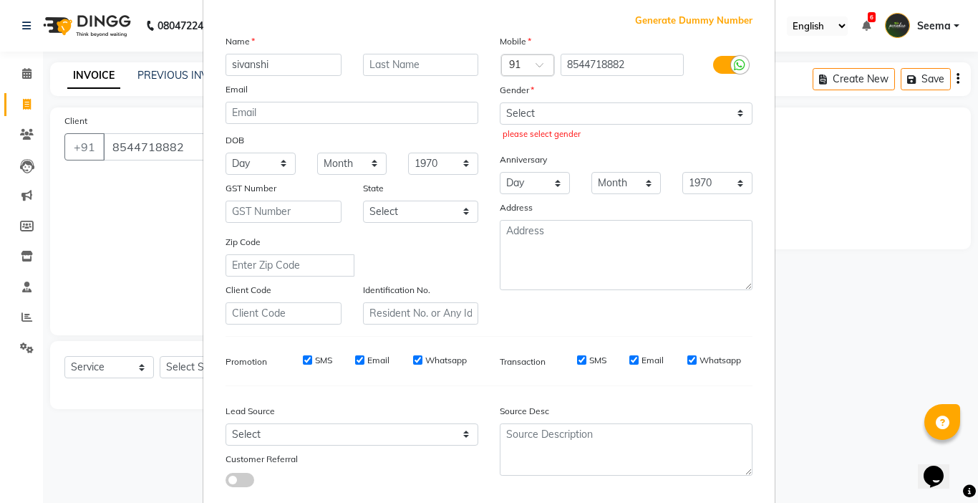
scroll to position [0, 0]
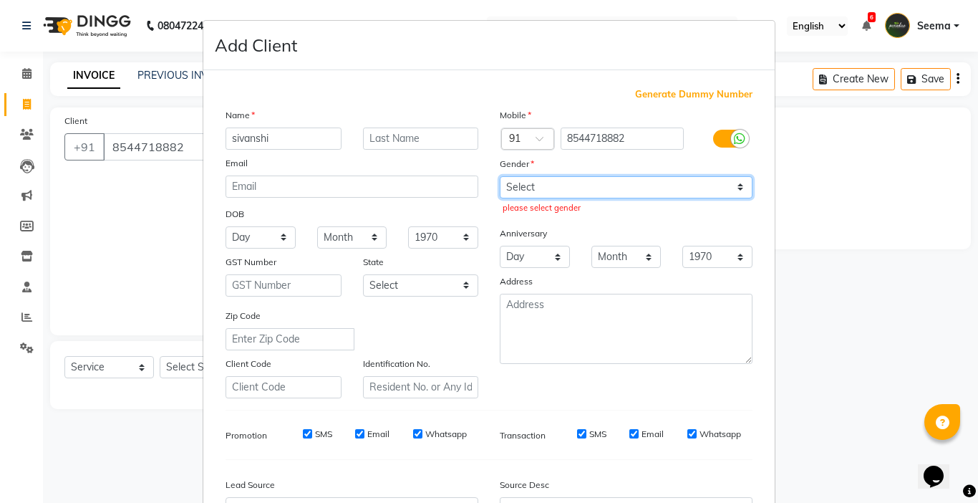
click at [724, 185] on select "Select [DEMOGRAPHIC_DATA] [DEMOGRAPHIC_DATA] Other Prefer Not To Say" at bounding box center [626, 187] width 253 height 22
select select "[DEMOGRAPHIC_DATA]"
click at [500, 176] on select "Select [DEMOGRAPHIC_DATA] [DEMOGRAPHIC_DATA] Other Prefer Not To Say" at bounding box center [626, 187] width 253 height 22
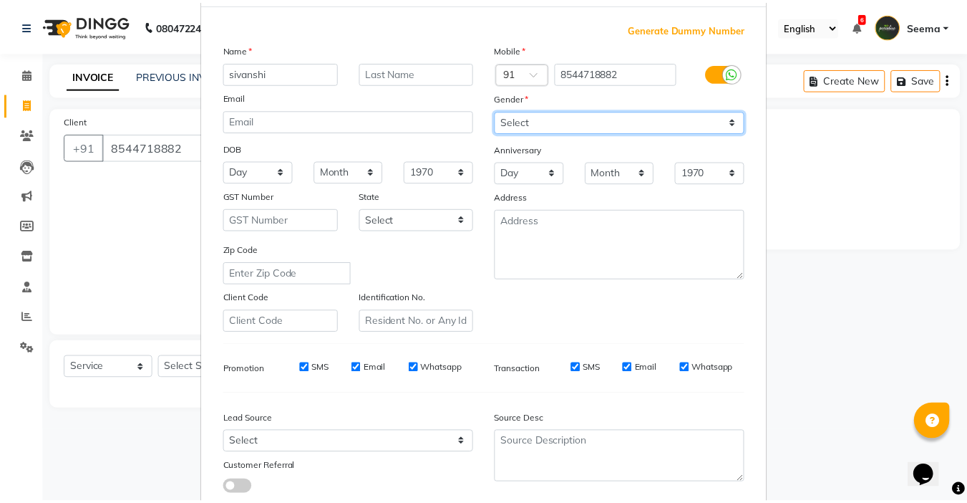
scroll to position [143, 0]
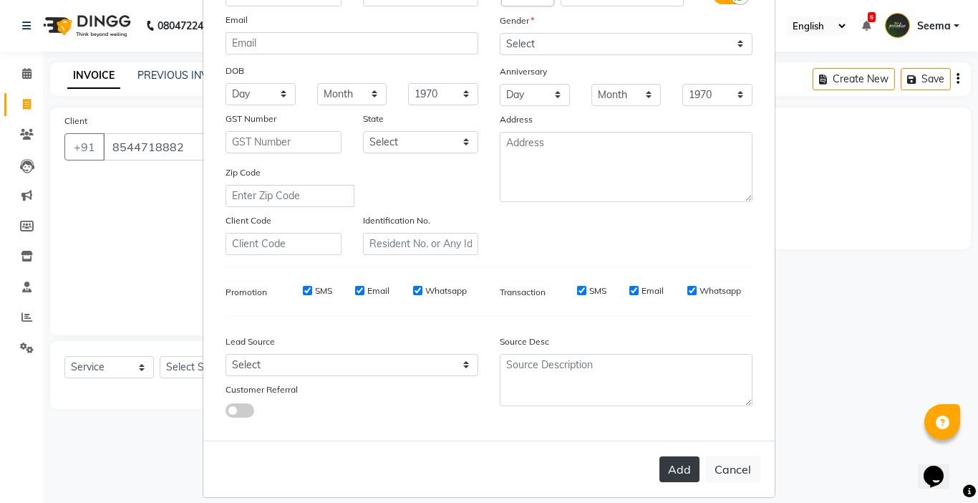
click at [672, 458] on button "Add" at bounding box center [679, 469] width 40 height 26
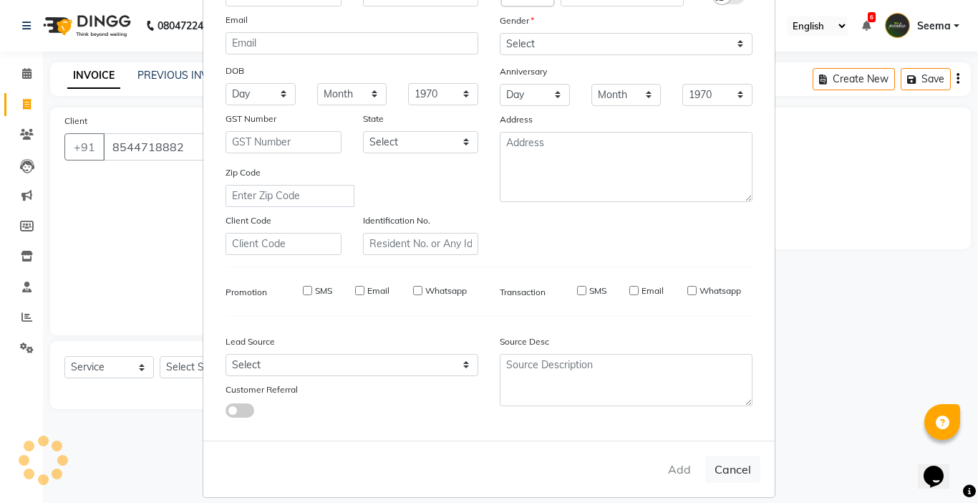
select select
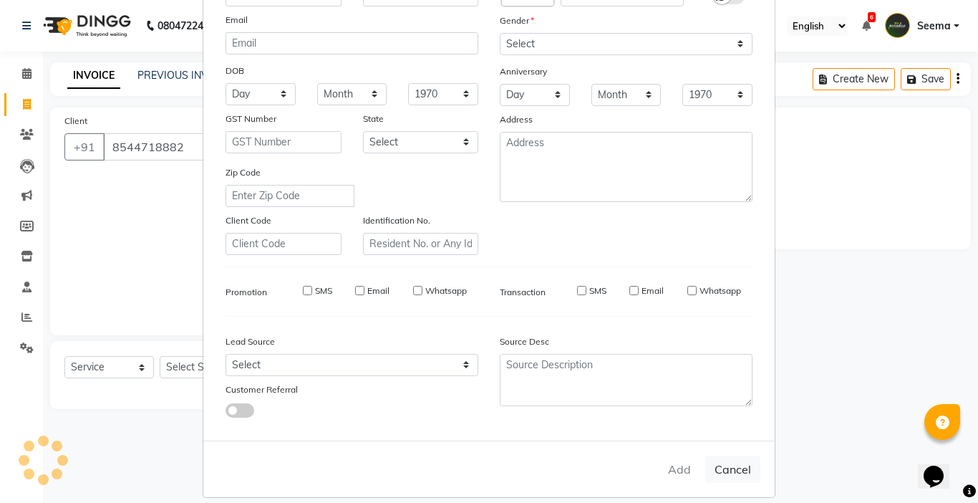
select select
checkbox input "false"
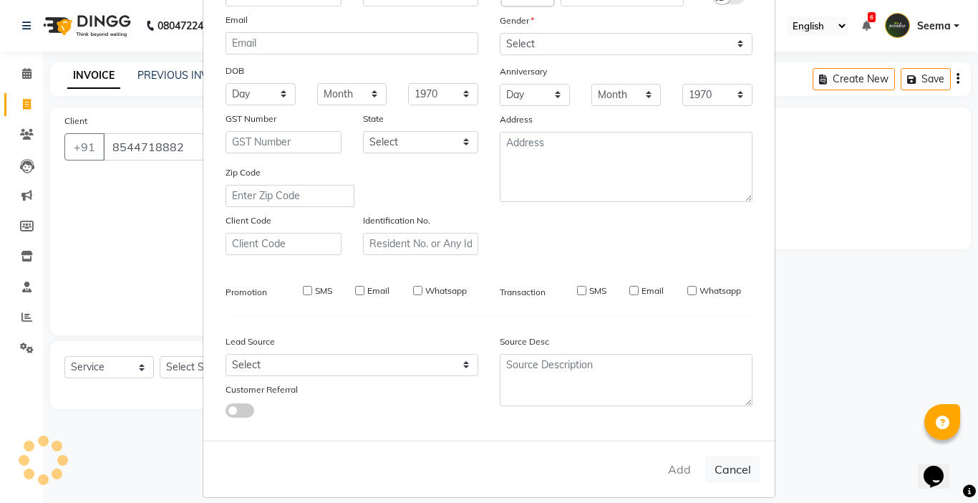
checkbox input "false"
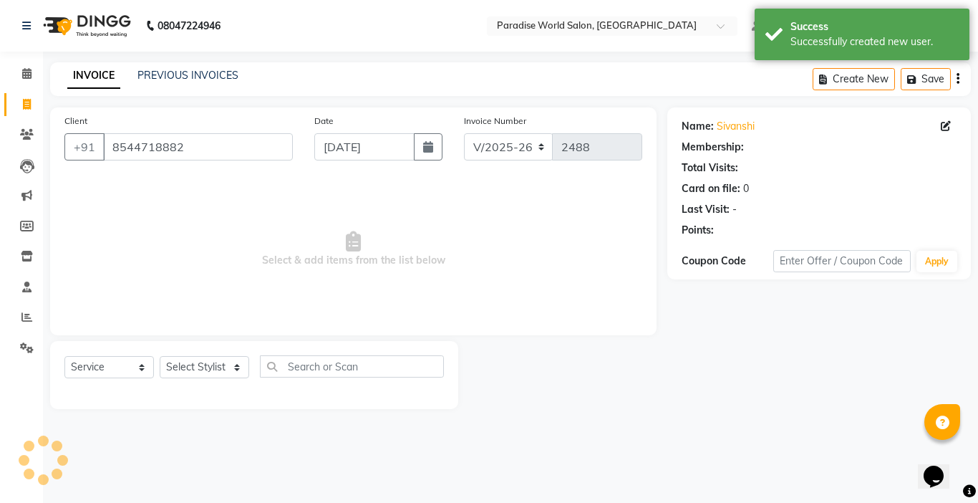
select select "1: Object"
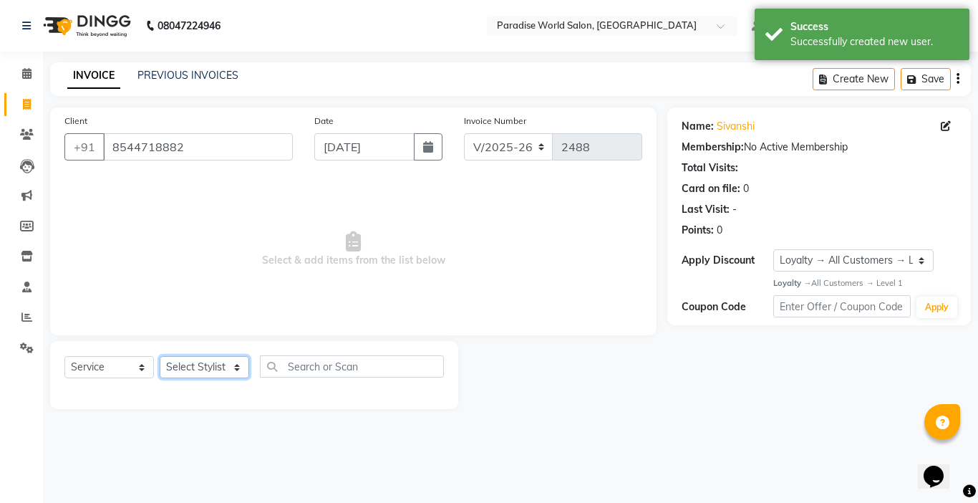
click at [239, 370] on select "Select Stylist [PERSON_NAME] [PERSON_NAME] [PERSON_NAME] company Deepak [PERSON…" at bounding box center [204, 367] width 89 height 22
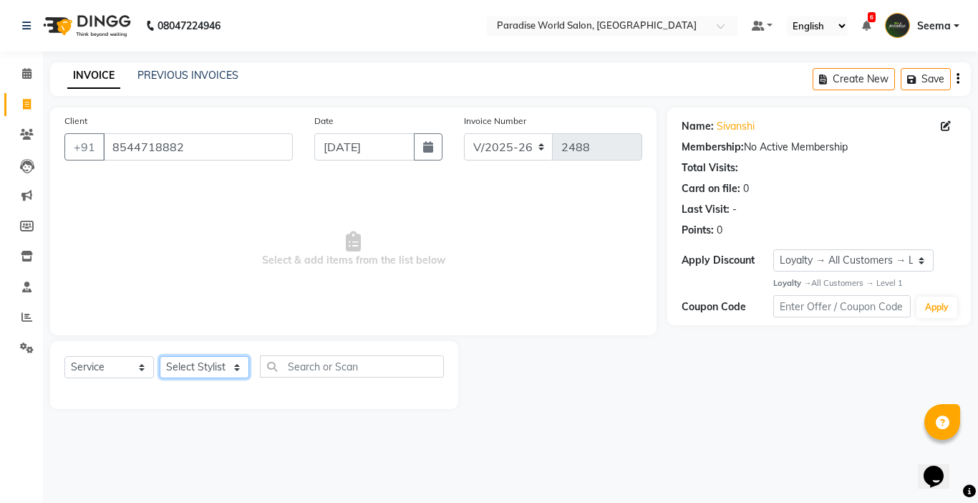
select select "58495"
click at [160, 356] on select "Select Stylist [PERSON_NAME] [PERSON_NAME] [PERSON_NAME] company Deepak [PERSON…" at bounding box center [204, 367] width 89 height 22
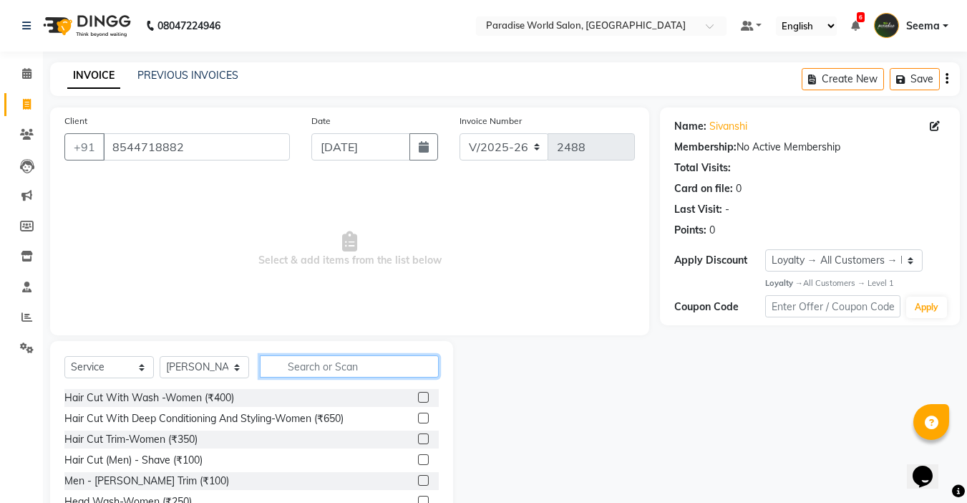
click at [274, 368] on input "text" at bounding box center [349, 366] width 179 height 22
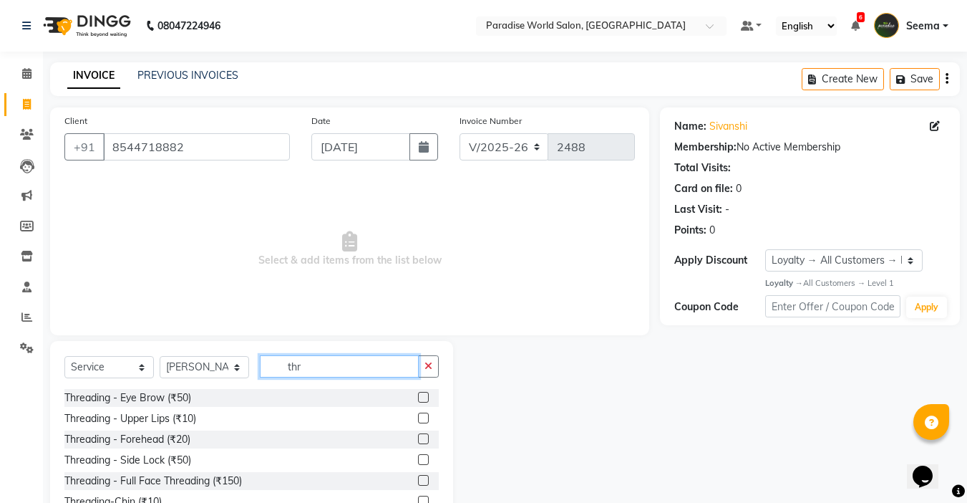
type input "thr"
click at [427, 395] on label at bounding box center [423, 397] width 11 height 11
click at [427, 395] on input "checkbox" at bounding box center [422, 397] width 9 height 9
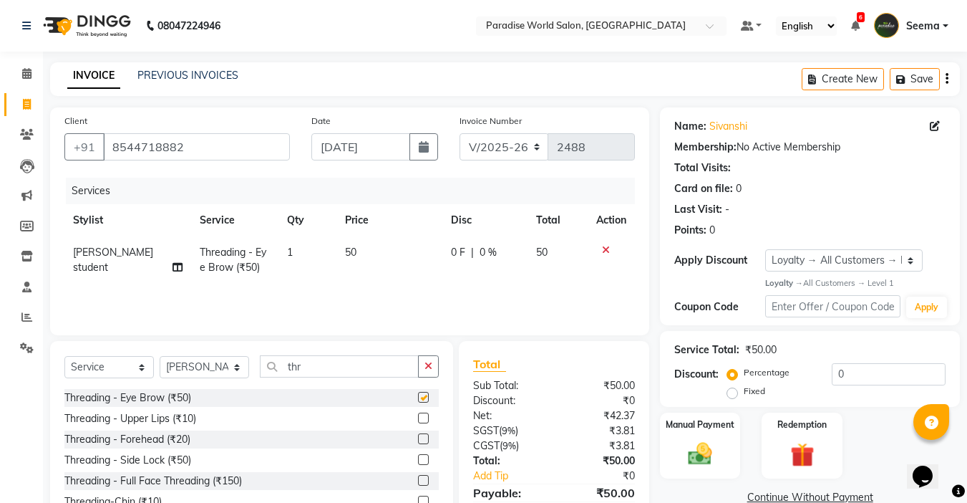
checkbox input "false"
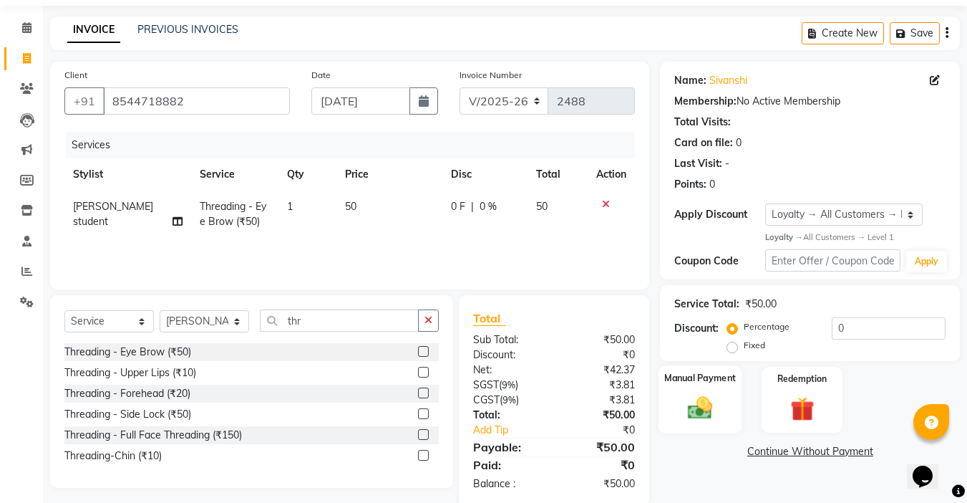
scroll to position [70, 0]
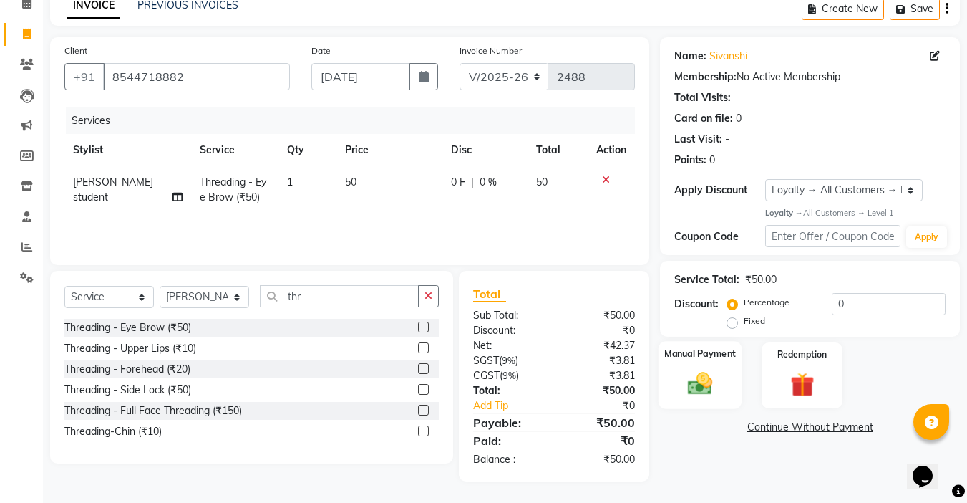
click at [691, 387] on img at bounding box center [700, 383] width 40 height 29
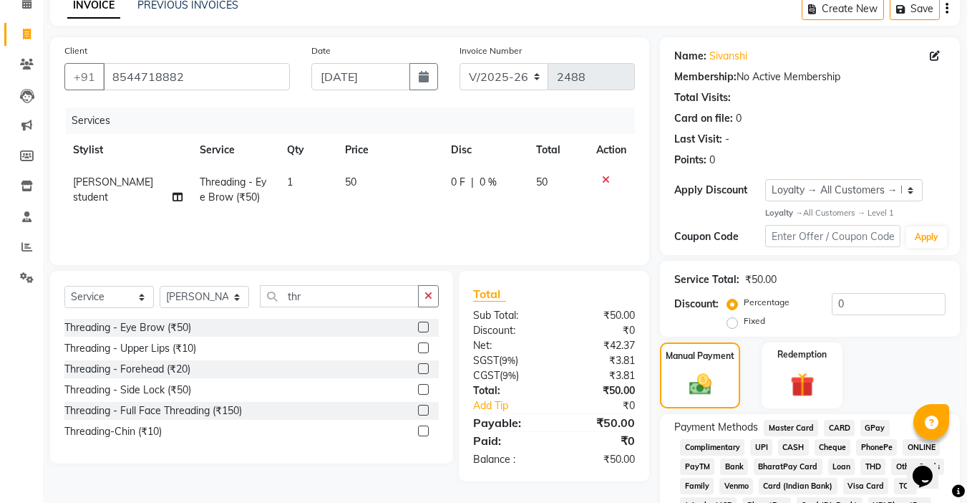
click at [759, 452] on span "UPI" at bounding box center [761, 447] width 22 height 16
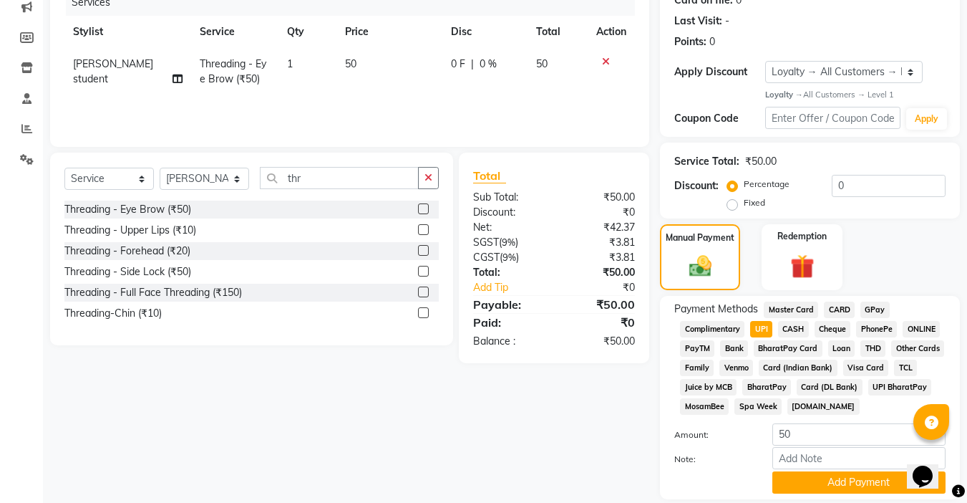
scroll to position [213, 0]
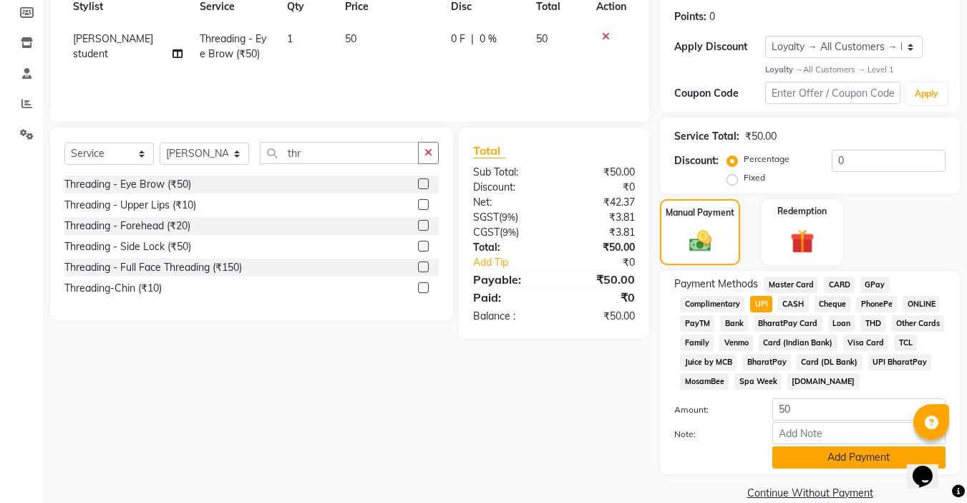
click at [810, 455] on button "Add Payment" at bounding box center [858, 457] width 173 height 22
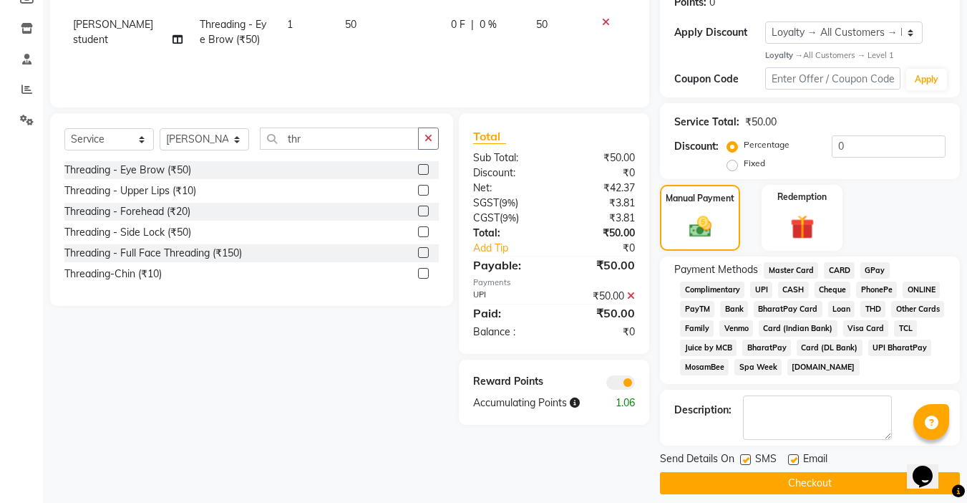
scroll to position [241, 0]
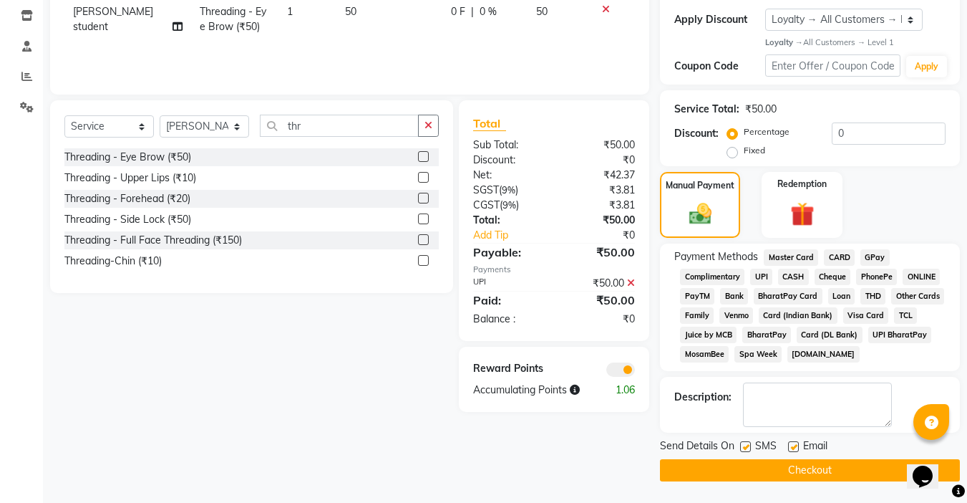
click at [751, 462] on button "Checkout" at bounding box center [810, 470] width 300 height 22
